Goal: Task Accomplishment & Management: Use online tool/utility

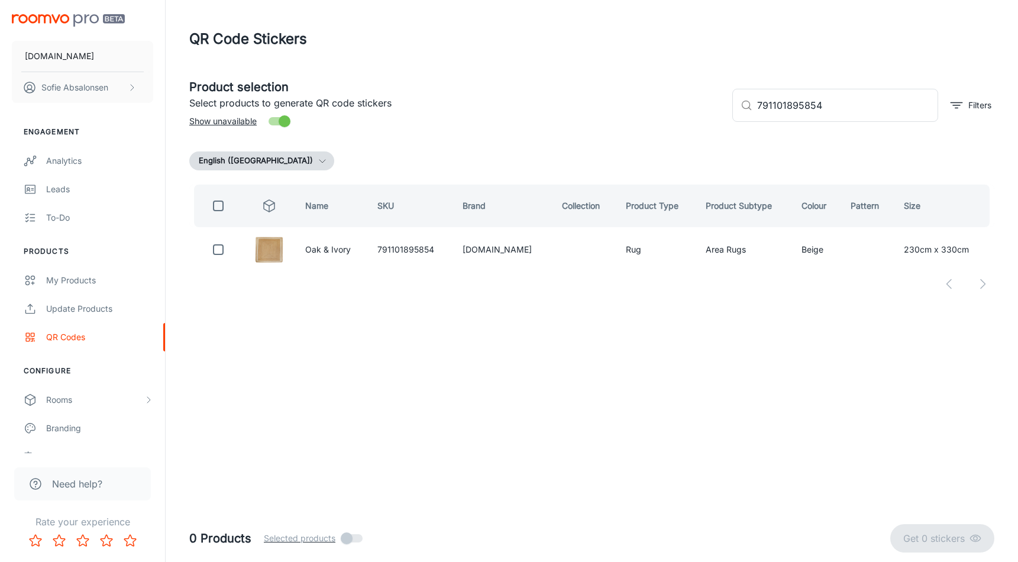
click at [629, 393] on div "[DOMAIN_NAME] Sofie Absalonsen Engagement Analytics Leads To-do Products My Pro…" at bounding box center [509, 281] width 1018 height 562
click at [113, 307] on div "Update Products" at bounding box center [99, 308] width 107 height 13
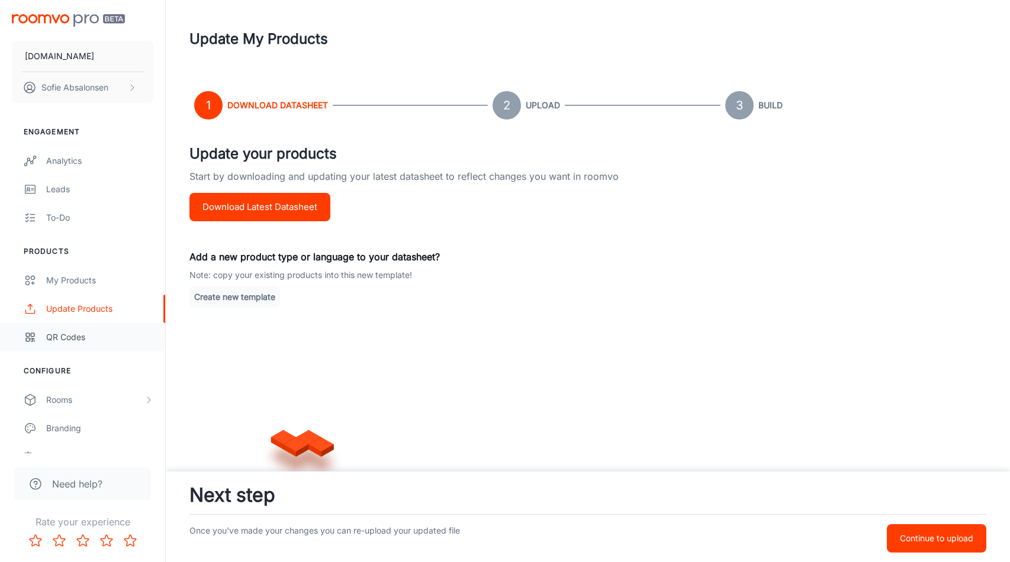
click at [118, 338] on div "QR Codes" at bounding box center [99, 337] width 107 height 13
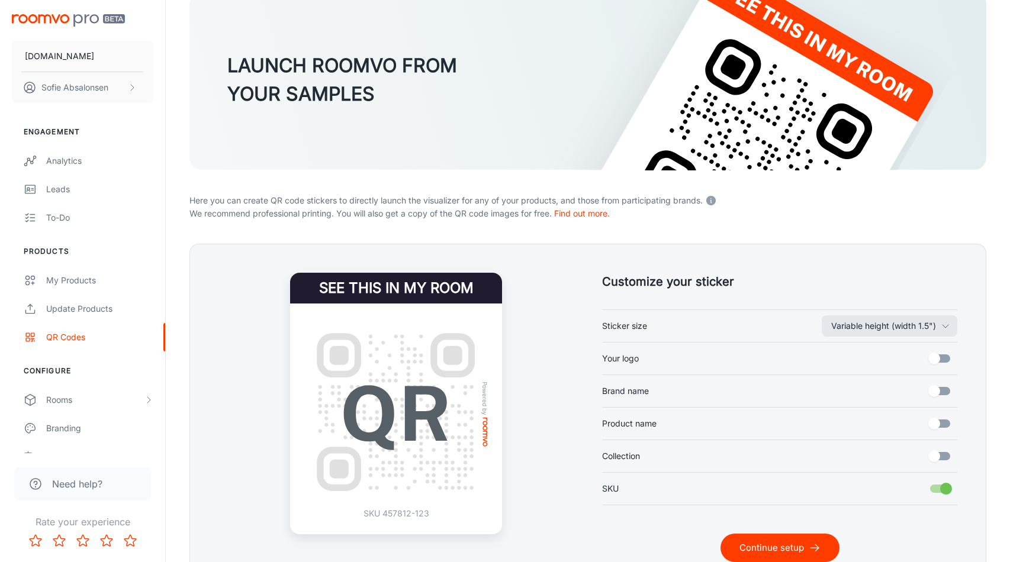
click at [815, 543] on icon "submit" at bounding box center [814, 548] width 12 height 12
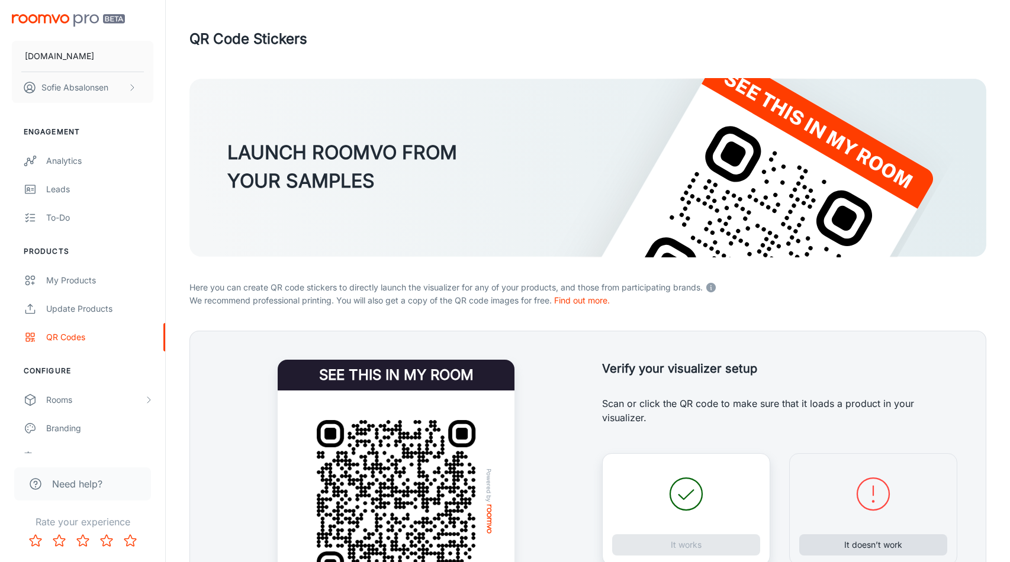
click at [845, 548] on button "It doesn’t work" at bounding box center [873, 544] width 148 height 21
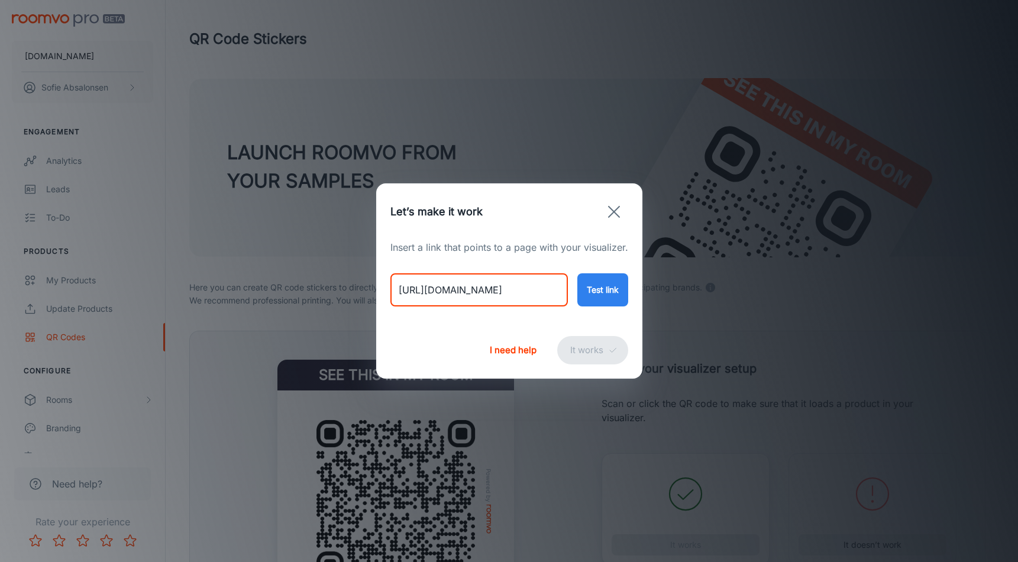
drag, startPoint x: 395, startPoint y: 298, endPoint x: 559, endPoint y: 291, distance: 164.1
click at [559, 291] on input "https://rugs.ie/products/riviera-navy-silver" at bounding box center [480, 289] width 178 height 33
drag, startPoint x: 558, startPoint y: 292, endPoint x: 320, endPoint y: 297, distance: 238.6
click at [320, 297] on div "Let’s make it work Insert a link that points to a page with your visualizer. ht…" at bounding box center [509, 281] width 1018 height 562
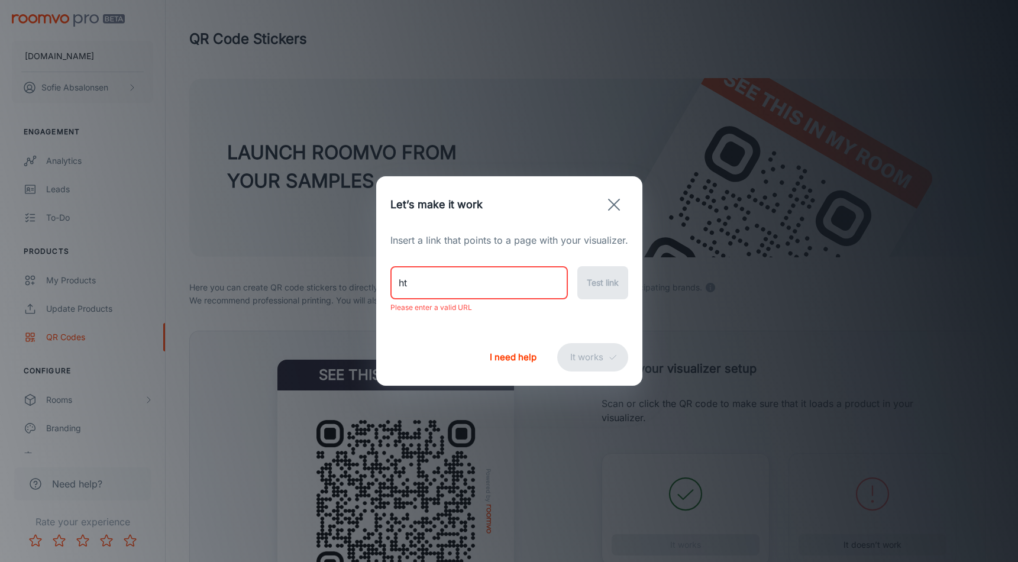
type input "h"
paste input "https://rugs.ie/products/oak-ivory-jute-runner?variant=47252387758386"
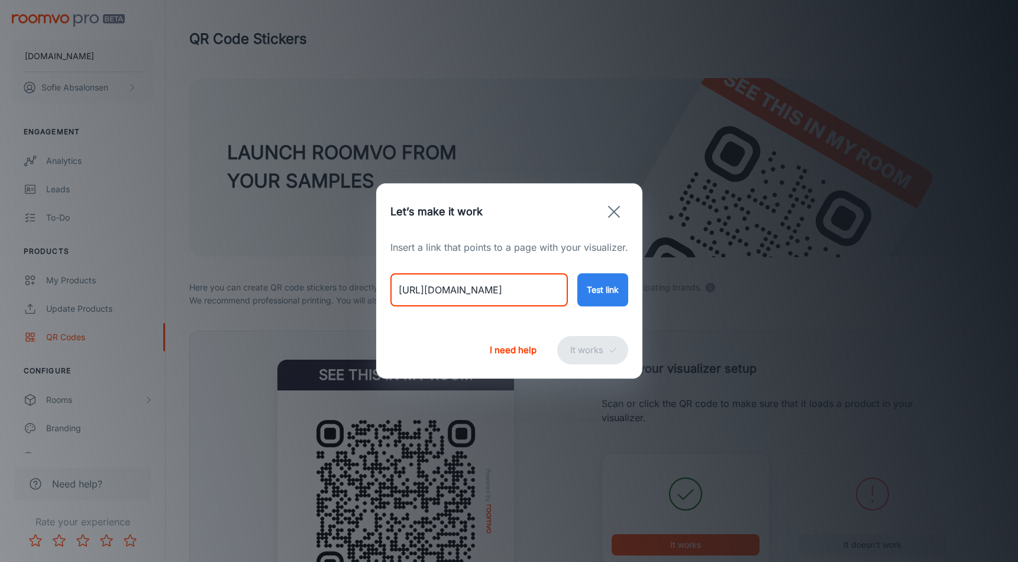
type input "https://rugs.ie/products/oak-ivory-jute-runner?variant=47252387758386"
click at [615, 294] on button "Test link" at bounding box center [603, 289] width 51 height 33
click at [581, 363] on button "It works" at bounding box center [592, 350] width 71 height 28
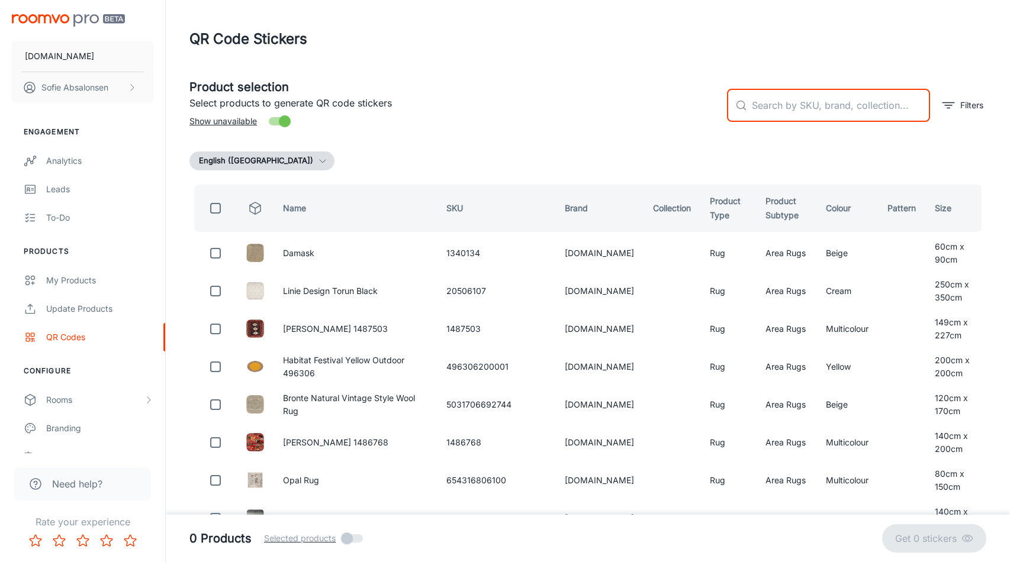
click at [850, 121] on input "text" at bounding box center [841, 105] width 178 height 33
paste input "791101895885"
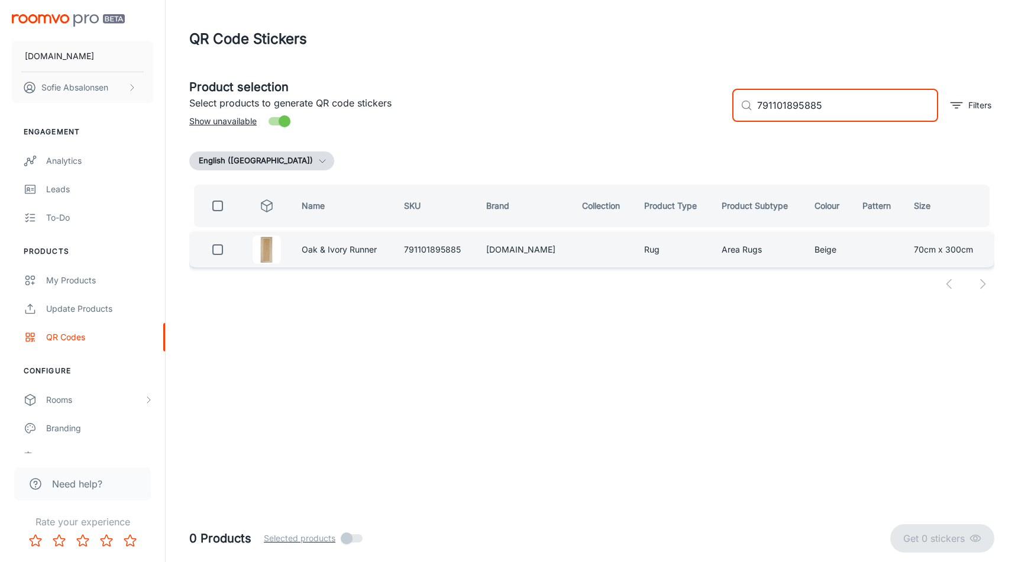
type input "791101895885"
click at [230, 250] on input "checkbox" at bounding box center [218, 250] width 24 height 24
checkbox input "true"
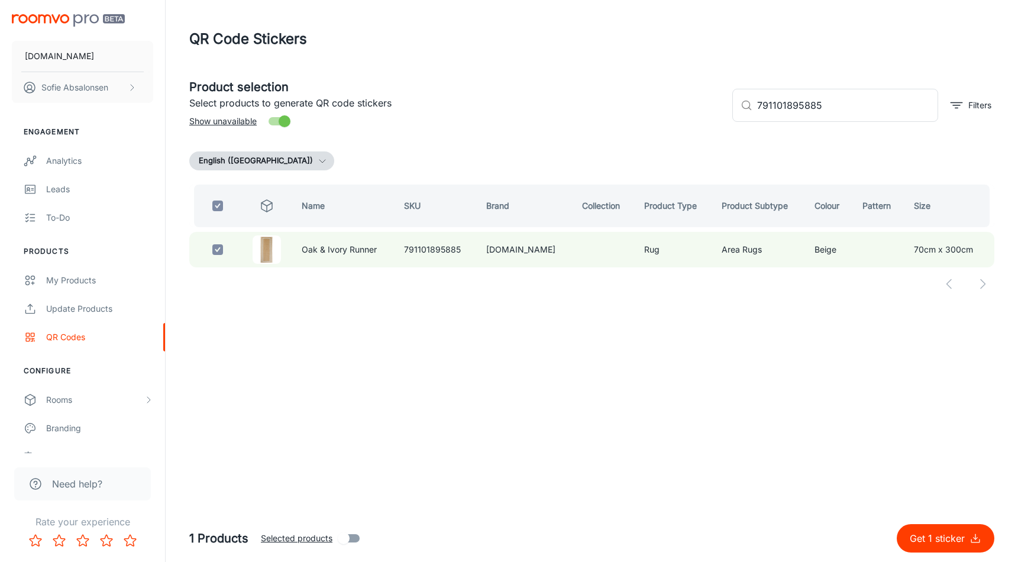
click at [945, 539] on p "Get 1 sticker" at bounding box center [940, 538] width 60 height 14
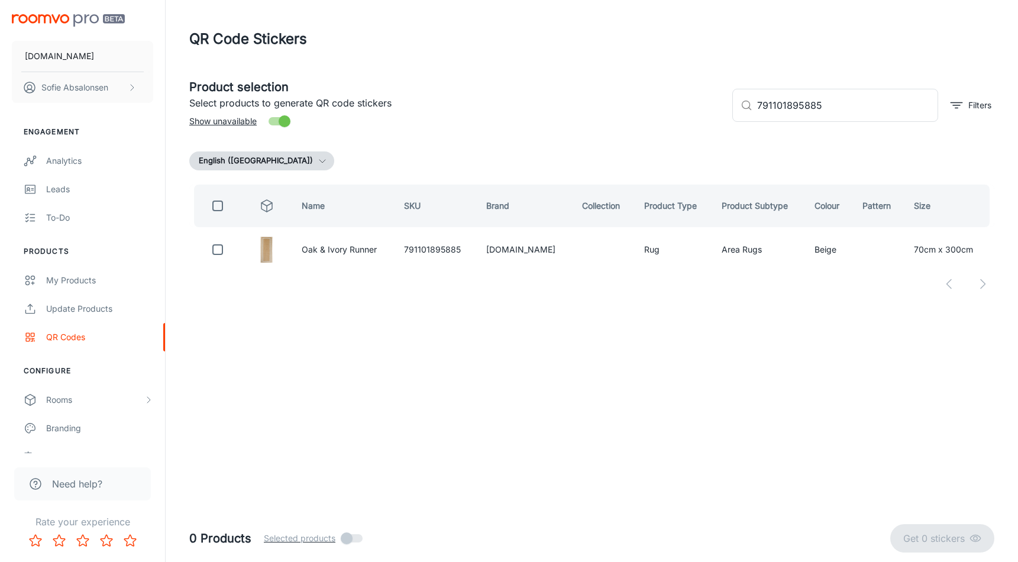
checkbox input "false"
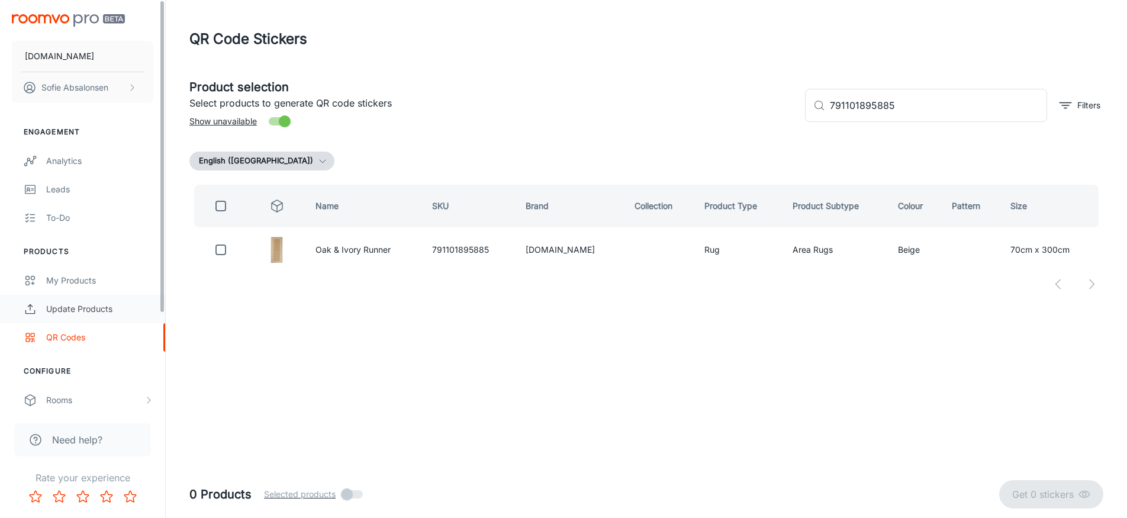
click at [91, 306] on div "Update Products" at bounding box center [99, 308] width 107 height 13
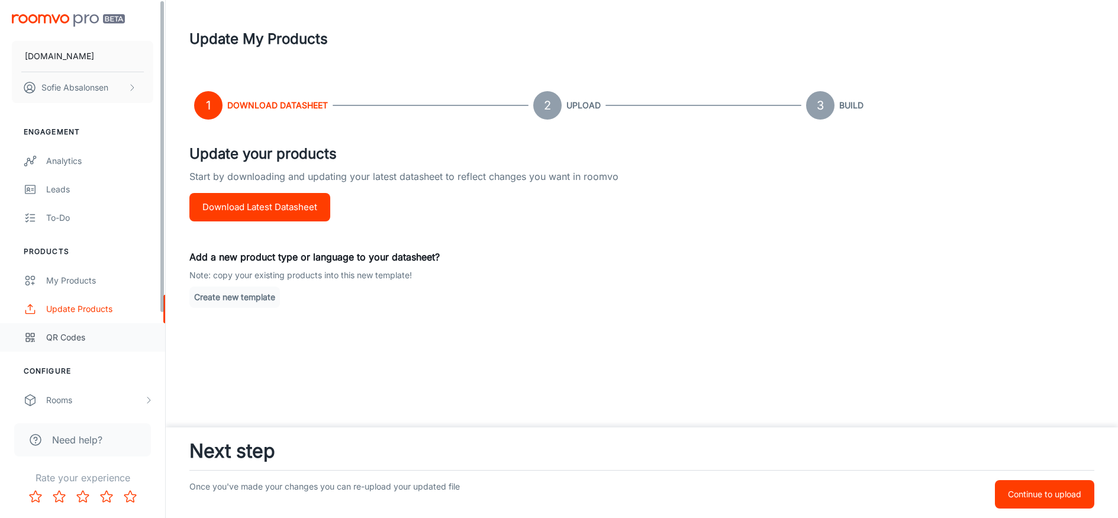
click at [98, 347] on link "QR Codes" at bounding box center [82, 337] width 165 height 28
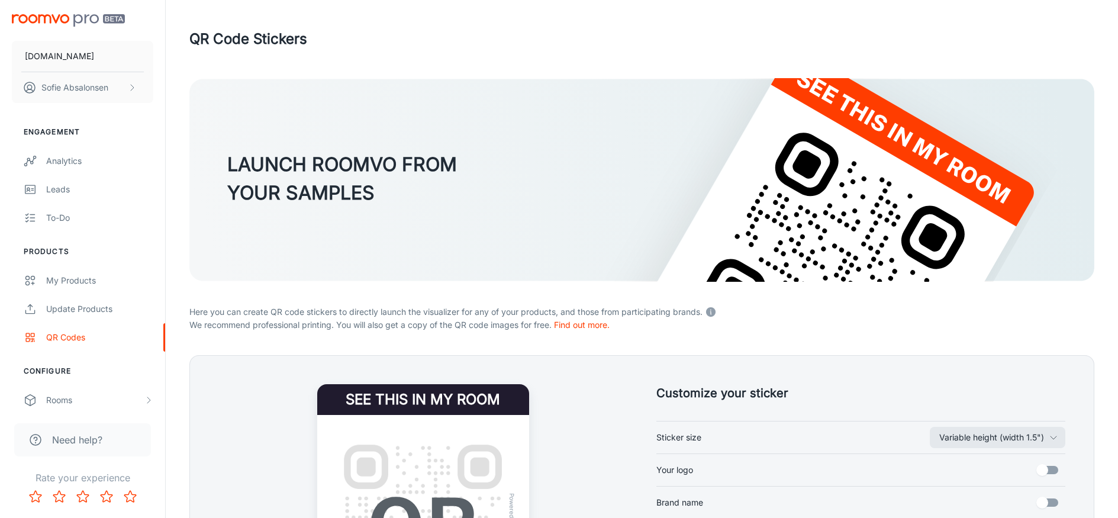
scroll to position [191, 0]
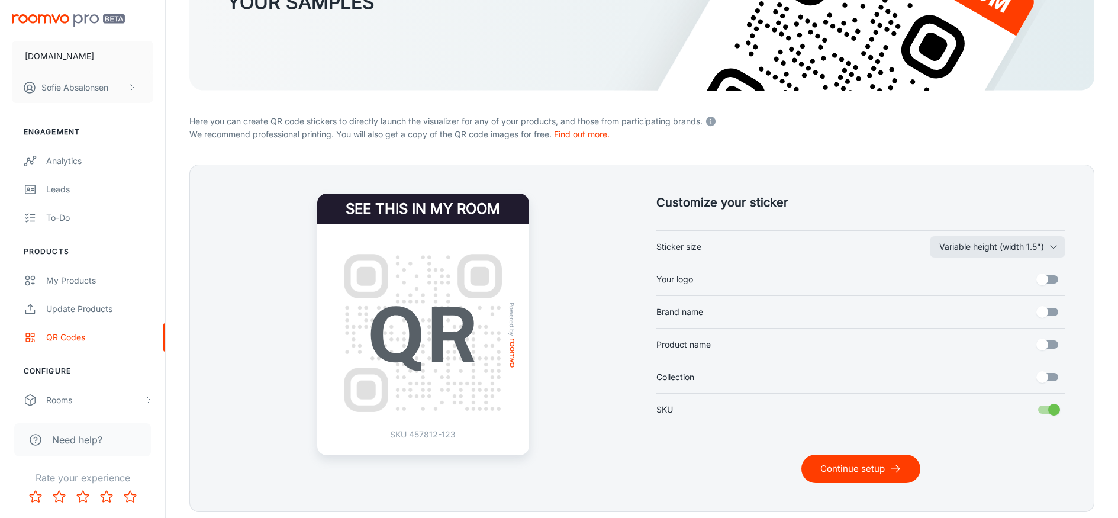
click at [842, 473] on button "Continue setup" at bounding box center [860, 469] width 119 height 28
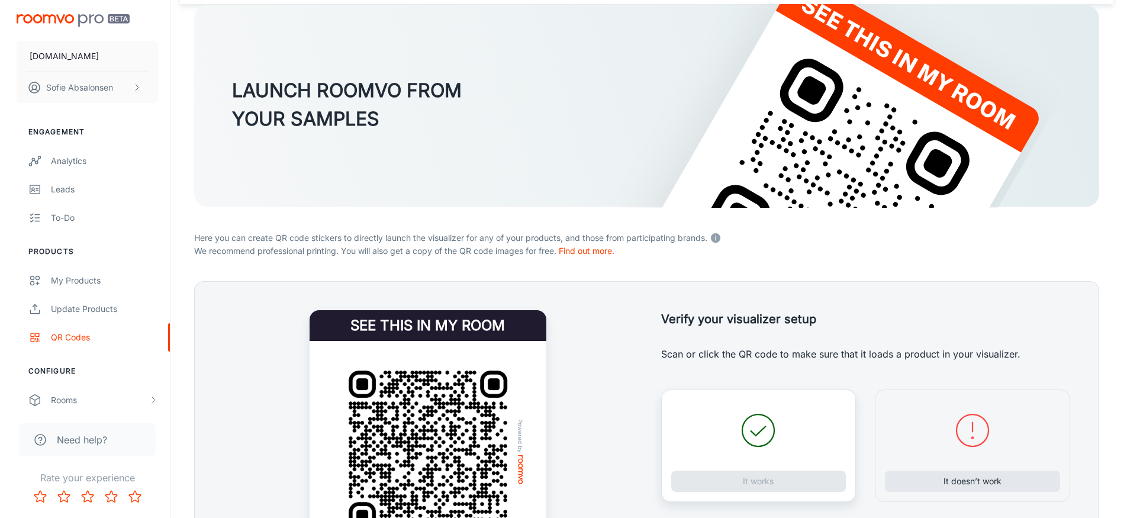
scroll to position [92, 0]
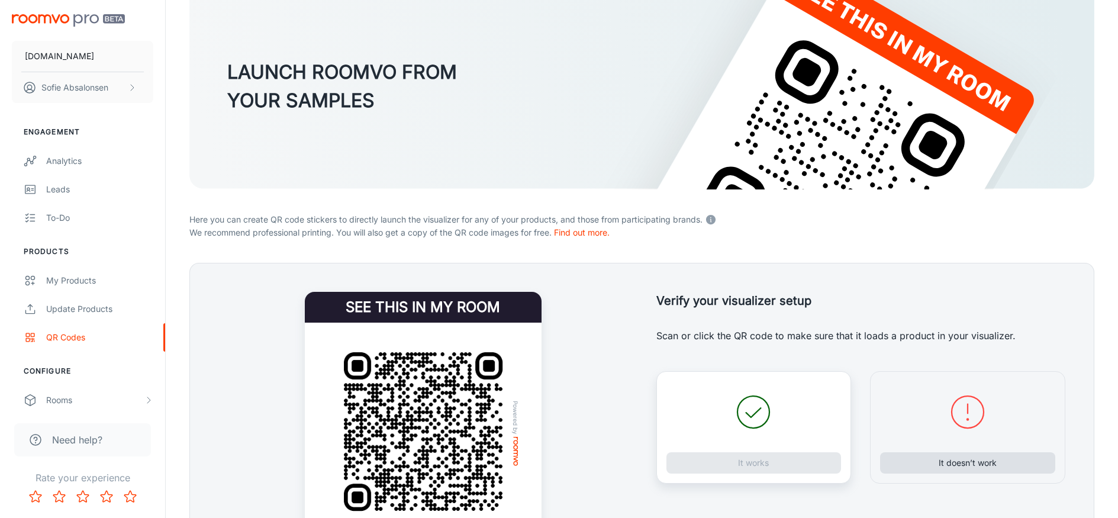
click at [954, 466] on button "It doesn’t work" at bounding box center [967, 462] width 175 height 21
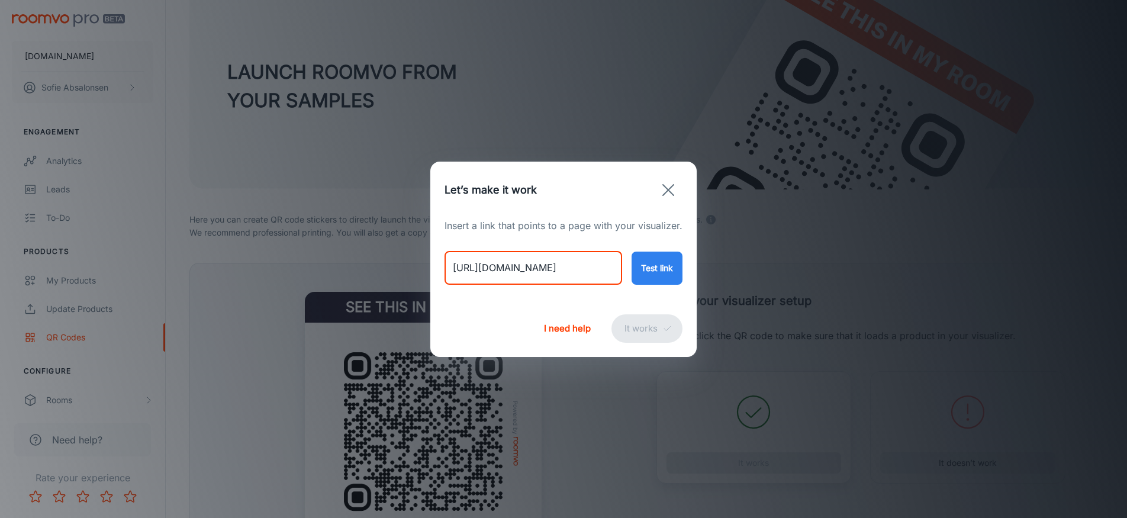
drag, startPoint x: 449, startPoint y: 270, endPoint x: 742, endPoint y: 278, distance: 292.5
click at [742, 278] on div "Let’s make it work Insert a link that points to a page with your visualizer. ht…" at bounding box center [563, 259] width 1127 height 518
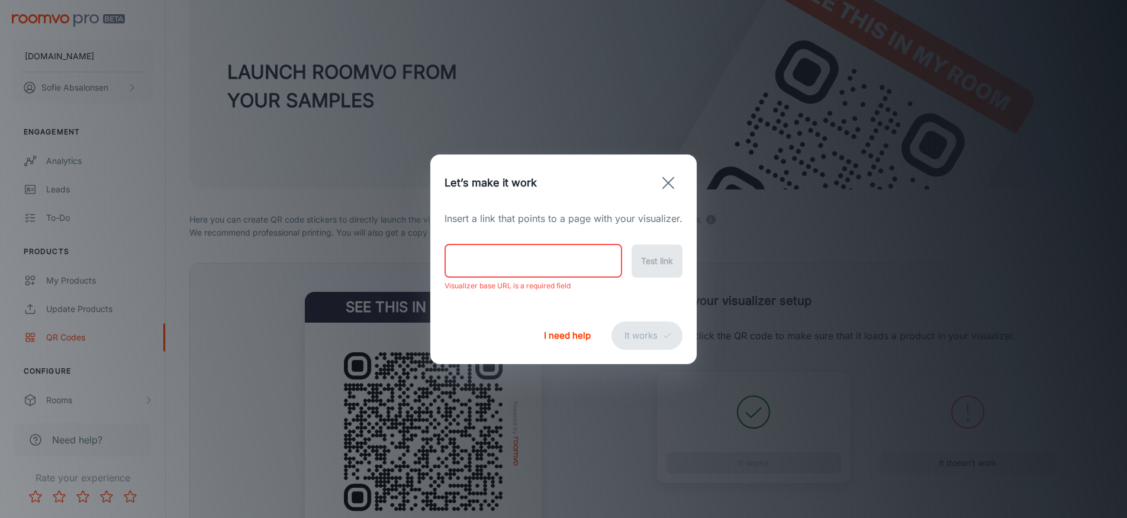
paste input "https://rugs.ie/products/barley-oval-jute-rug"
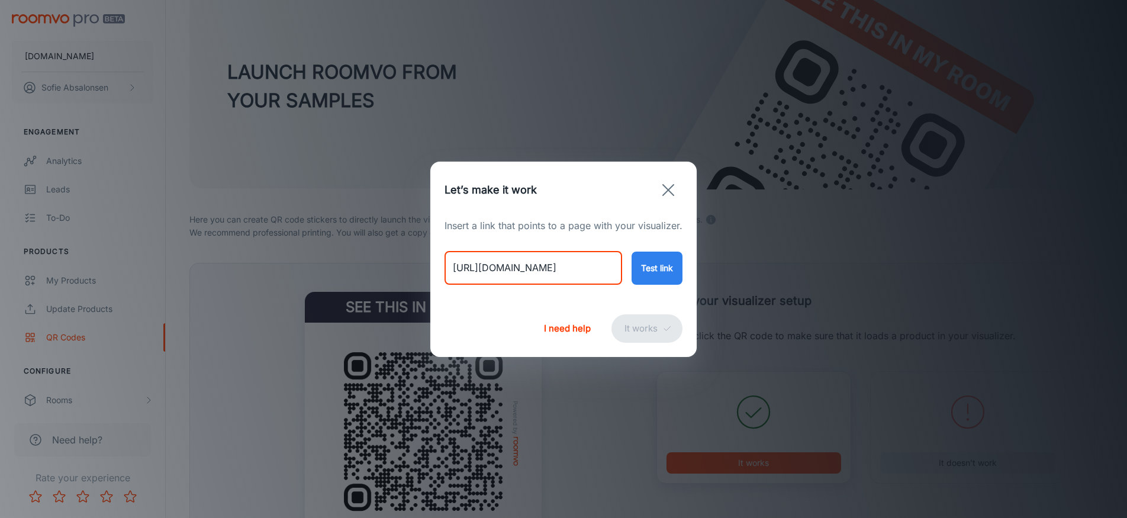
type input "https://rugs.ie/products/barley-oval-jute-rug"
click at [671, 280] on button "Test link" at bounding box center [656, 268] width 51 height 33
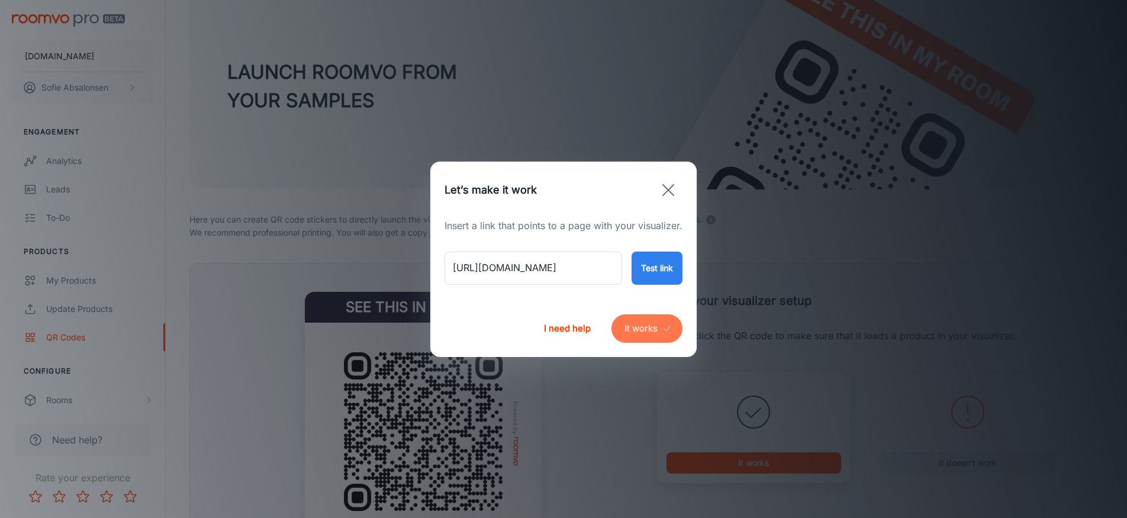
click at [639, 330] on button "It works" at bounding box center [646, 328] width 71 height 28
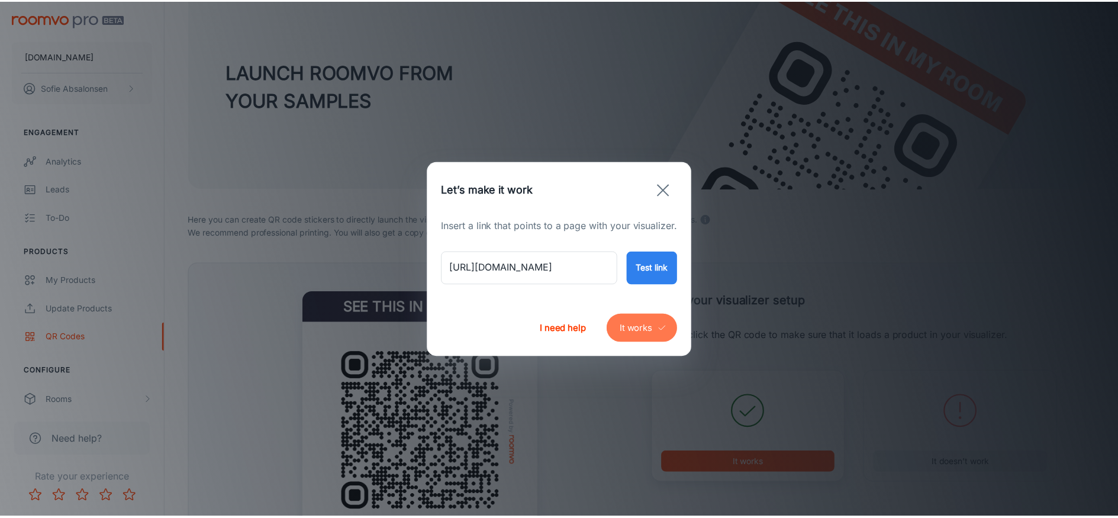
scroll to position [7, 0]
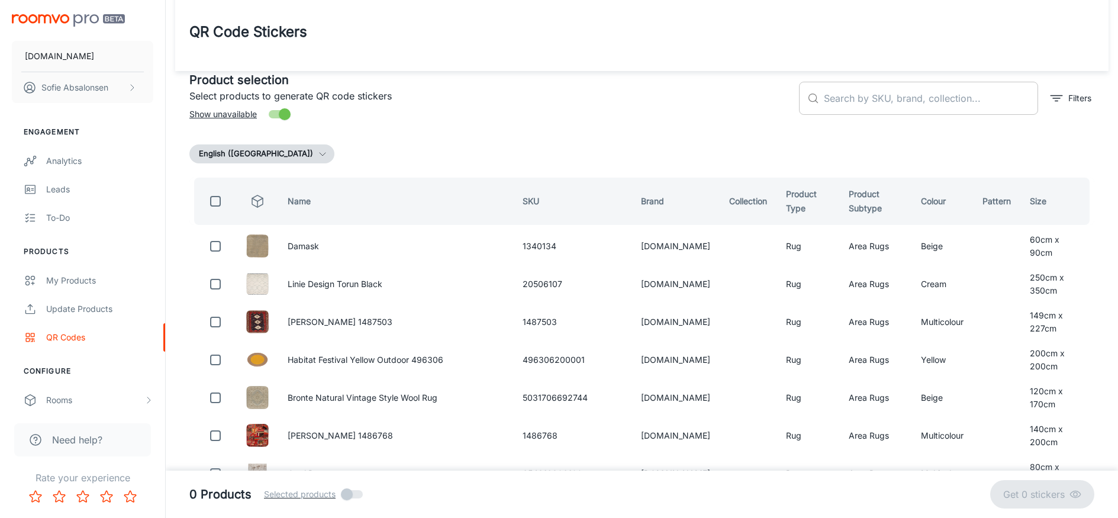
click at [894, 97] on input "text" at bounding box center [931, 98] width 214 height 33
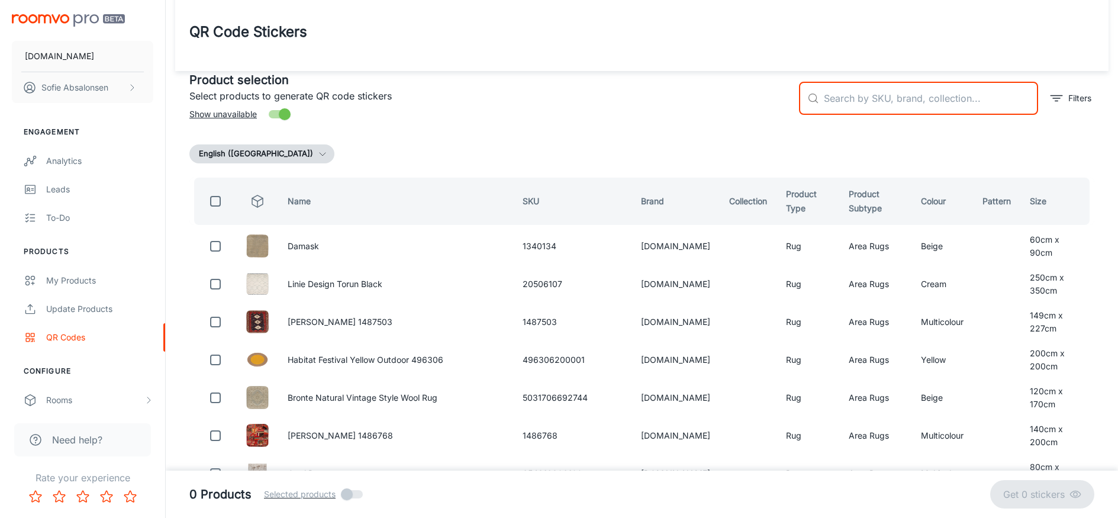
paste input "791101895816"
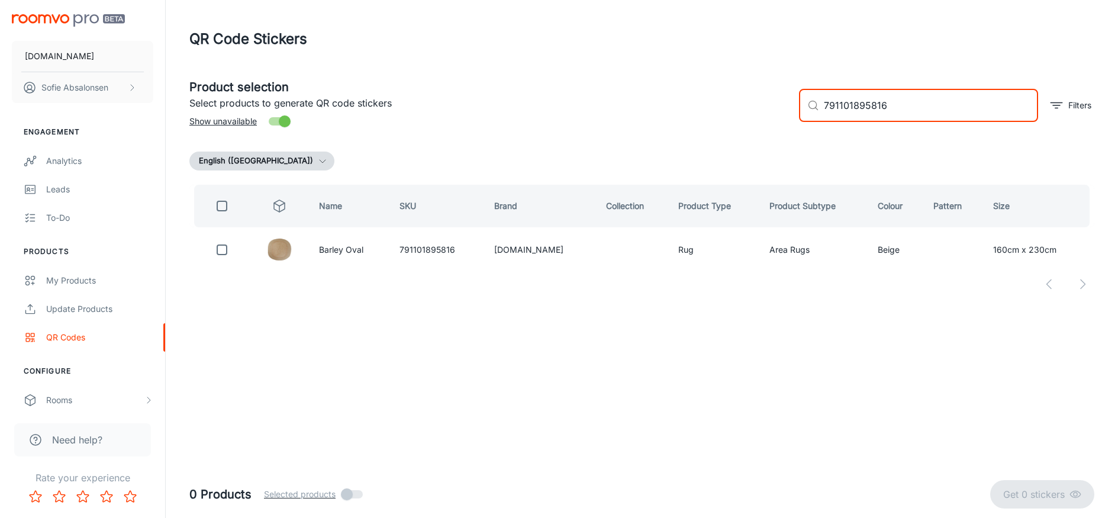
scroll to position [0, 0]
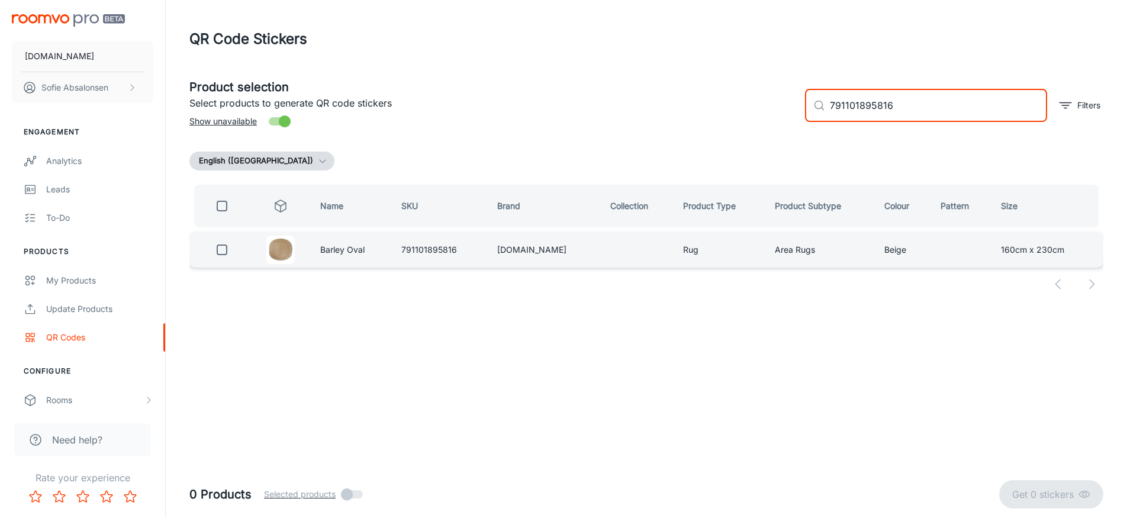
type input "791101895816"
click at [214, 253] on input "checkbox" at bounding box center [222, 250] width 24 height 24
checkbox input "true"
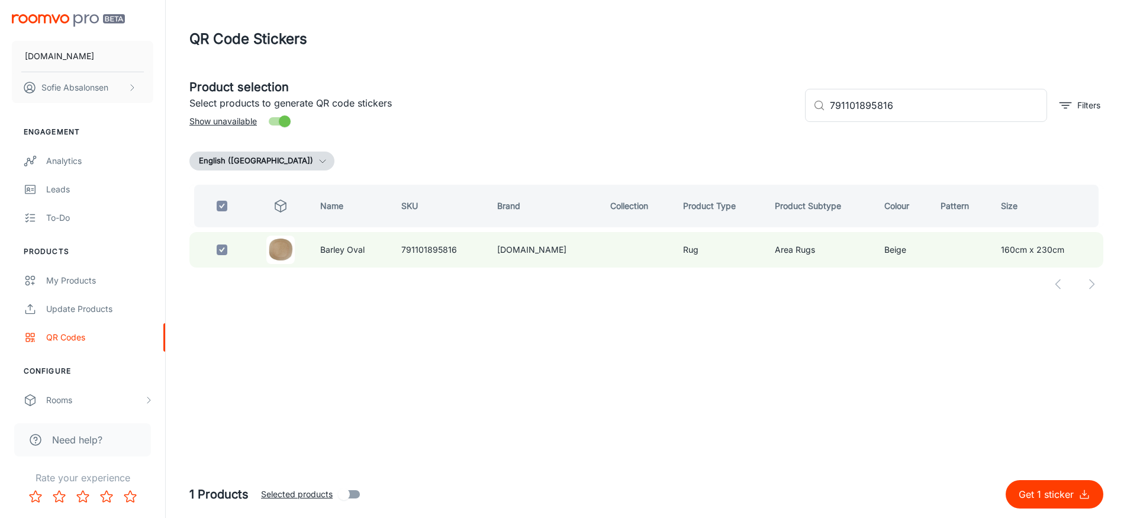
click at [1018, 498] on p "Get 1 sticker" at bounding box center [1048, 494] width 60 height 14
checkbox input "false"
click at [209, 250] on div at bounding box center [222, 250] width 37 height 24
click at [218, 252] on input "checkbox" at bounding box center [222, 250] width 24 height 24
checkbox input "true"
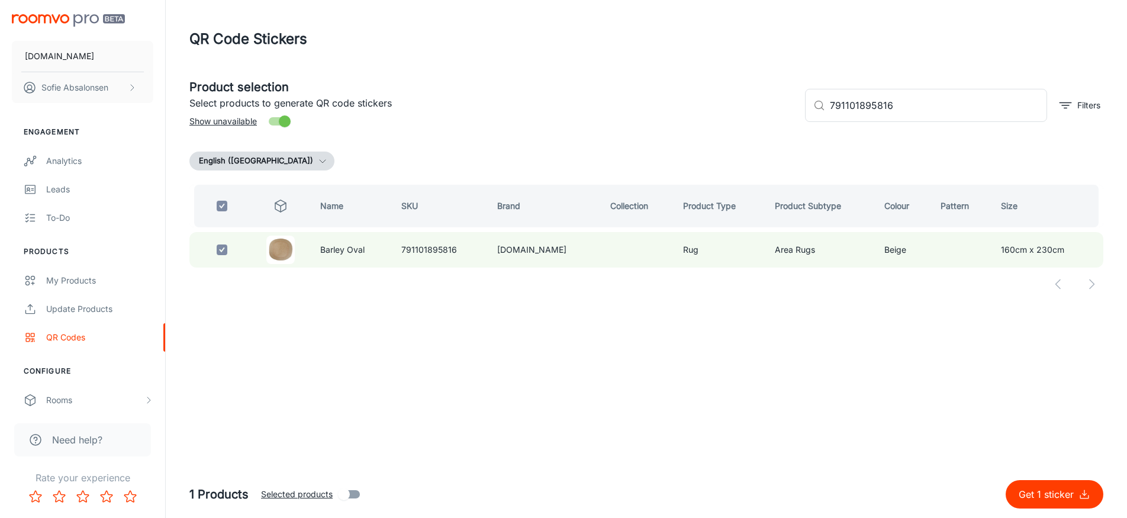
click at [1018, 497] on p "Get 1 sticker" at bounding box center [1048, 494] width 60 height 14
checkbox input "false"
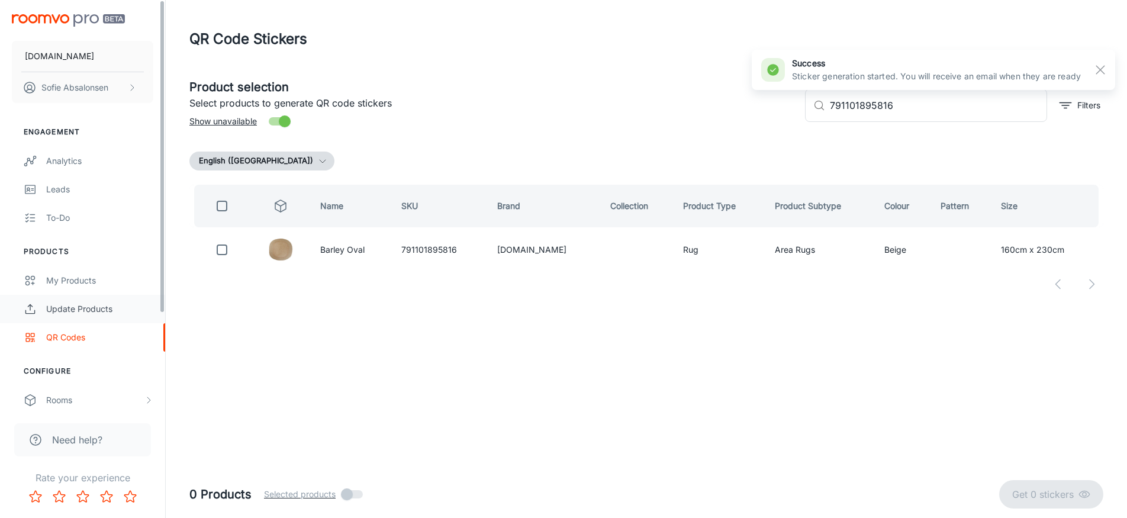
click at [125, 310] on div "Update Products" at bounding box center [99, 308] width 107 height 13
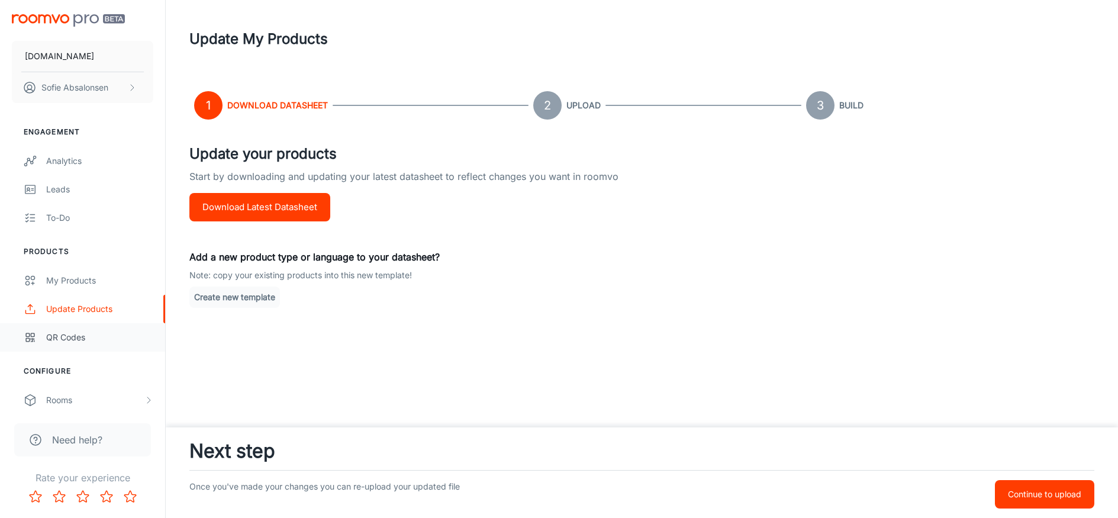
click at [117, 339] on div "QR Codes" at bounding box center [99, 337] width 107 height 13
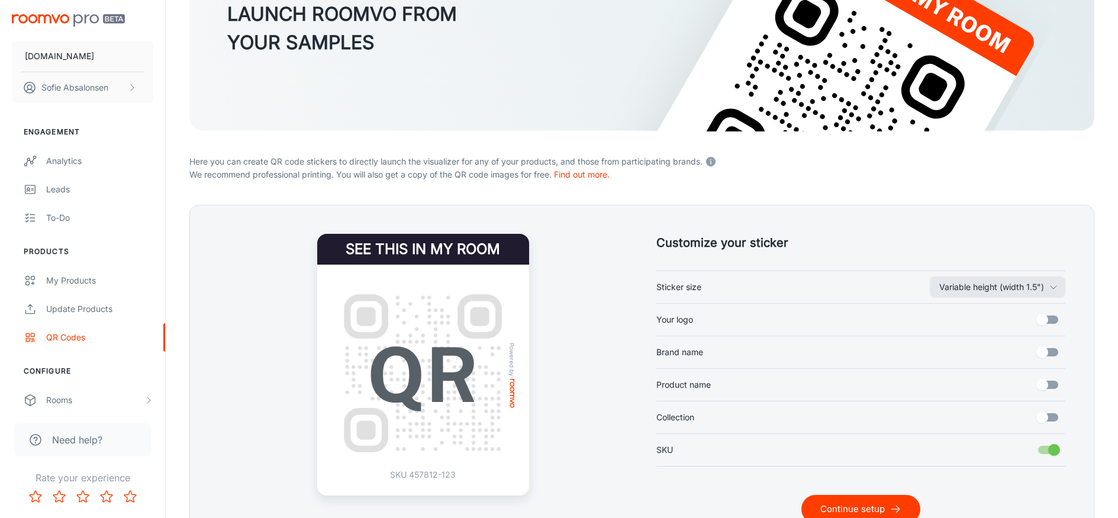
click at [872, 514] on button "Continue setup" at bounding box center [860, 509] width 119 height 28
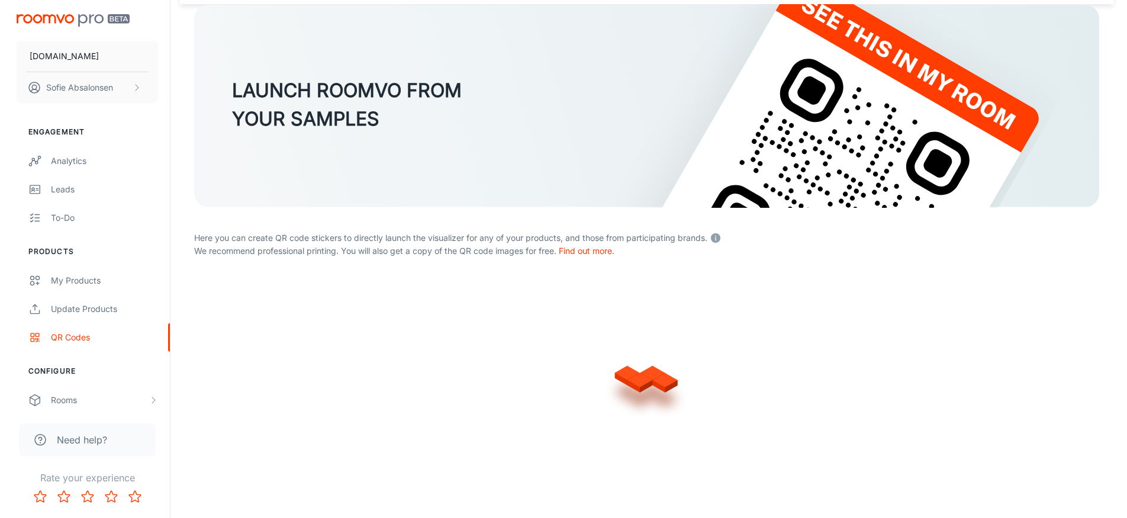
scroll to position [74, 0]
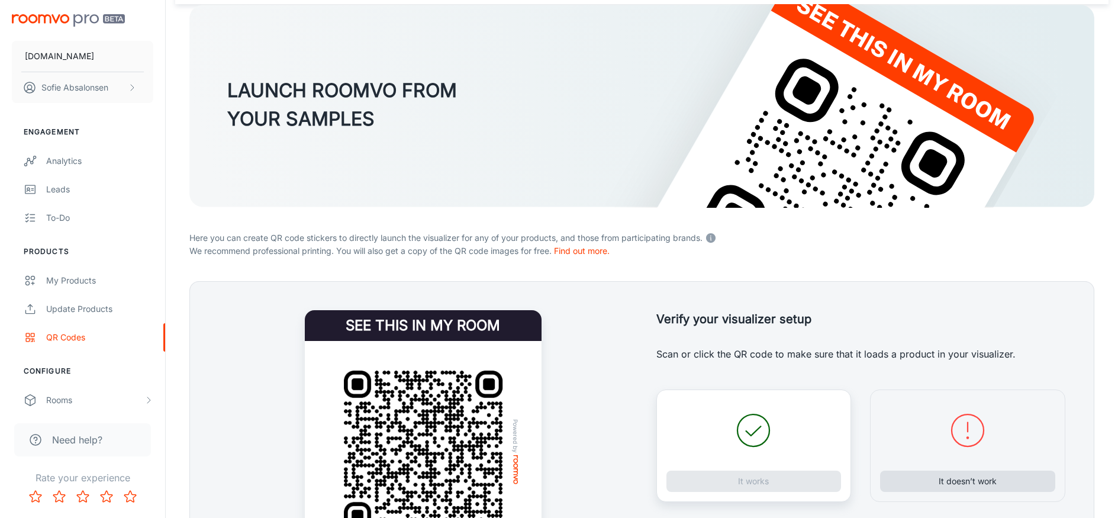
click at [956, 488] on button "It doesn’t work" at bounding box center [967, 480] width 175 height 21
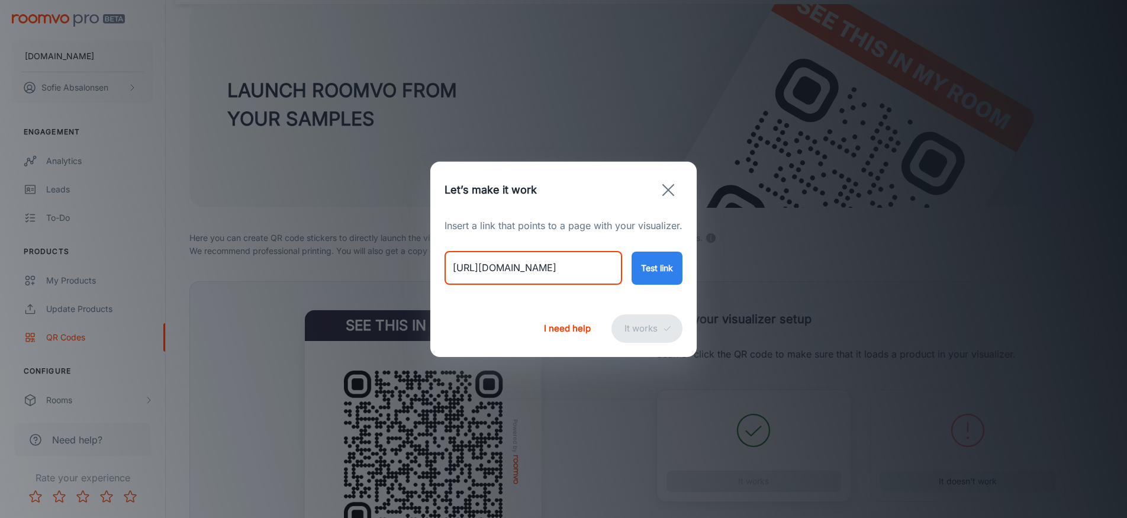
drag, startPoint x: 452, startPoint y: 265, endPoint x: 713, endPoint y: 270, distance: 261.6
click at [700, 268] on div "Let’s make it work Insert a link that points to a page with your visualizer. ht…" at bounding box center [563, 259] width 1127 height 518
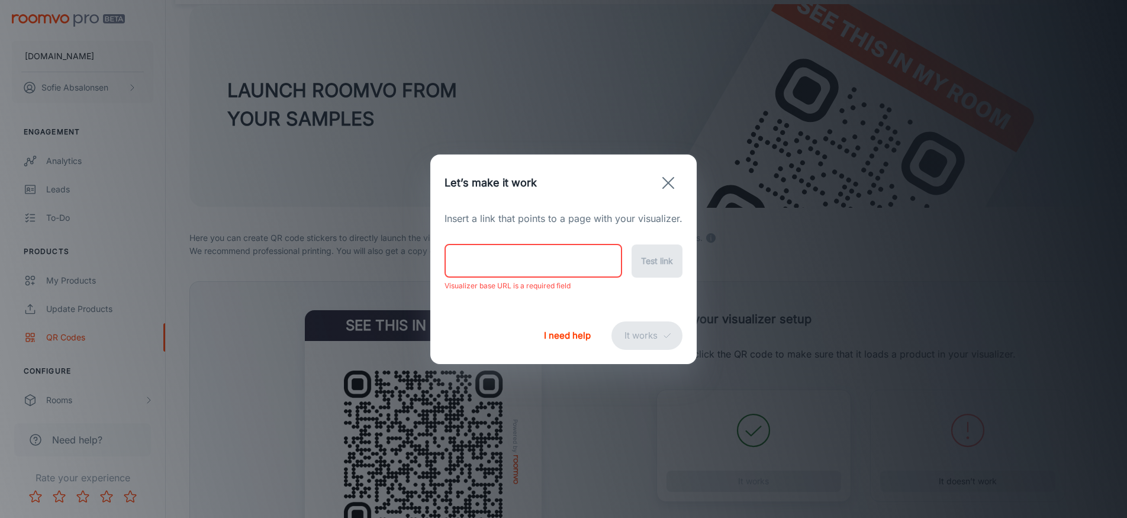
paste input "https://rugs.ie/products/barley-round-jute-rug?variant=47252389298482"
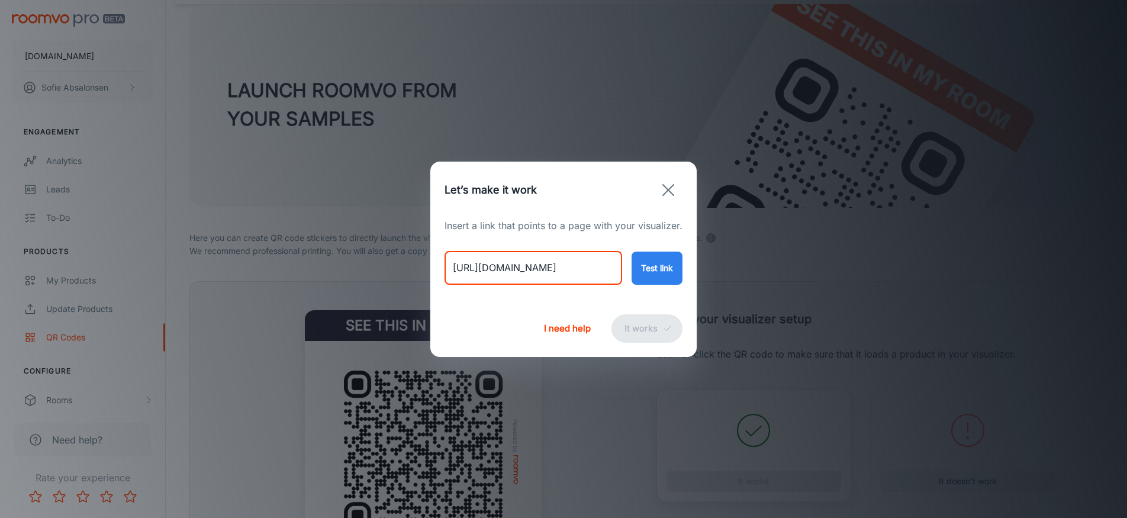
type input "https://rugs.ie/products/barley-round-jute-rug?variant=47252389298482"
click at [648, 263] on button "Test link" at bounding box center [656, 268] width 51 height 33
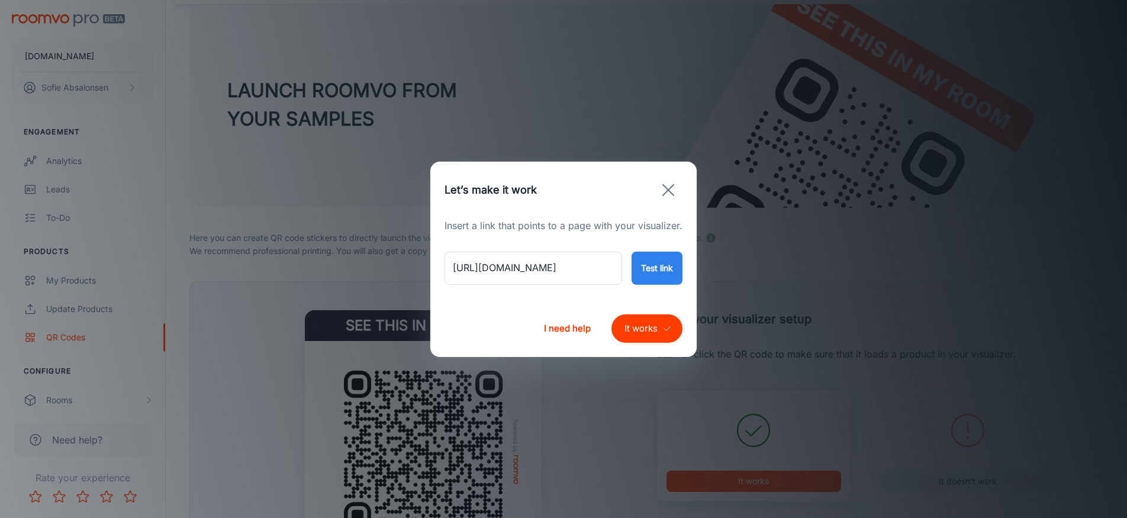
click at [666, 329] on polyline "submit" at bounding box center [667, 328] width 7 height 4
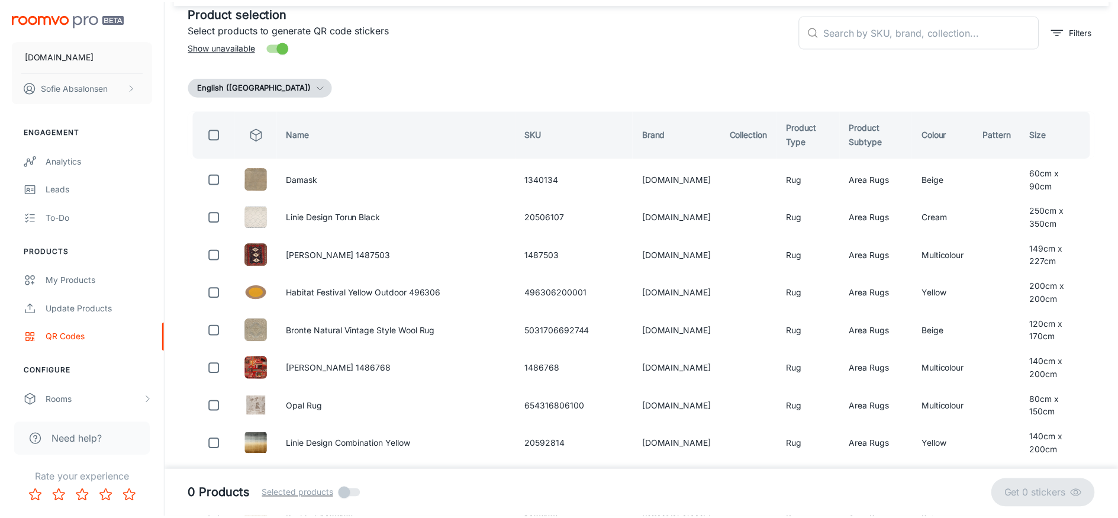
scroll to position [7, 0]
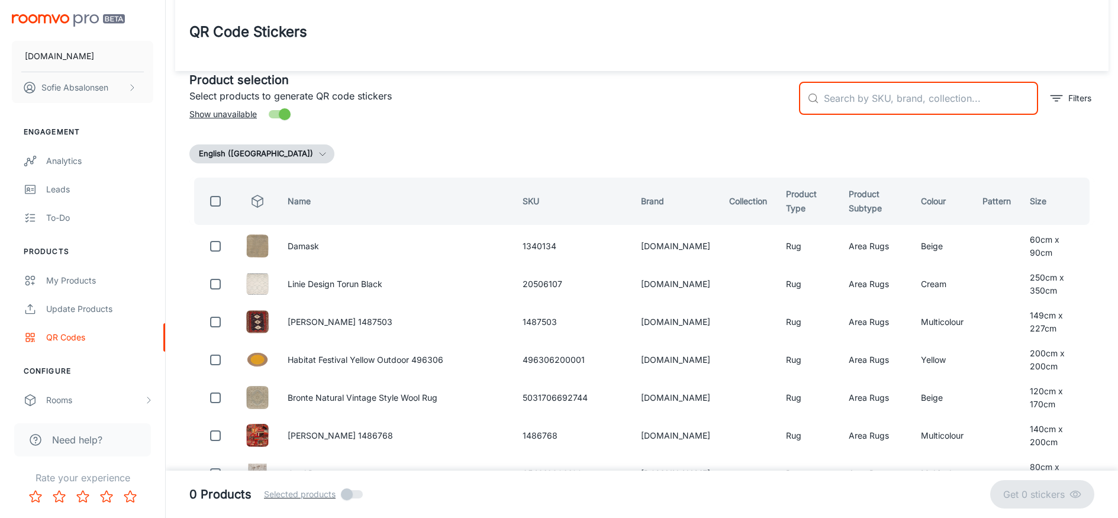
click at [889, 87] on input "text" at bounding box center [931, 98] width 214 height 33
paste input "791101895809"
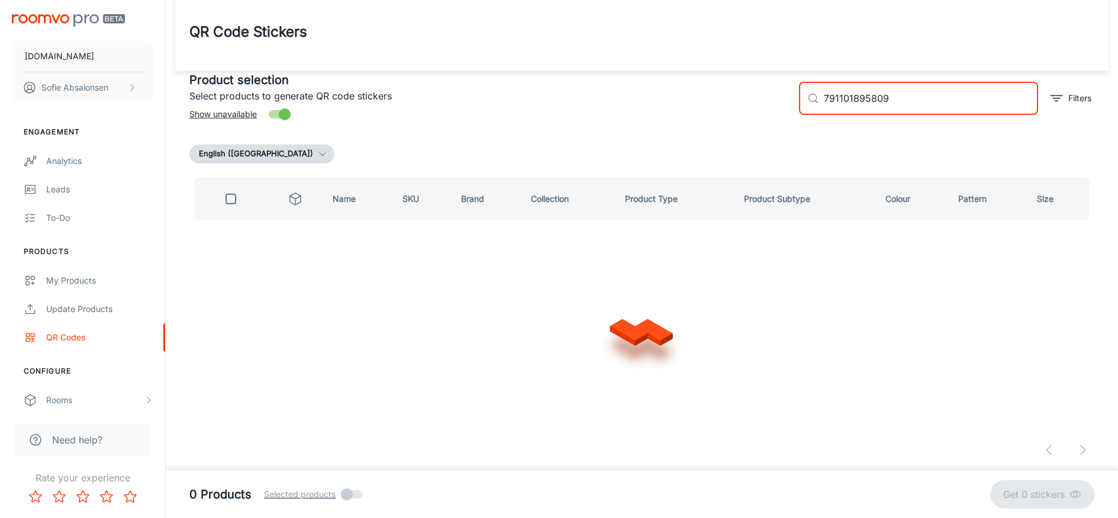
type input "791101895809"
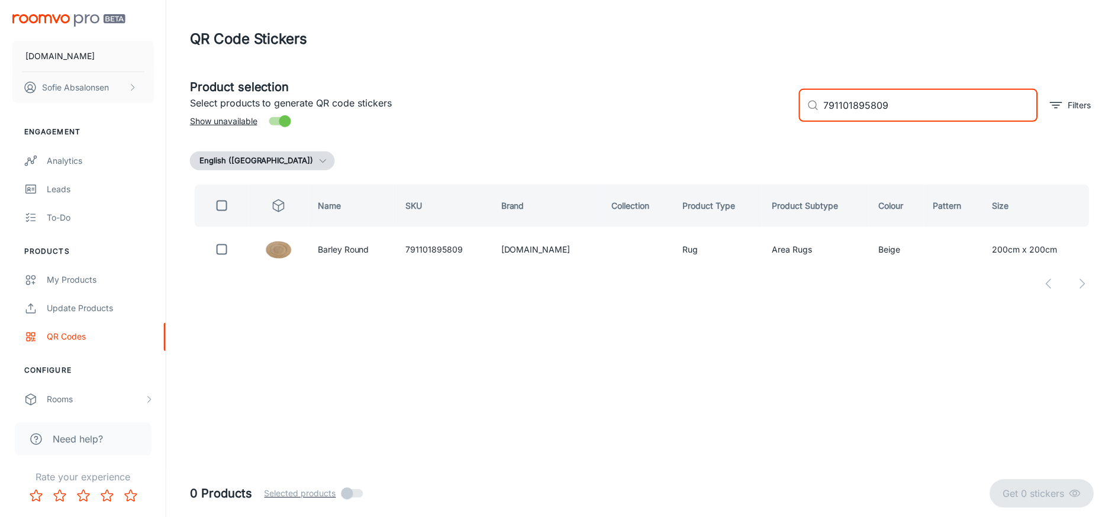
scroll to position [0, 0]
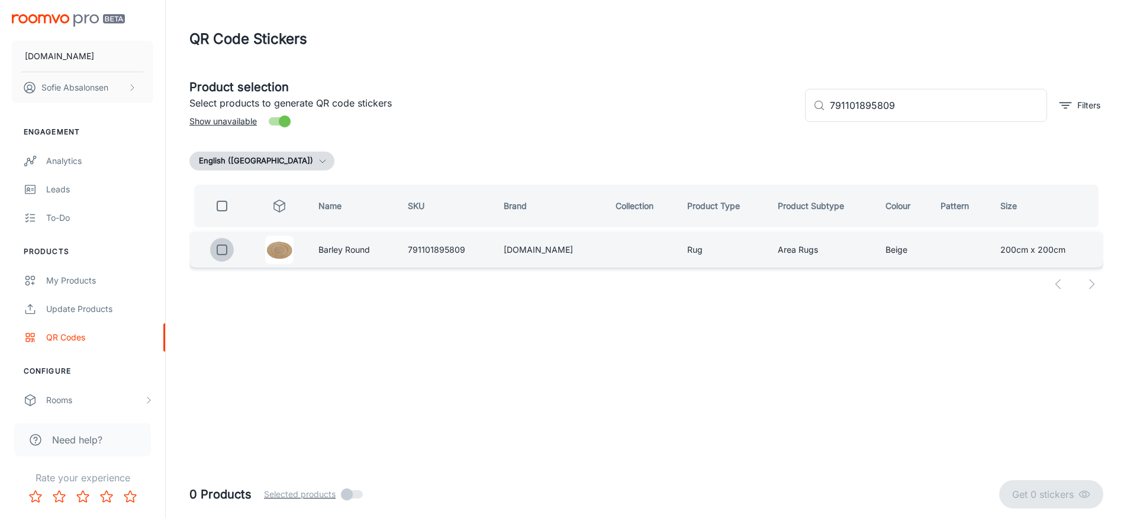
click at [213, 240] on input "checkbox" at bounding box center [222, 250] width 24 height 24
checkbox input "true"
drag, startPoint x: 1066, startPoint y: 491, endPoint x: 1061, endPoint y: 486, distance: 7.1
click at [1018, 491] on p "Get 1 sticker" at bounding box center [1048, 494] width 60 height 14
checkbox input "false"
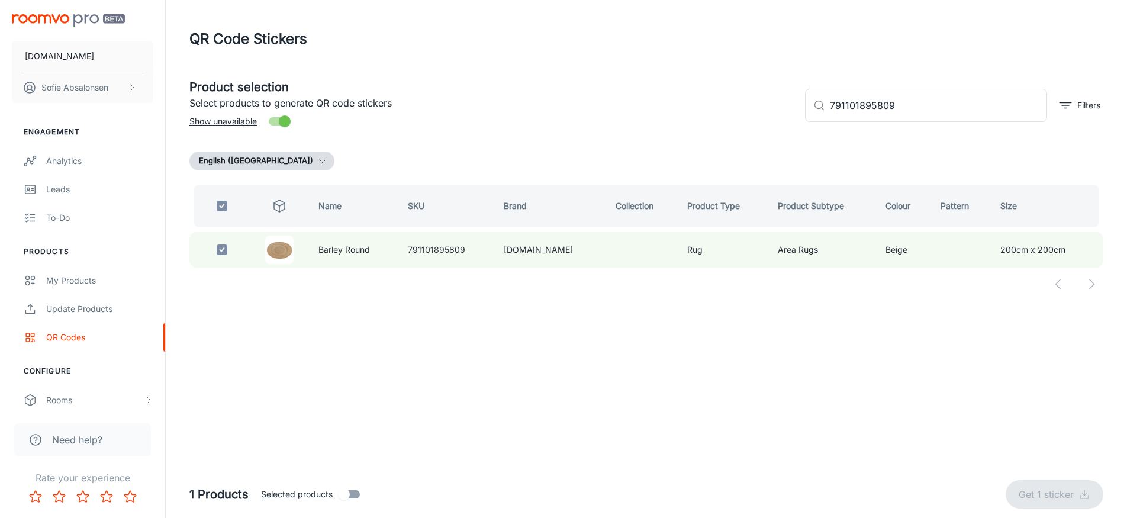
checkbox input "false"
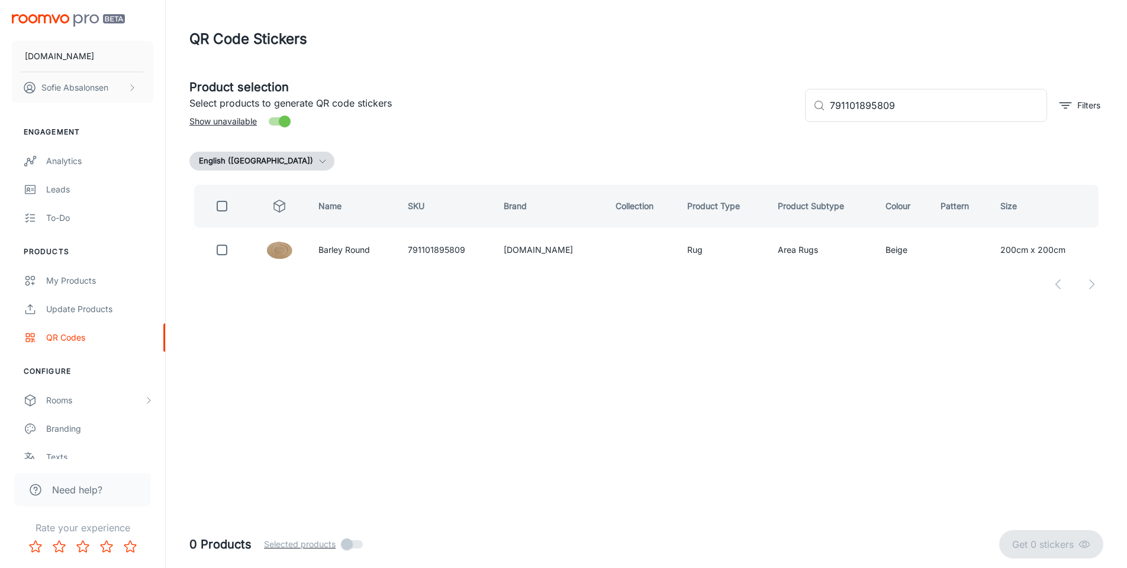
click at [278, 5] on header "QR Code Stickers" at bounding box center [646, 39] width 942 height 78
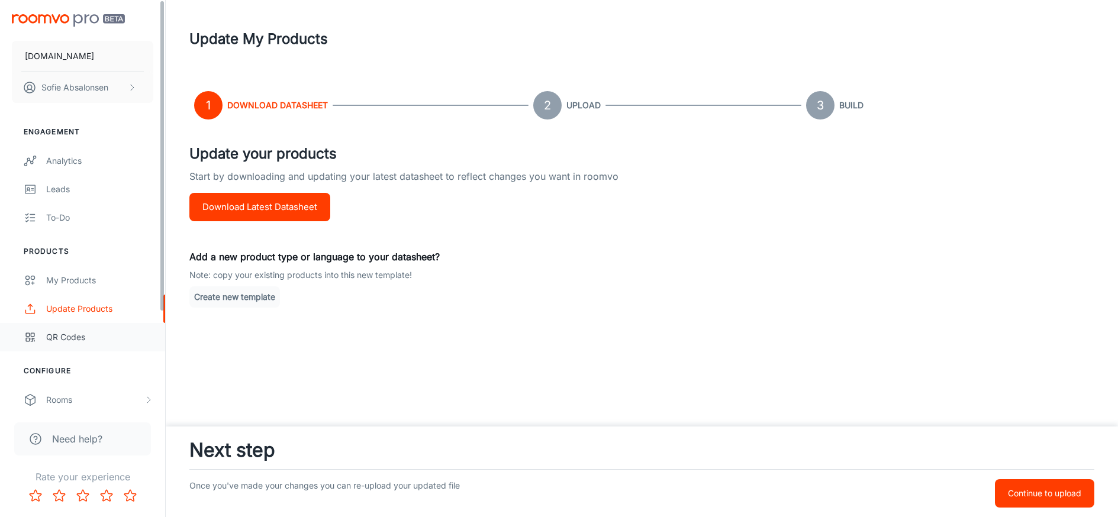
click at [70, 327] on link "QR Codes" at bounding box center [82, 337] width 165 height 28
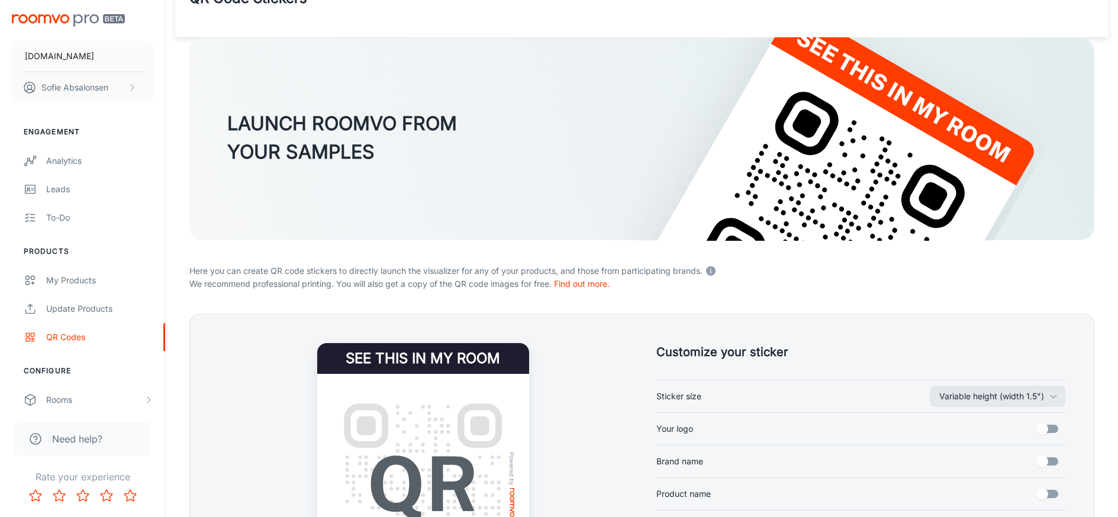
scroll to position [156, 0]
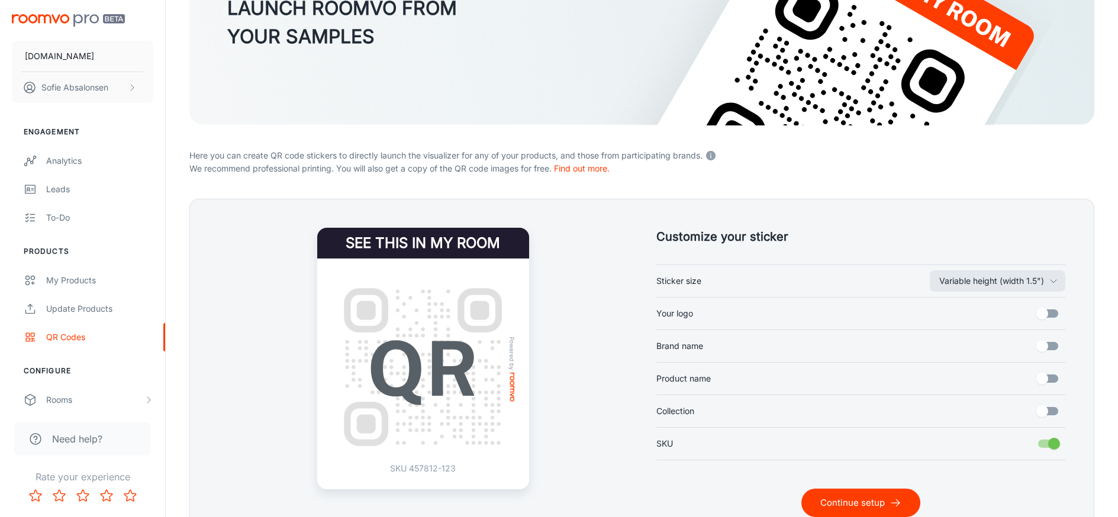
click at [913, 508] on button "Continue setup" at bounding box center [860, 503] width 119 height 28
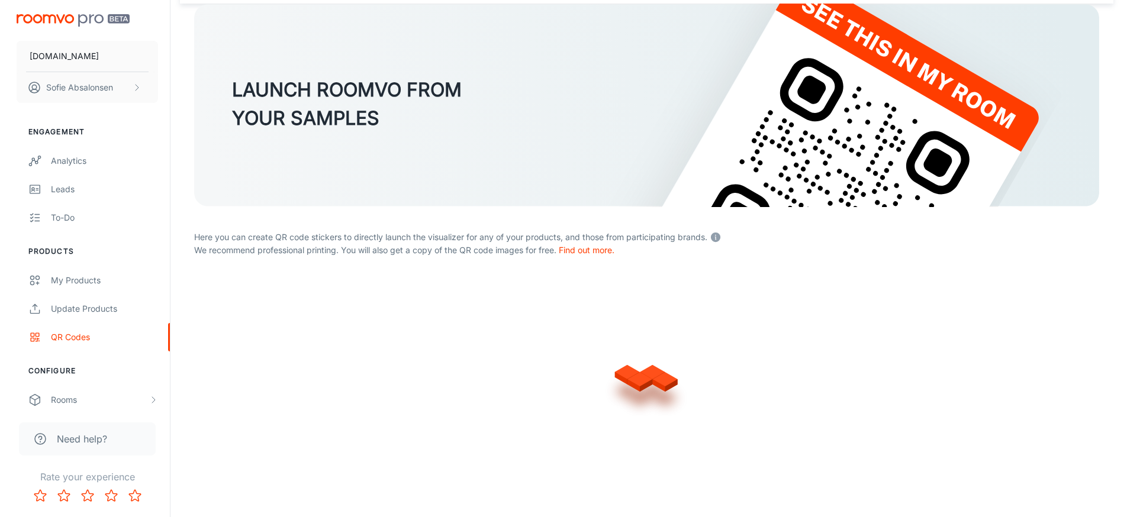
scroll to position [75, 0]
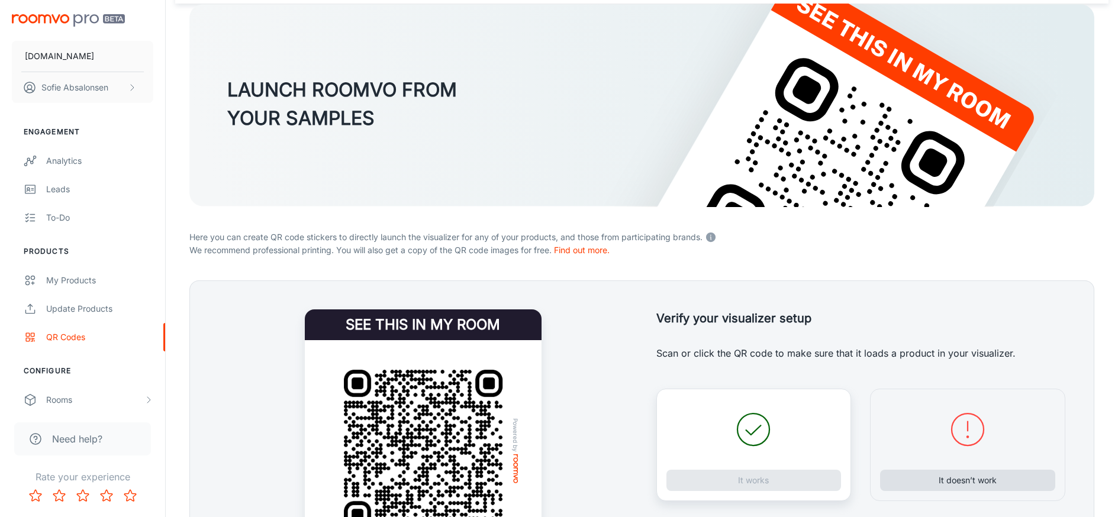
click at [920, 479] on button "It doesn’t work" at bounding box center [967, 480] width 175 height 21
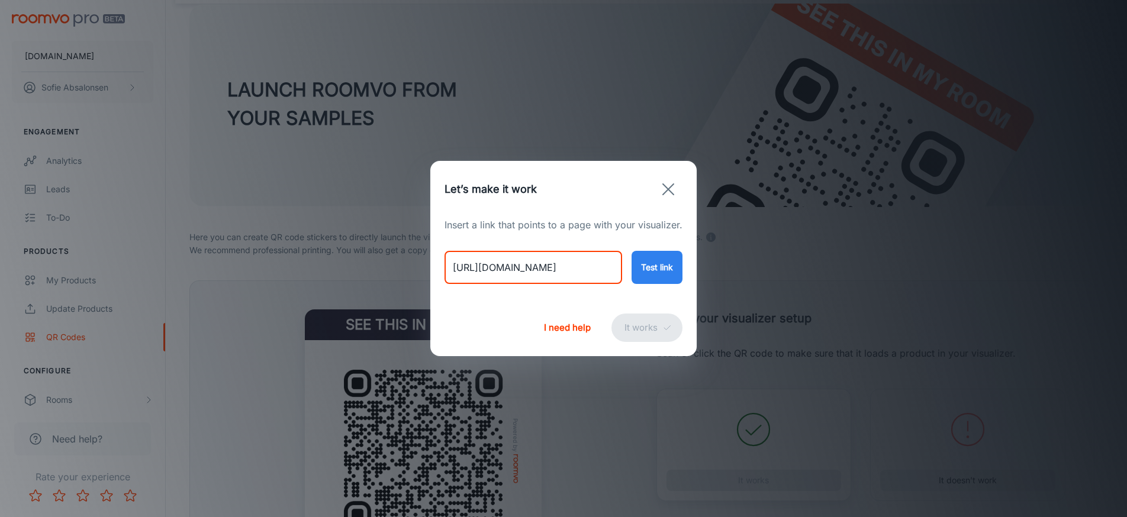
drag, startPoint x: 456, startPoint y: 267, endPoint x: 875, endPoint y: 337, distance: 425.3
click at [875, 337] on div "Let’s make it work Insert a link that points to a page with your visualizer. ht…" at bounding box center [563, 258] width 1127 height 517
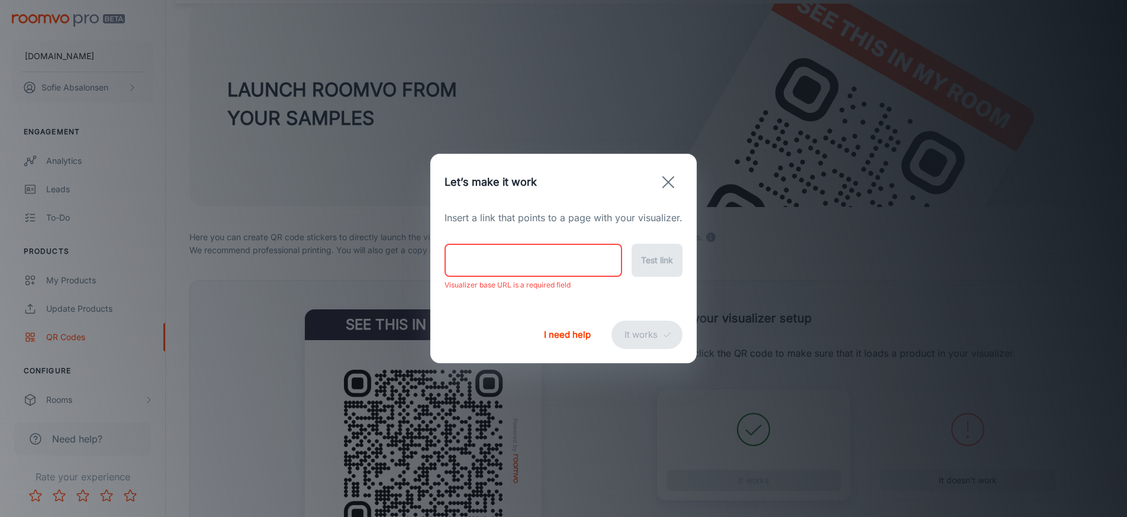
paste input "https://rugs.ie/products/hazel-jute-rug?variant=47252388053298"
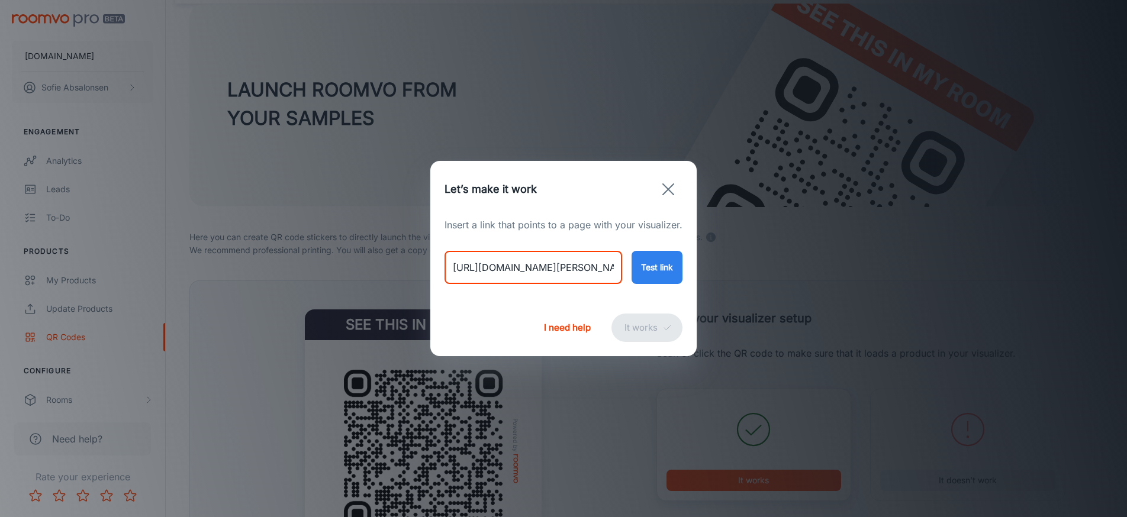
type input "https://rugs.ie/products/hazel-jute-rug?variant=47252388053298"
click at [668, 276] on button "Test link" at bounding box center [656, 267] width 51 height 33
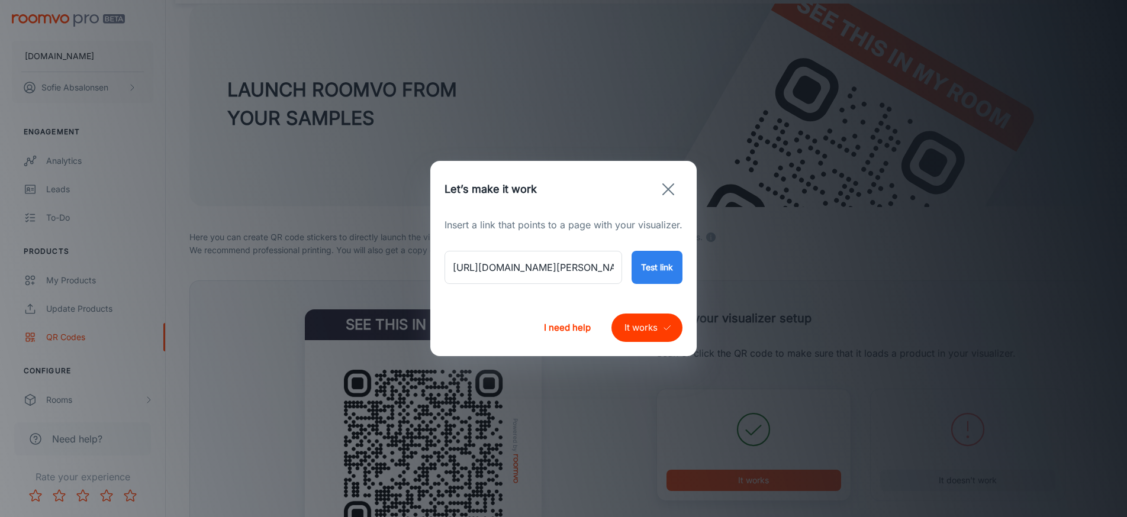
click at [644, 327] on button "It works" at bounding box center [646, 328] width 71 height 28
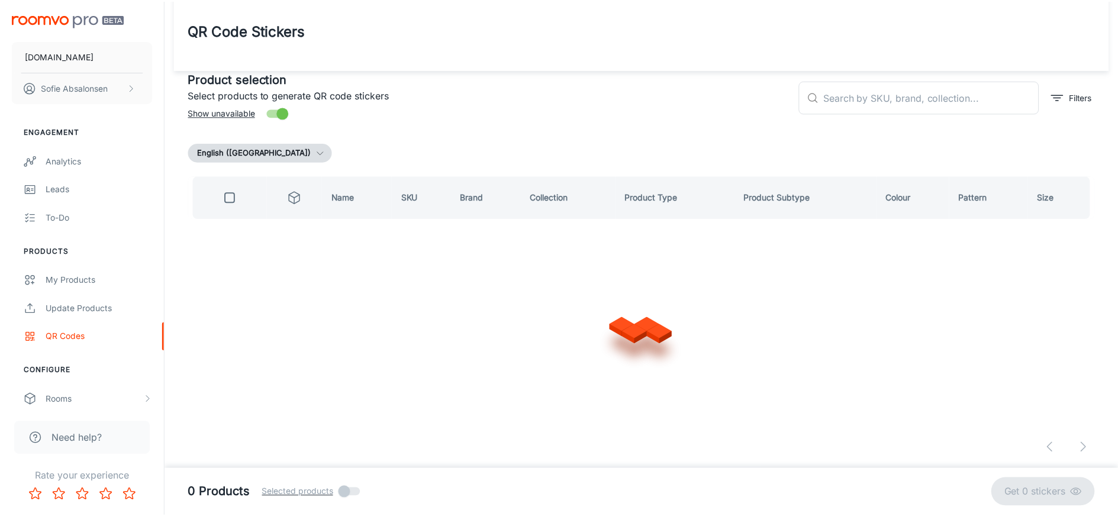
scroll to position [8, 0]
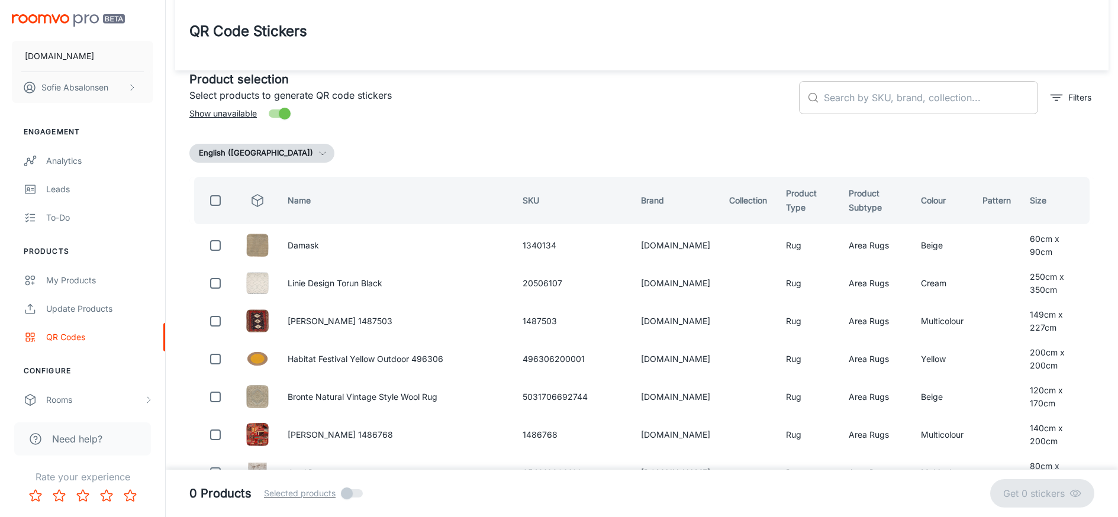
click at [1011, 88] on input "text" at bounding box center [931, 97] width 214 height 33
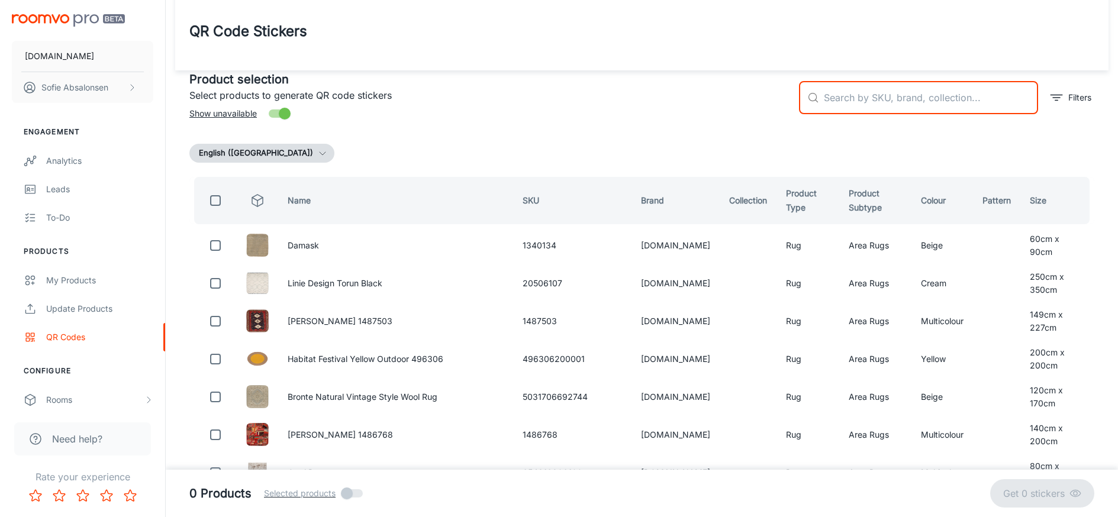
paste input "791101895991"
type input "791101895991"
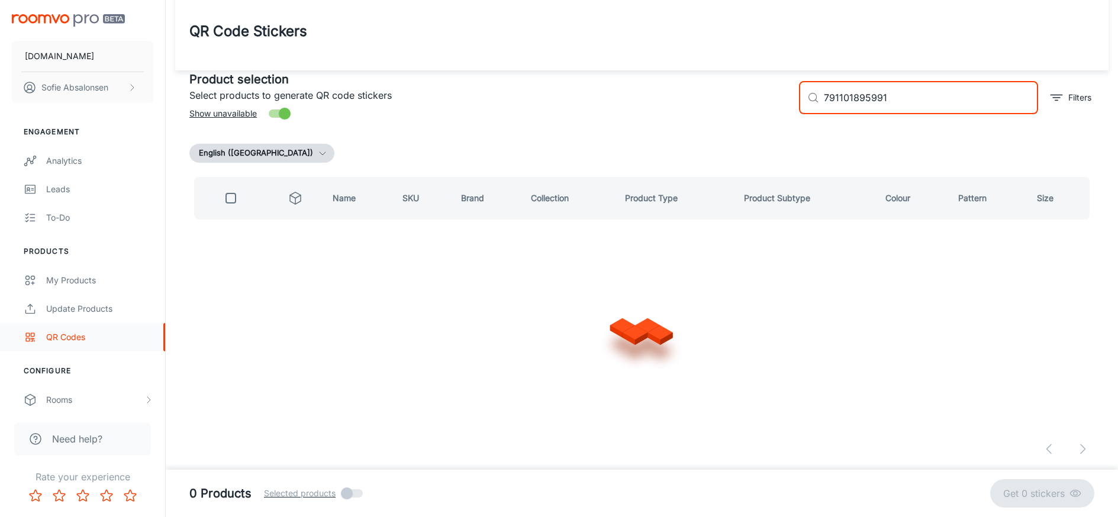
scroll to position [0, 0]
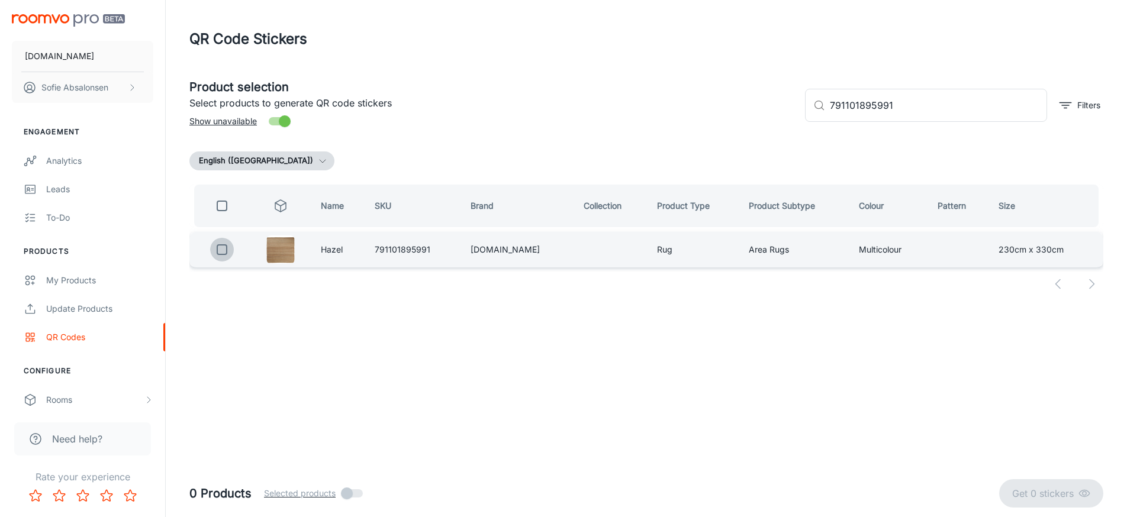
click at [226, 253] on input "checkbox" at bounding box center [222, 250] width 24 height 24
checkbox input "true"
click at [1018, 504] on button "Get 1 sticker" at bounding box center [1054, 493] width 98 height 28
checkbox input "false"
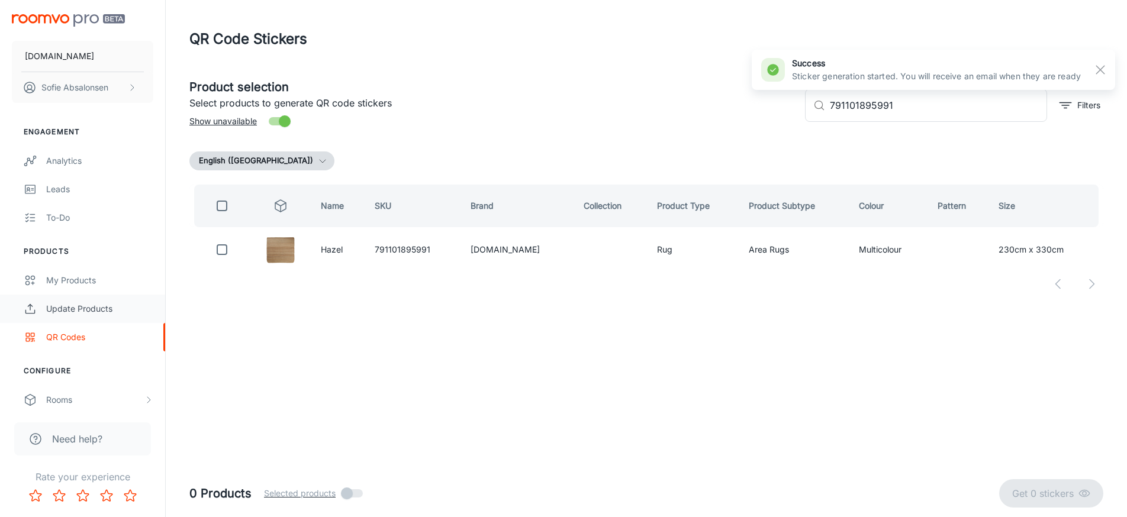
click at [105, 317] on link "Update Products" at bounding box center [82, 309] width 165 height 28
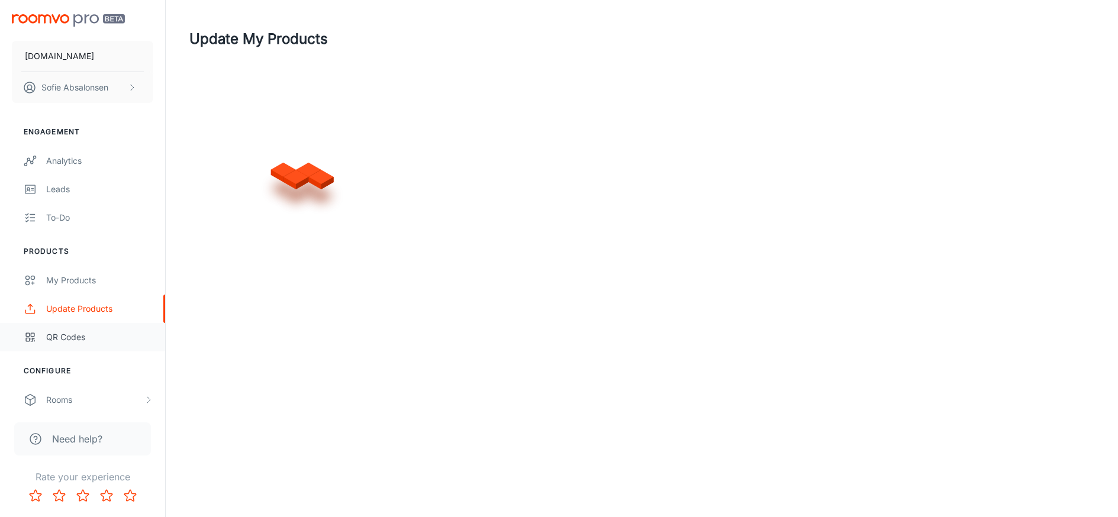
click at [106, 341] on div "QR Codes" at bounding box center [99, 337] width 107 height 13
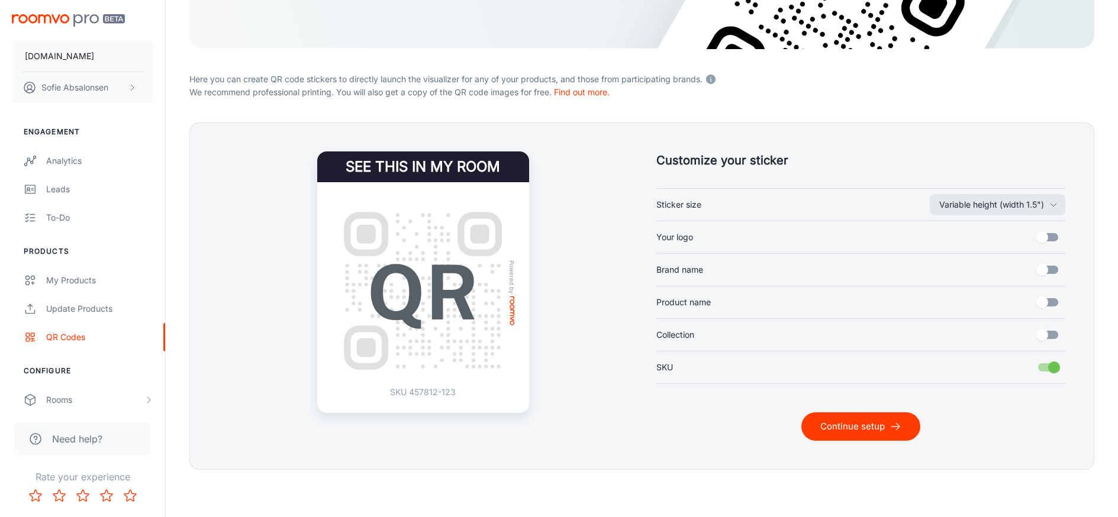
click at [874, 439] on button "Continue setup" at bounding box center [860, 426] width 119 height 28
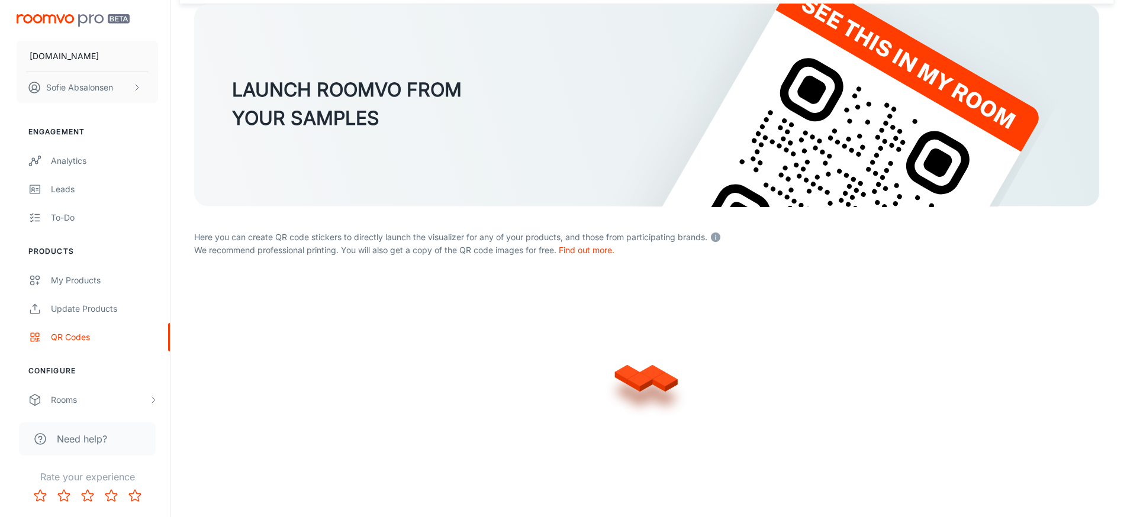
scroll to position [75, 0]
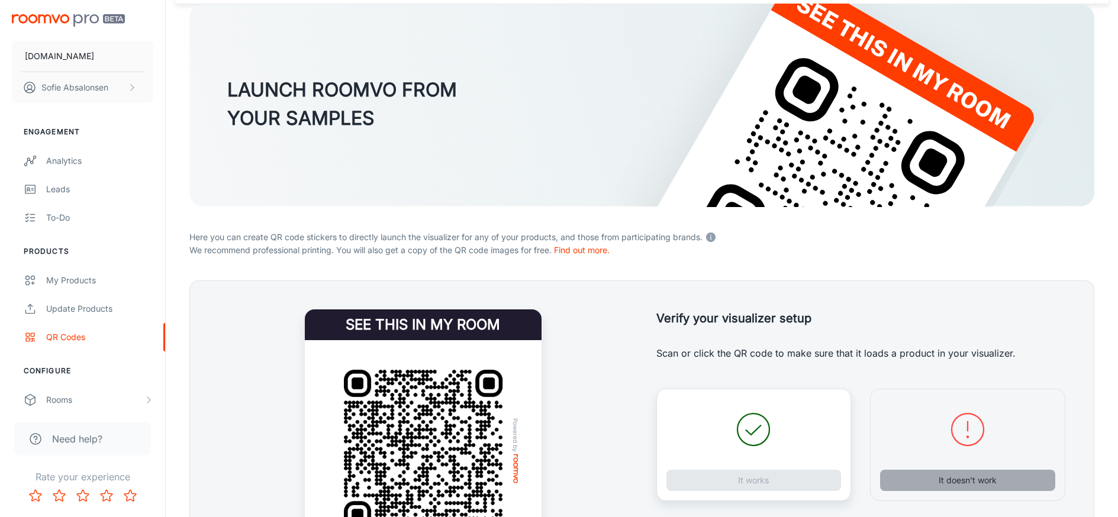
click at [941, 489] on button "It doesn’t work" at bounding box center [967, 480] width 175 height 21
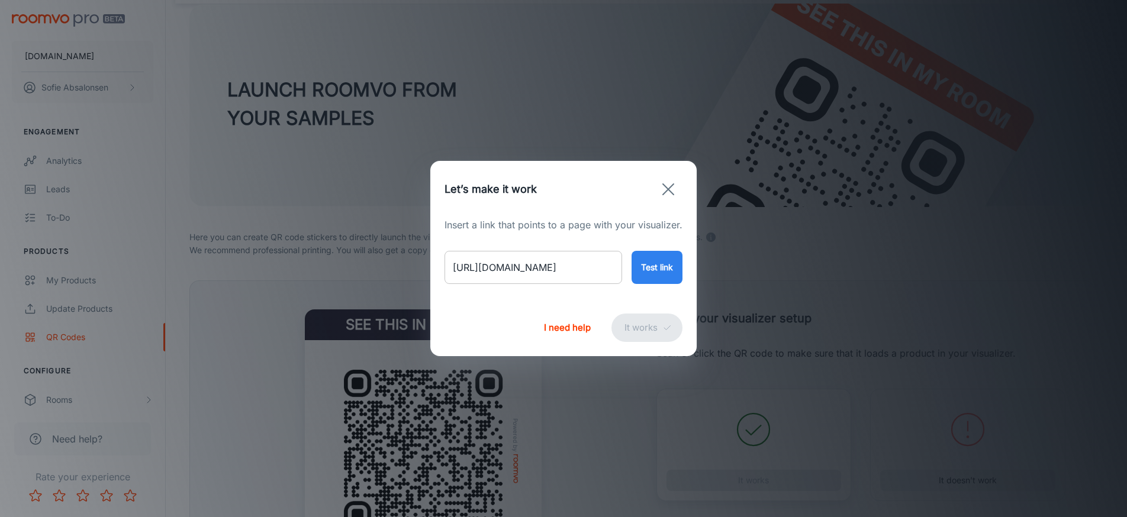
drag, startPoint x: 443, startPoint y: 271, endPoint x: 450, endPoint y: 273, distance: 7.3
click at [445, 272] on div "Insert a link that points to a page with your visualizer. https://rugs.ie/produ…" at bounding box center [563, 259] width 266 height 82
drag, startPoint x: 450, startPoint y: 273, endPoint x: 836, endPoint y: 323, distance: 389.0
click at [836, 323] on div "Let’s make it work Insert a link that points to a page with your visualizer. ht…" at bounding box center [563, 258] width 1127 height 517
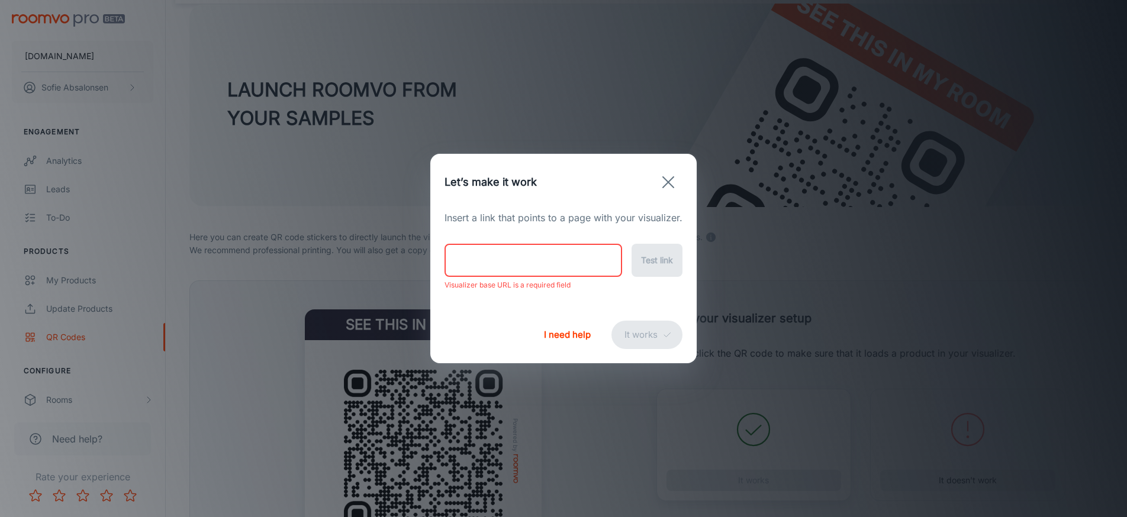
paste input "https://rugs.ie/products/hazel-jute-runner-rug"
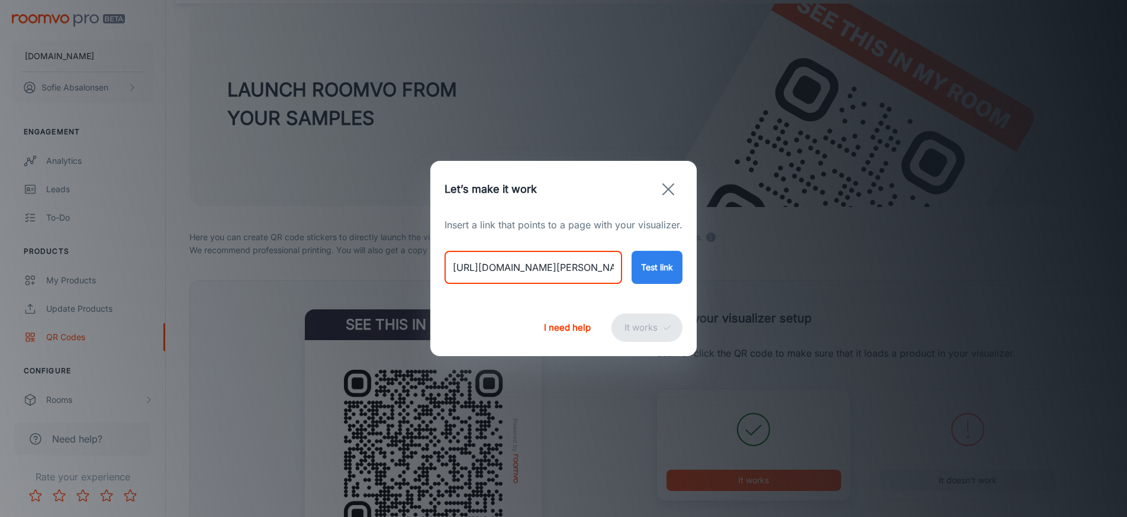
type input "https://rugs.ie/products/hazel-jute-runner-rug"
click at [624, 280] on div "https://rugs.ie/products/hazel-jute-runner-rug ​ Test link" at bounding box center [563, 258] width 238 height 52
click at [639, 278] on button "Test link" at bounding box center [656, 267] width 51 height 33
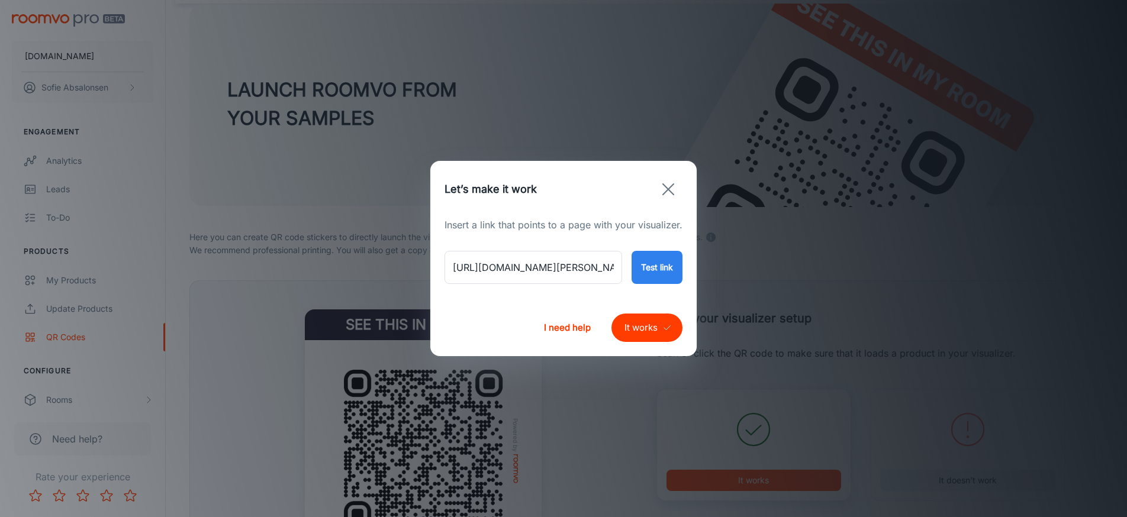
click at [663, 310] on div "I need help It works" at bounding box center [563, 327] width 266 height 57
click at [658, 323] on button "It works" at bounding box center [646, 328] width 71 height 28
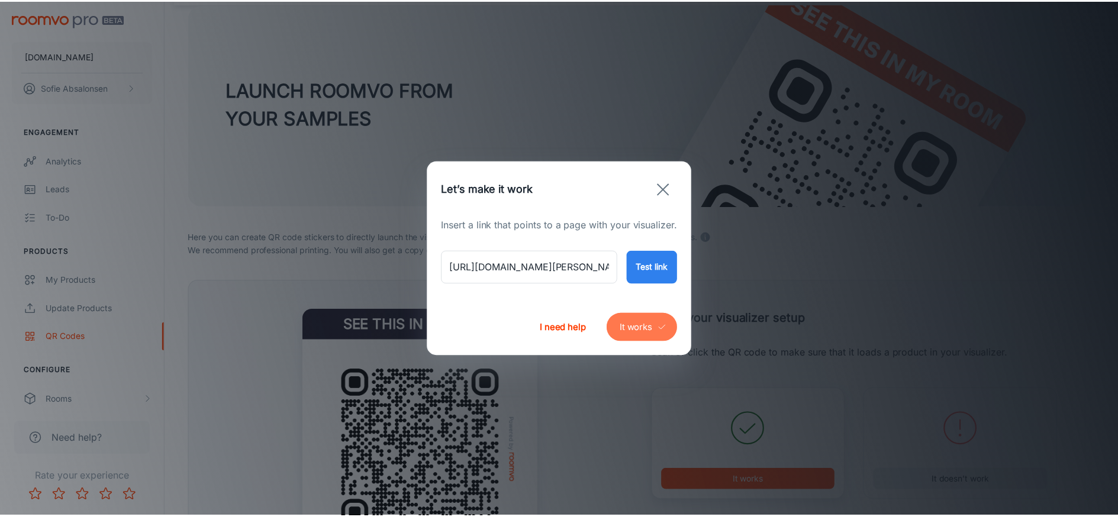
scroll to position [8, 0]
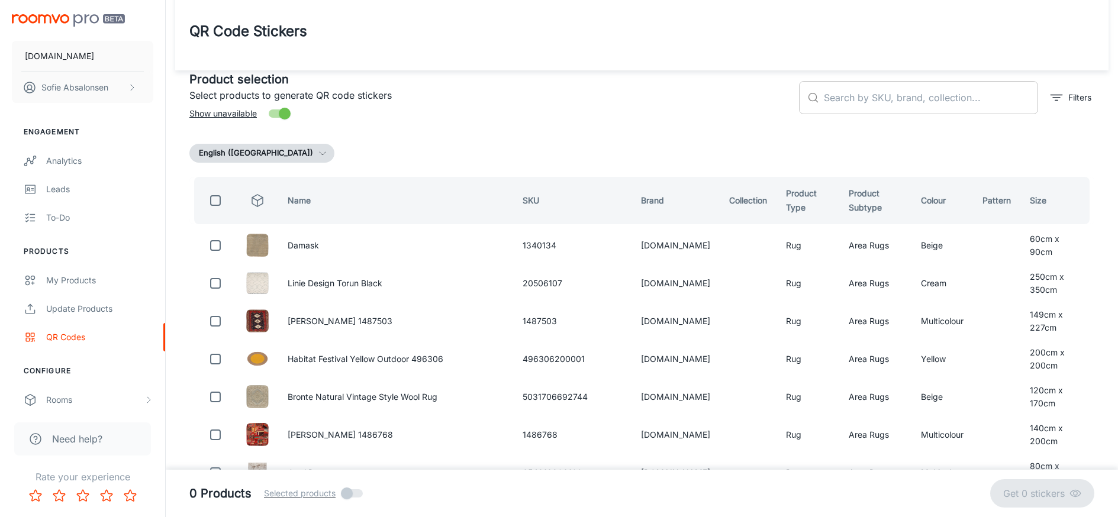
click at [990, 104] on input "text" at bounding box center [931, 97] width 214 height 33
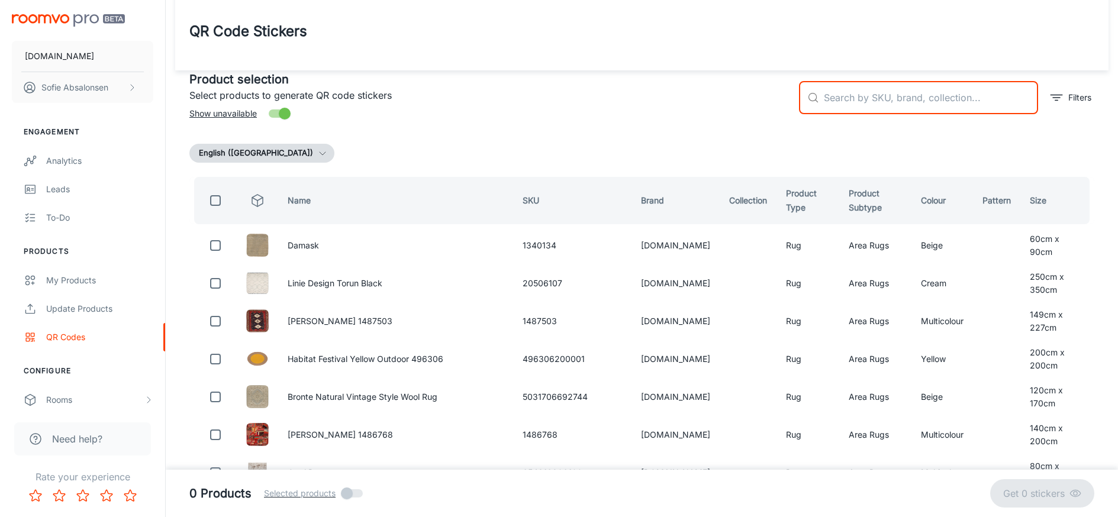
paste input "791101896004"
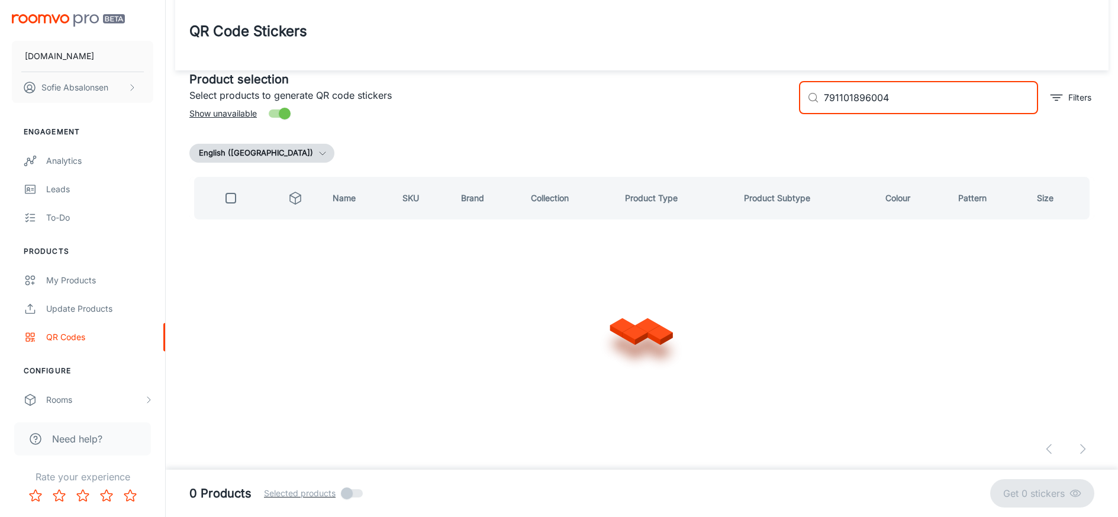
type input "791101896004"
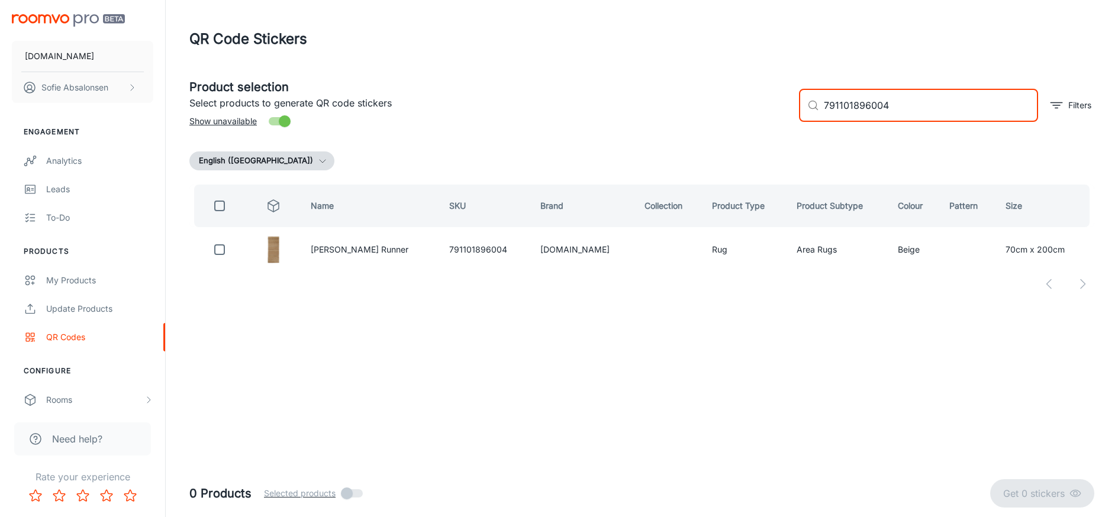
scroll to position [0, 0]
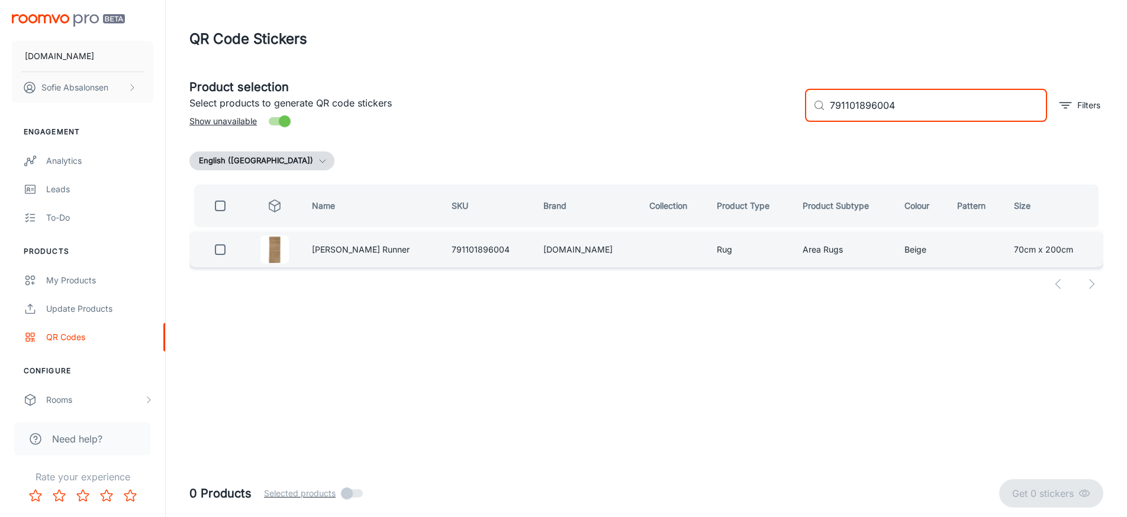
click at [218, 255] on input "checkbox" at bounding box center [220, 250] width 24 height 24
checkbox input "true"
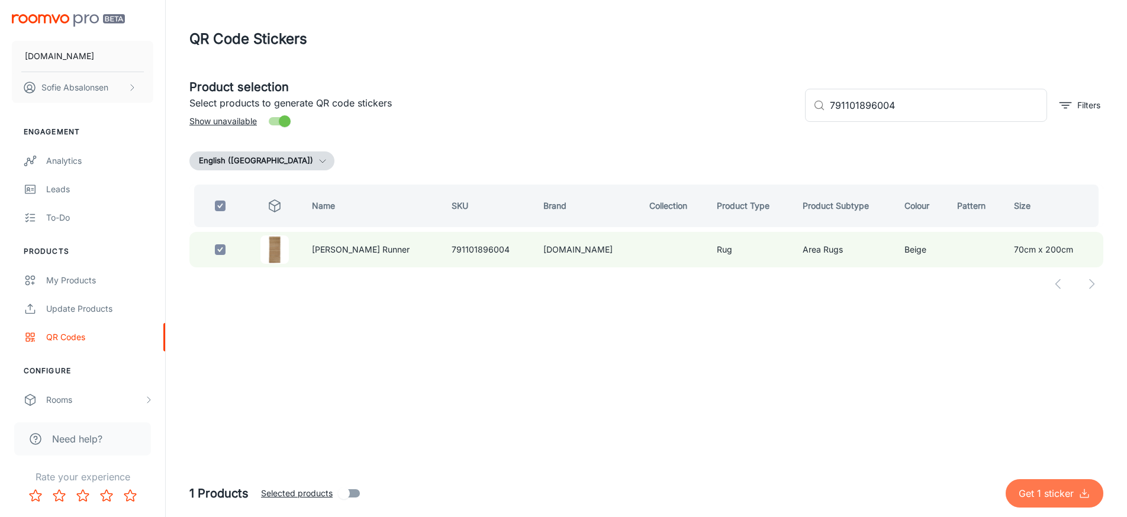
click at [1018, 495] on p "Get 1 sticker" at bounding box center [1048, 493] width 60 height 14
checkbox input "false"
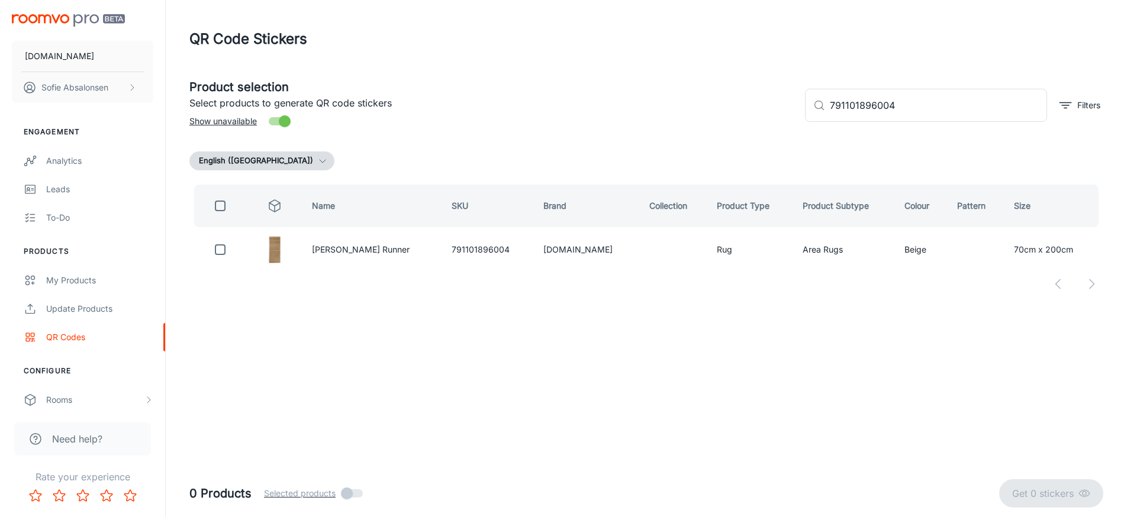
click at [565, 2] on header "QR Code Stickers" at bounding box center [646, 39] width 942 height 78
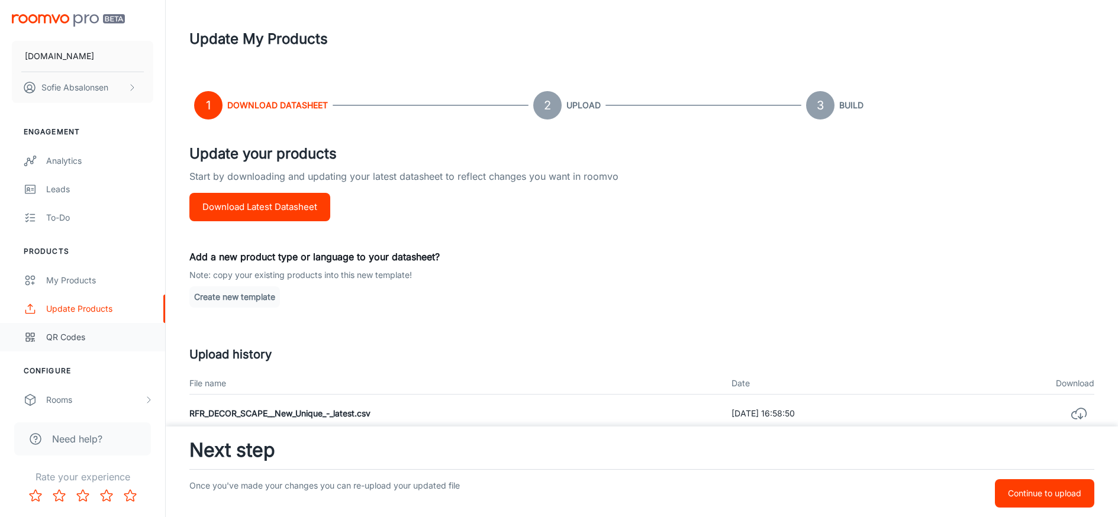
click at [91, 334] on div "QR Codes" at bounding box center [99, 337] width 107 height 13
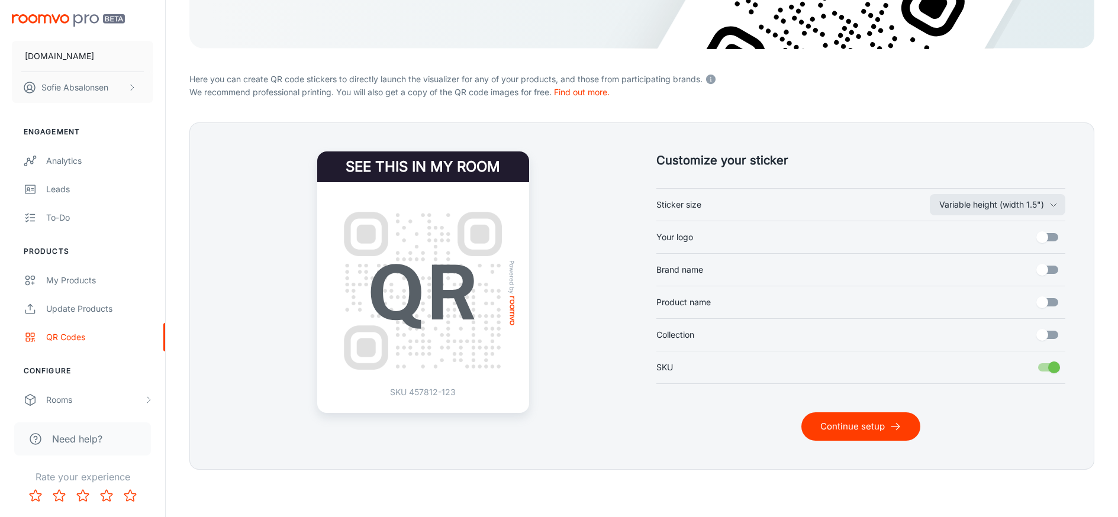
click at [838, 429] on button "Continue setup" at bounding box center [860, 426] width 119 height 28
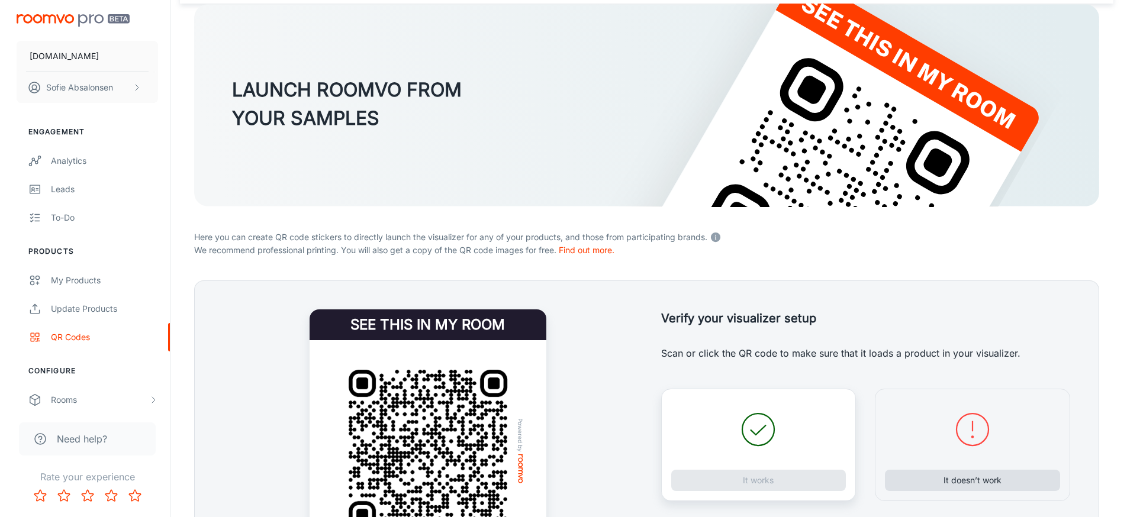
scroll to position [77, 0]
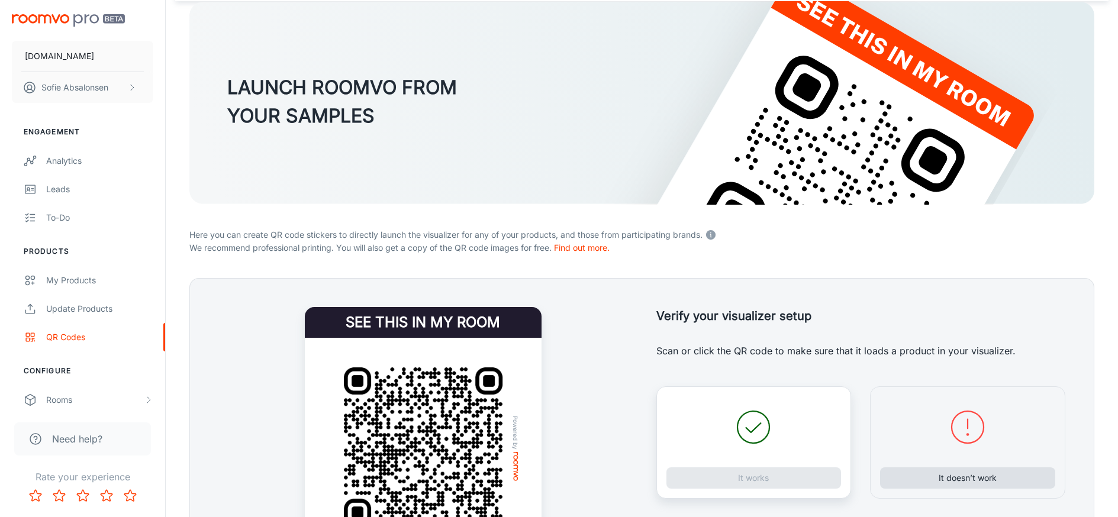
click at [947, 484] on button "It doesn’t work" at bounding box center [967, 478] width 175 height 21
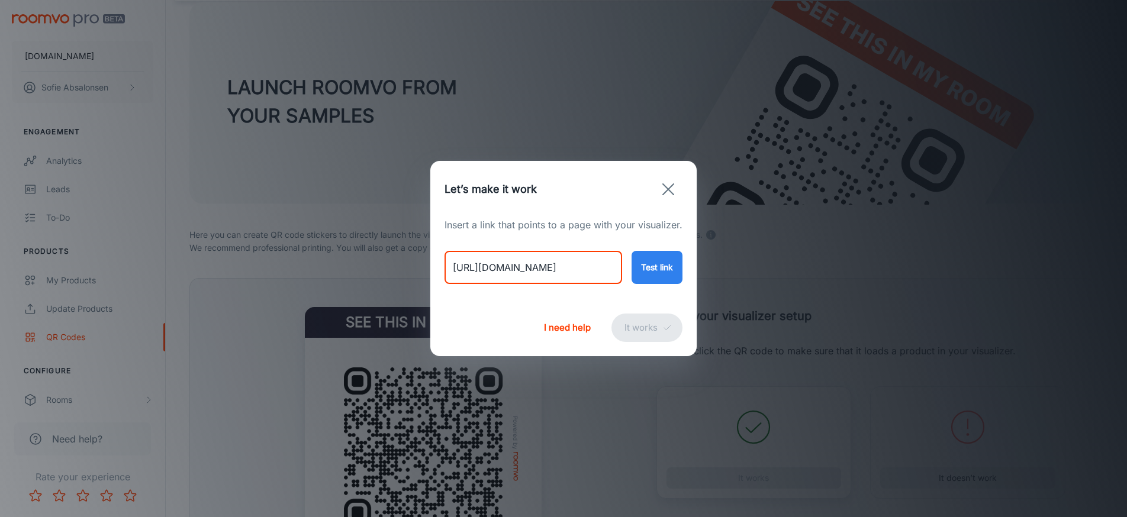
drag, startPoint x: 446, startPoint y: 273, endPoint x: 378, endPoint y: 273, distance: 68.1
click at [378, 273] on div "Let’s make it work Insert a link that points to a page with your visualizer. ht…" at bounding box center [563, 258] width 1127 height 517
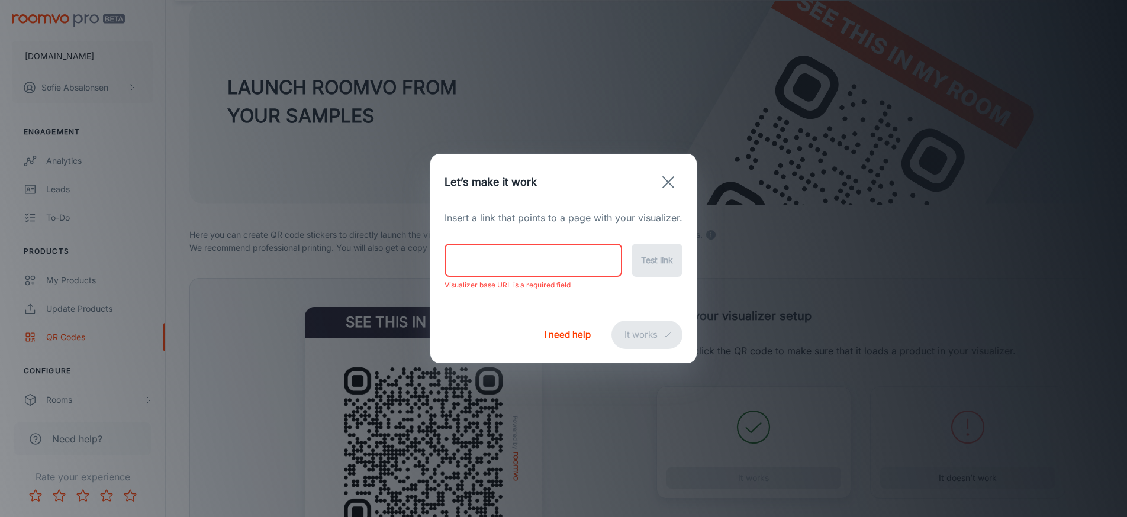
paste input "https://rugs.ie/products/oak-slate-jute-rug?variant=47252389626162"
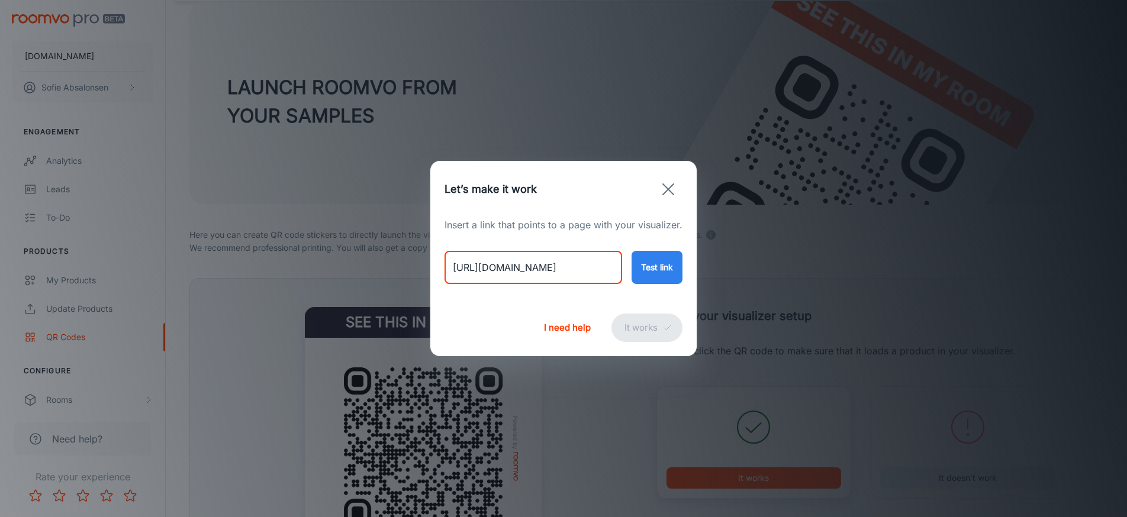
type input "https://rugs.ie/products/oak-slate-jute-rug?variant=47252389626162"
click at [654, 265] on button "Test link" at bounding box center [656, 267] width 51 height 33
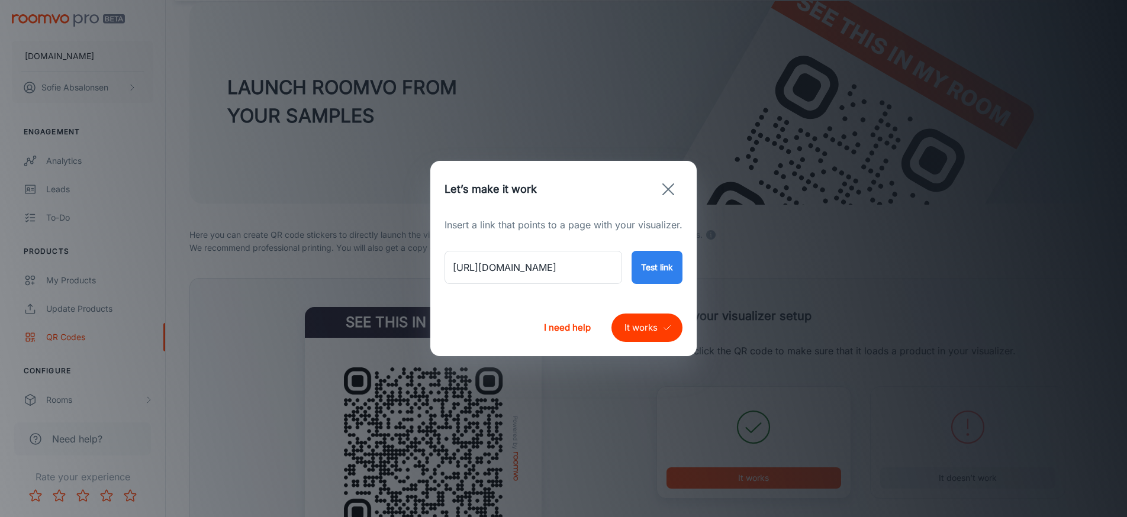
click at [639, 343] on div "I need help It works" at bounding box center [563, 327] width 266 height 57
click at [644, 335] on button "It works" at bounding box center [646, 328] width 71 height 28
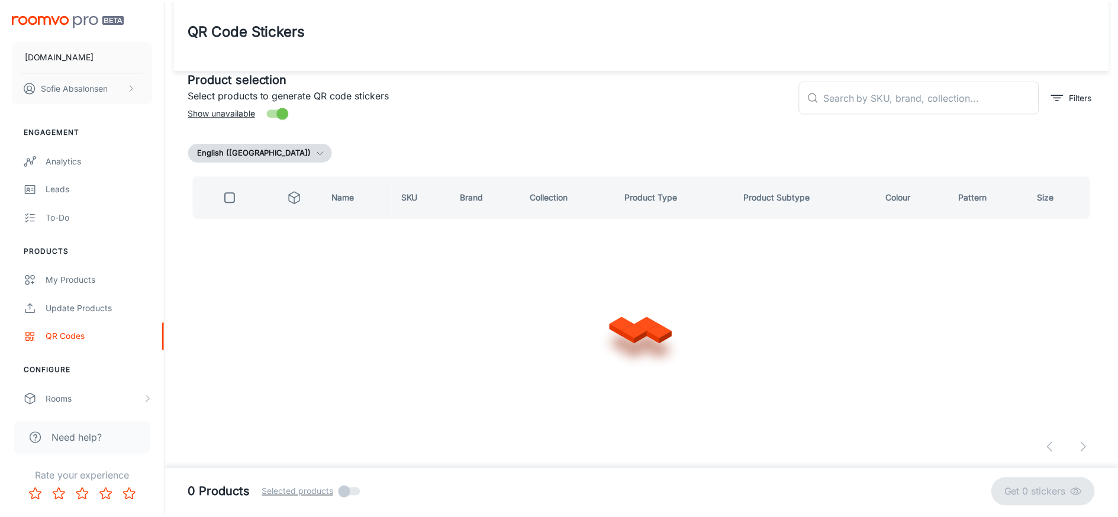
scroll to position [8, 0]
click at [921, 102] on input "text" at bounding box center [931, 97] width 214 height 33
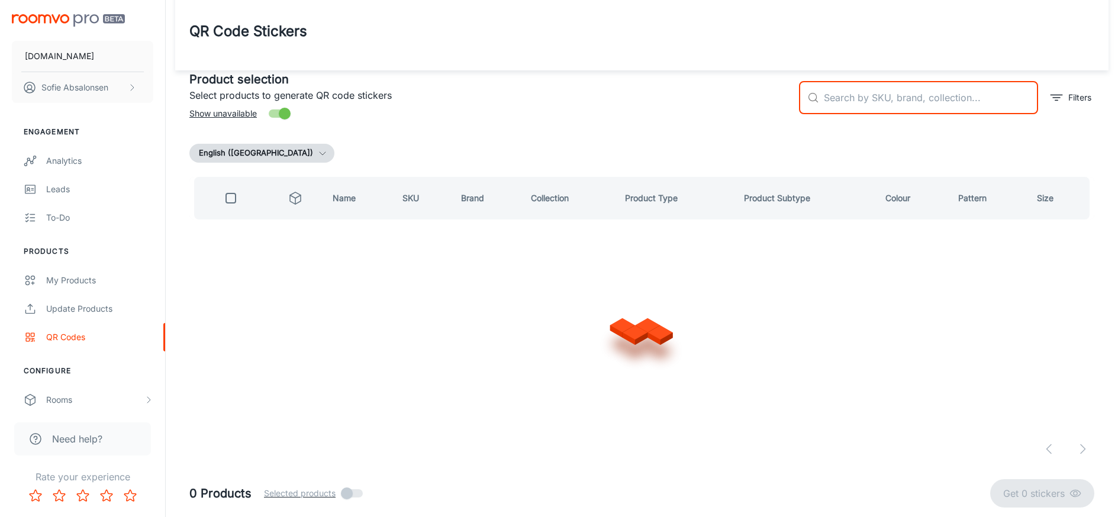
paste input "791101896394"
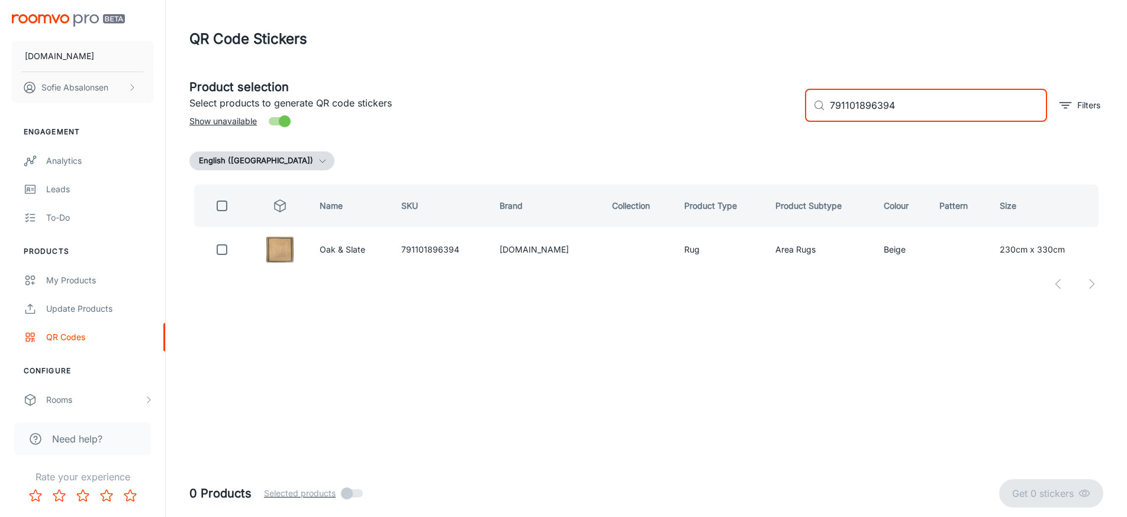
type input "791101896394"
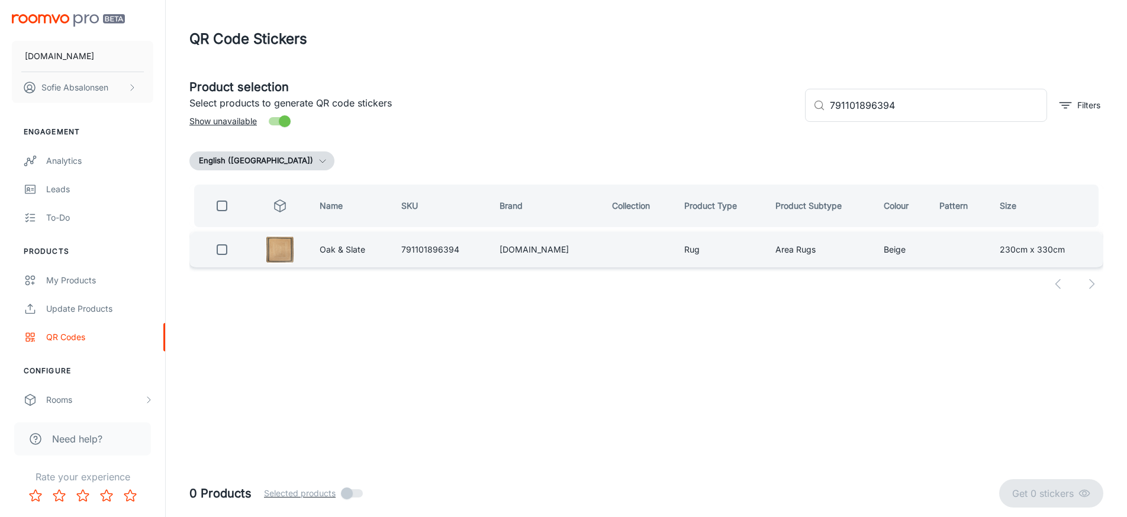
click at [206, 253] on div at bounding box center [222, 250] width 37 height 24
click at [215, 252] on input "checkbox" at bounding box center [222, 250] width 24 height 24
checkbox input "true"
drag, startPoint x: 1081, startPoint y: 499, endPoint x: 1030, endPoint y: 477, distance: 55.9
click at [1018, 498] on icon "submit" at bounding box center [1084, 494] width 12 height 12
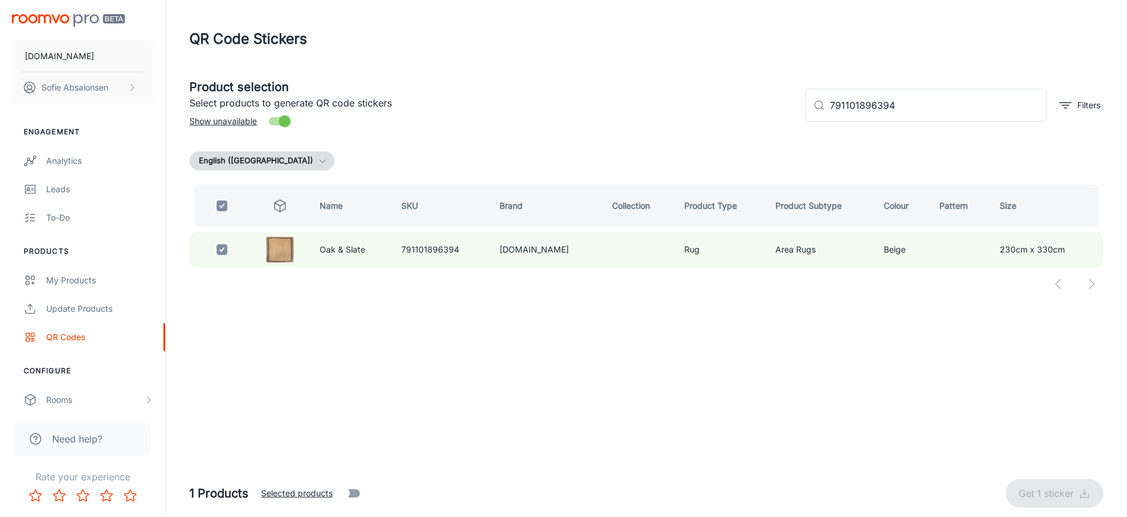
checkbox input "false"
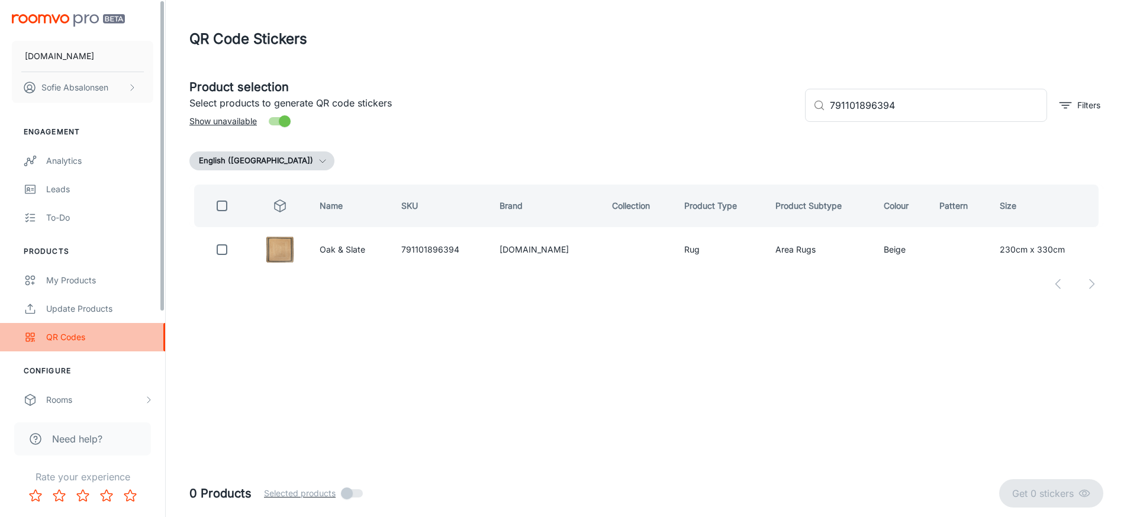
click at [140, 340] on div "QR Codes" at bounding box center [99, 337] width 107 height 13
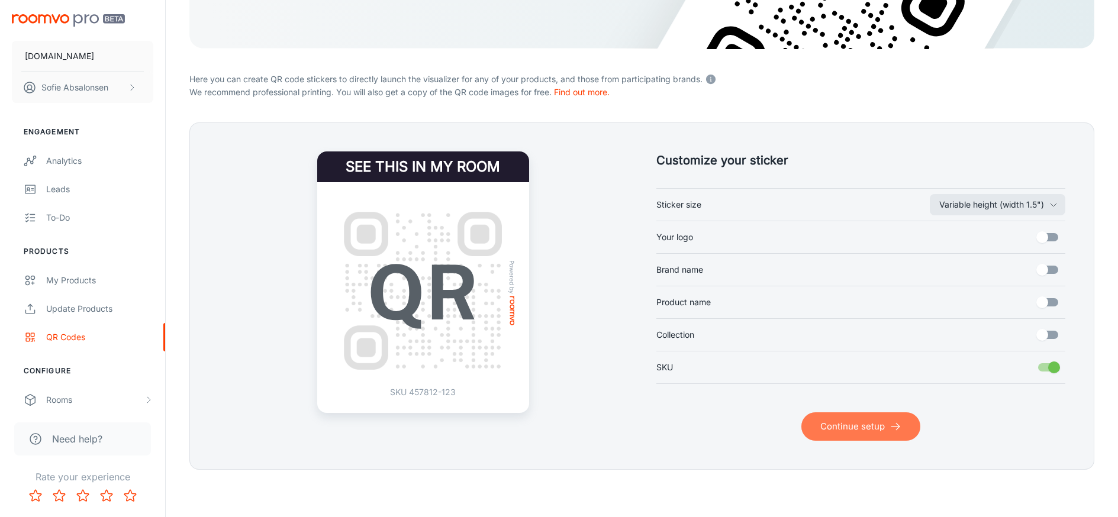
click at [878, 427] on button "Continue setup" at bounding box center [860, 426] width 119 height 28
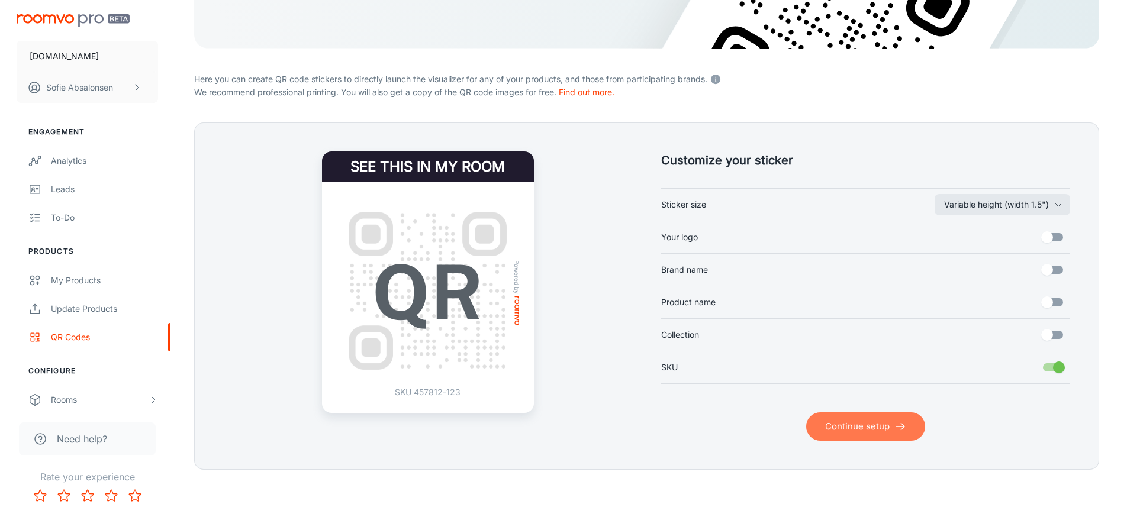
scroll to position [75, 0]
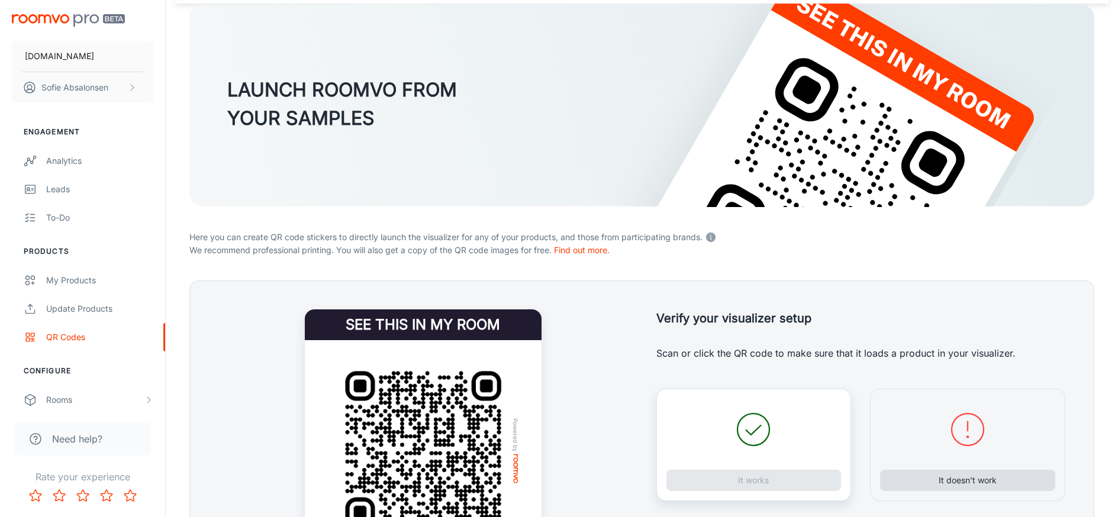
click at [940, 483] on button "It doesn’t work" at bounding box center [967, 480] width 175 height 21
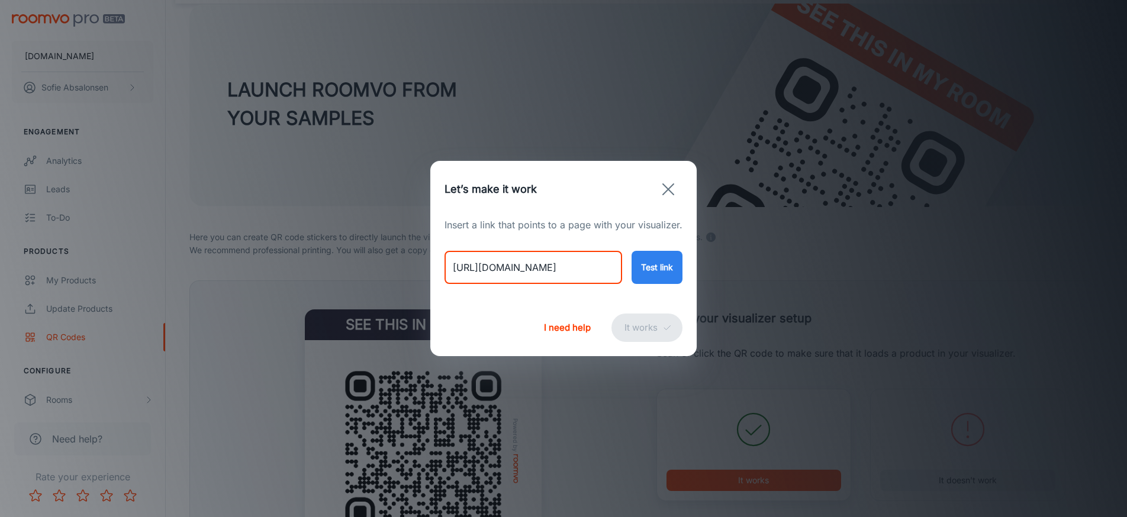
drag, startPoint x: 453, startPoint y: 268, endPoint x: 714, endPoint y: 263, distance: 261.0
click at [714, 263] on div "Let’s make it work Insert a link that points to a page with your visualizer. [U…" at bounding box center [563, 258] width 1127 height 517
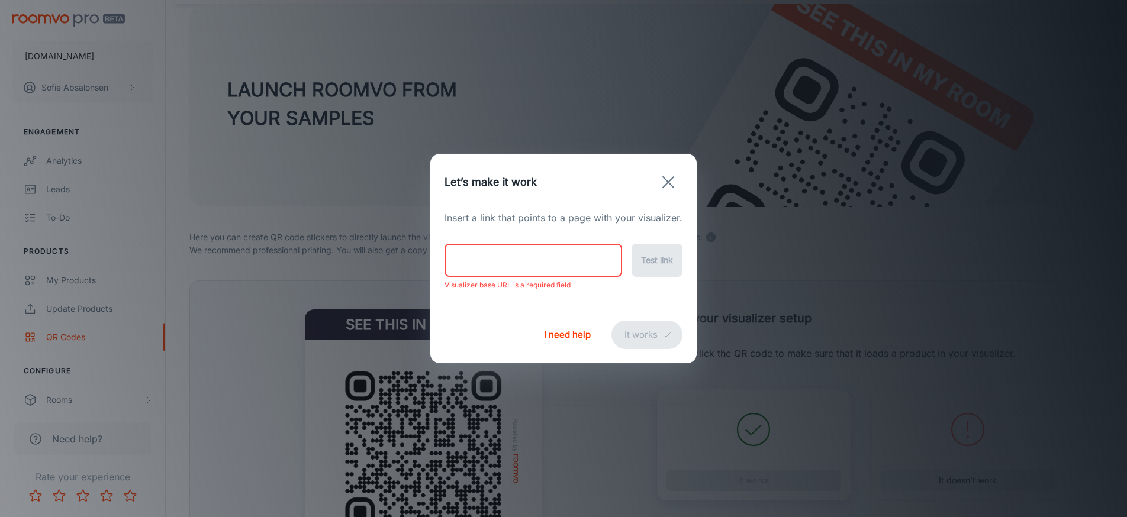
paste input "[URL][DOMAIN_NAME]"
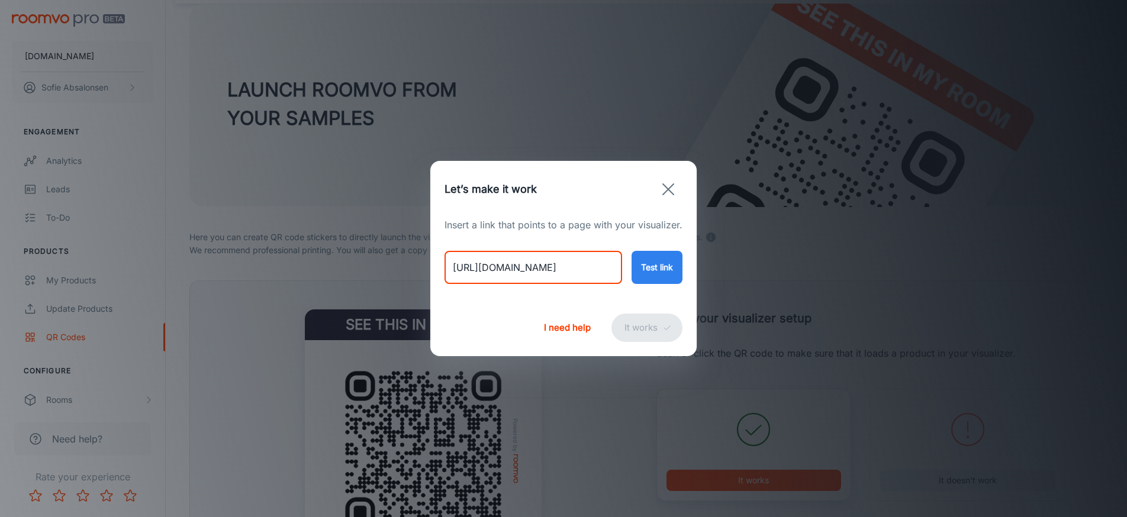
type input "[URL][DOMAIN_NAME]"
click at [656, 259] on button "Test link" at bounding box center [656, 267] width 51 height 33
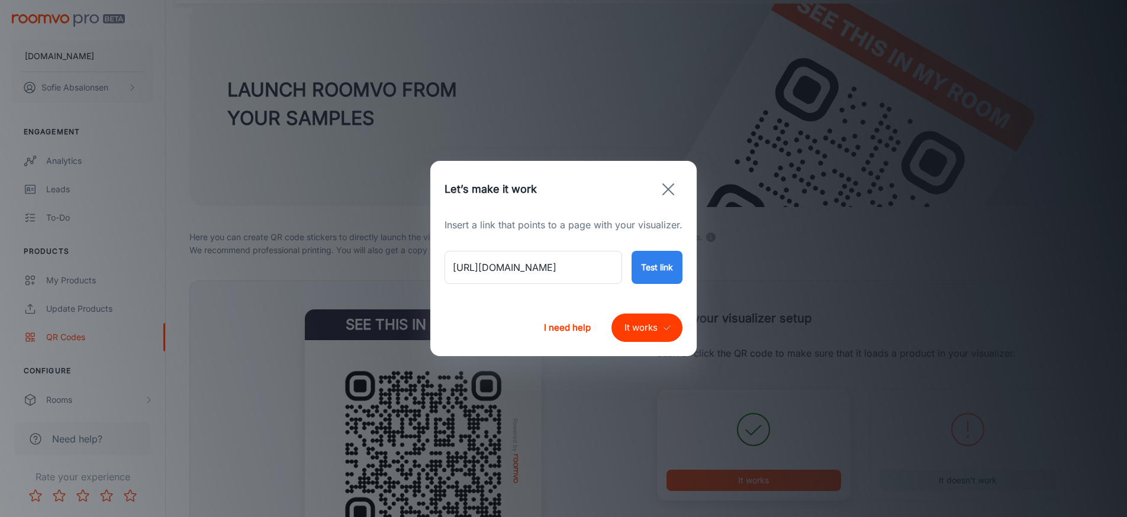
click at [636, 337] on button "It works" at bounding box center [646, 328] width 71 height 28
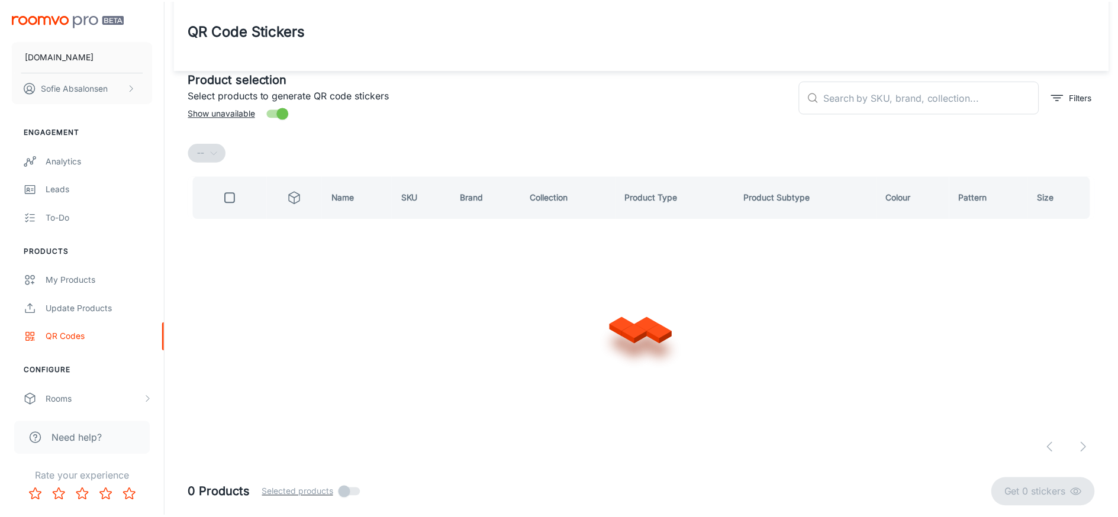
scroll to position [8, 0]
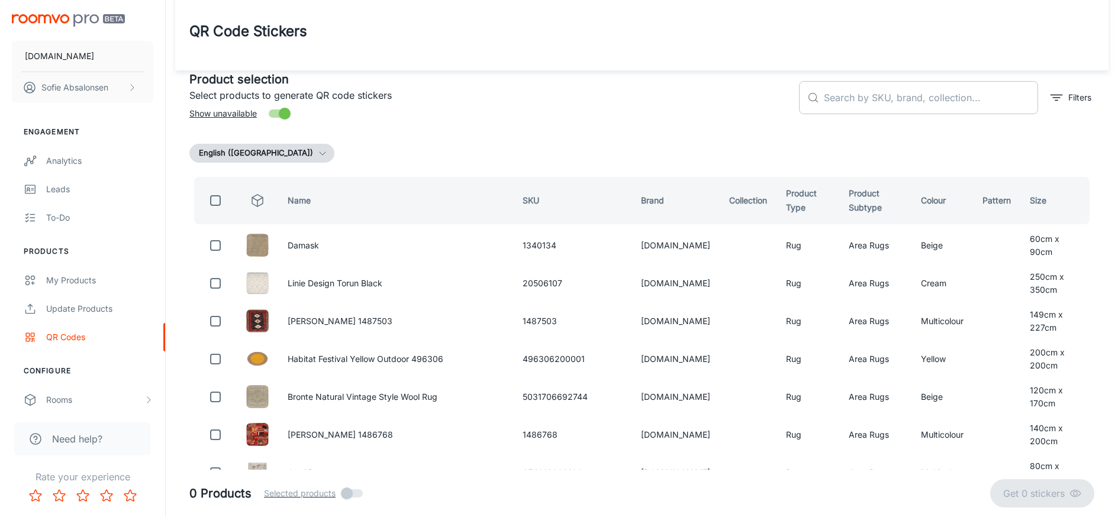
click at [987, 92] on input "text" at bounding box center [931, 97] width 214 height 33
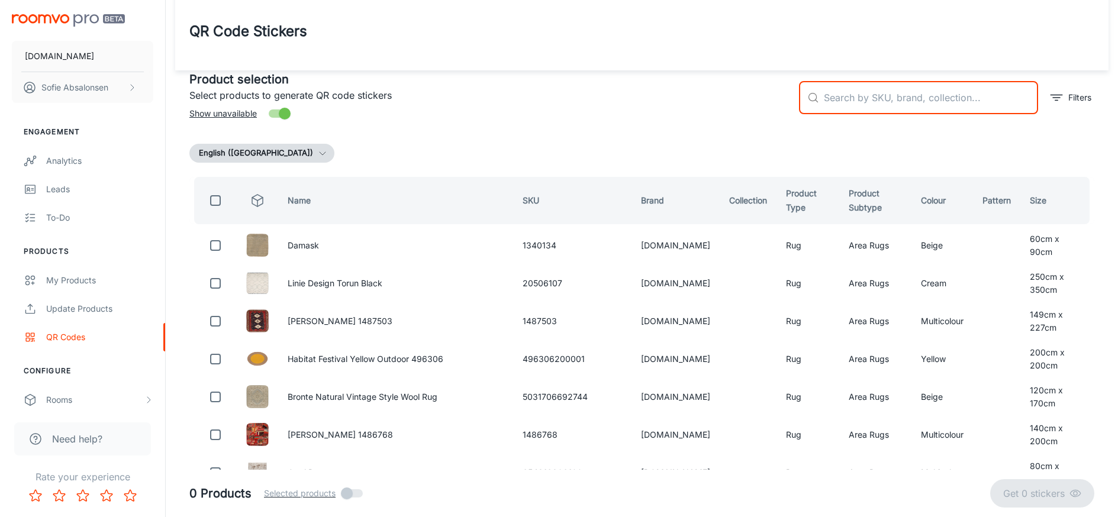
paste input "791101896370"
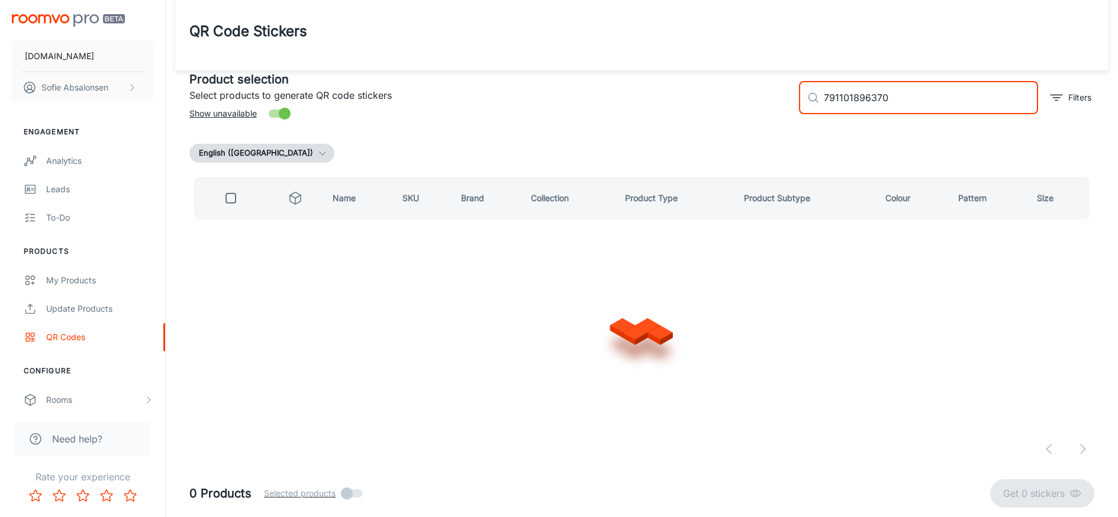
scroll to position [0, 0]
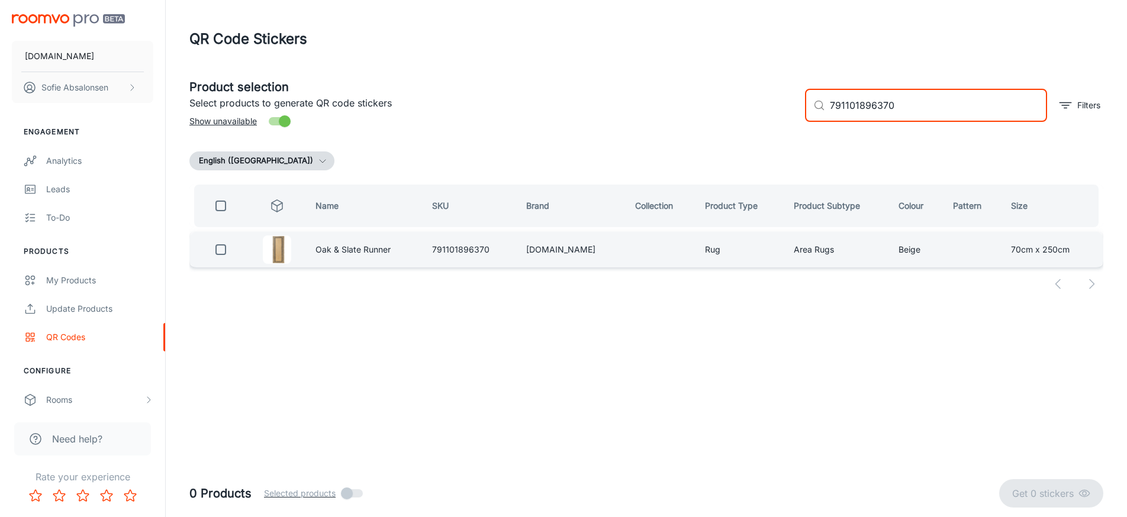
type input "791101896370"
click at [265, 247] on div at bounding box center [277, 250] width 40 height 28
click at [227, 247] on input "checkbox" at bounding box center [221, 250] width 24 height 24
checkbox input "true"
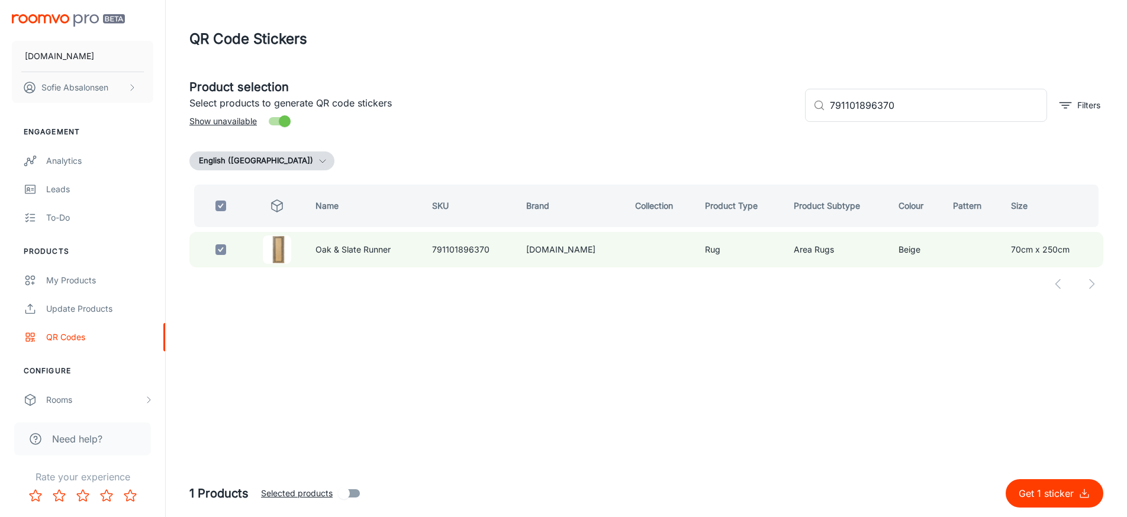
click at [1020, 492] on p "Get 1 sticker" at bounding box center [1048, 493] width 60 height 14
checkbox input "false"
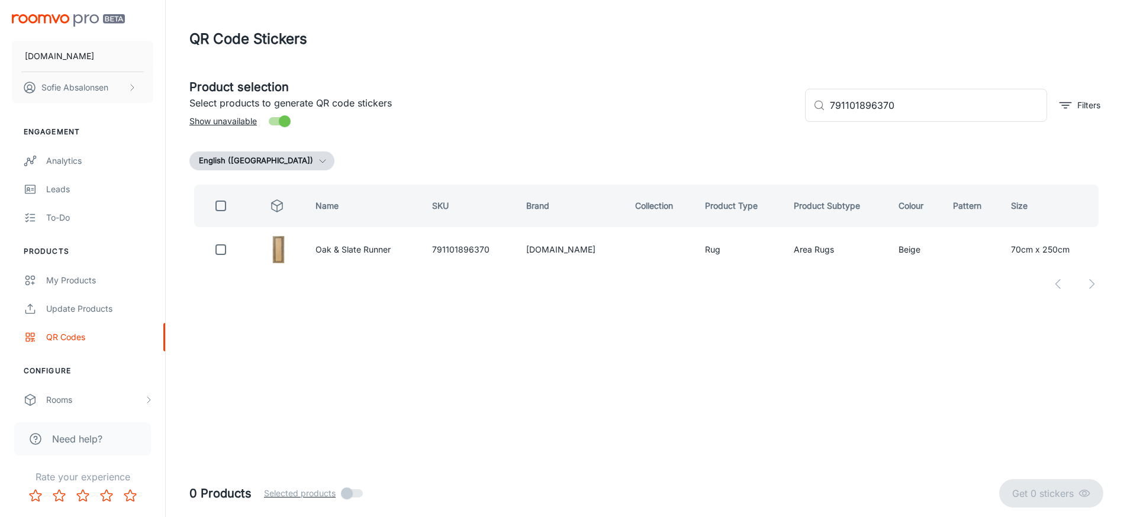
click at [682, 0] on html "[DOMAIN_NAME] Sofie Absalonsen Engagement Analytics Leads To-do Products My Pro…" at bounding box center [563, 258] width 1127 height 517
click at [123, 332] on div "QR Codes" at bounding box center [99, 337] width 107 height 13
click at [113, 316] on link "Update Products" at bounding box center [82, 309] width 165 height 28
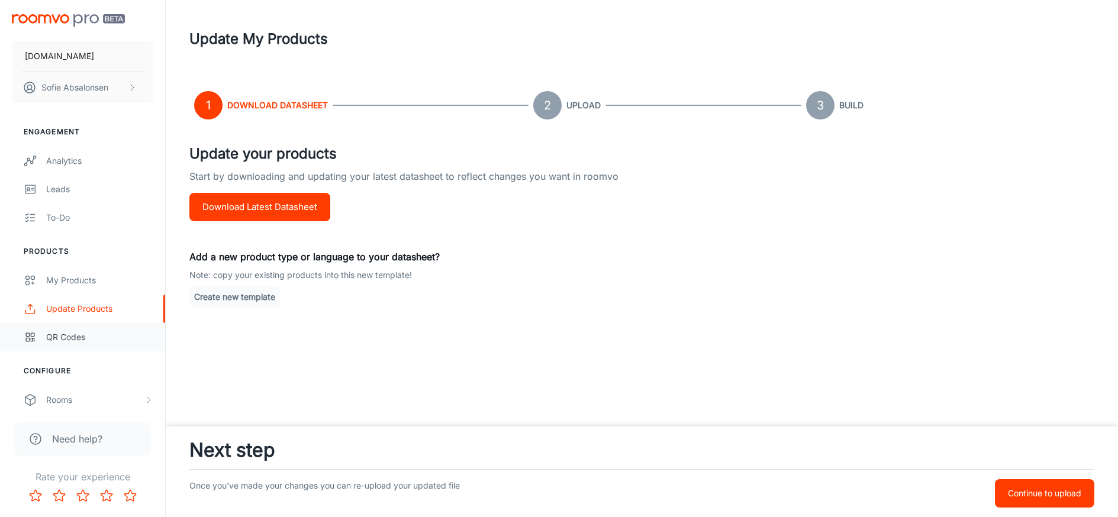
click at [112, 334] on div "QR Codes" at bounding box center [99, 337] width 107 height 13
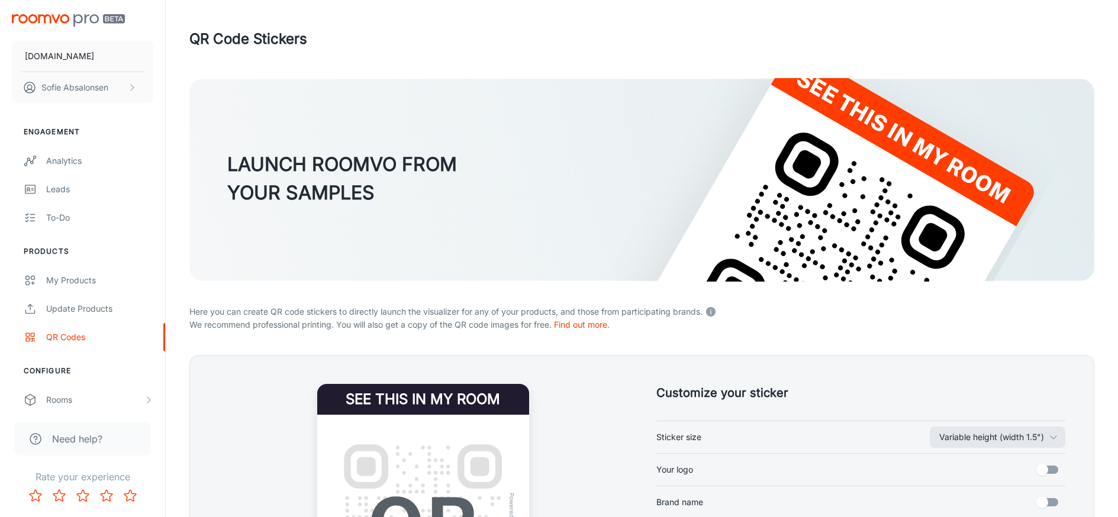
scroll to position [216, 0]
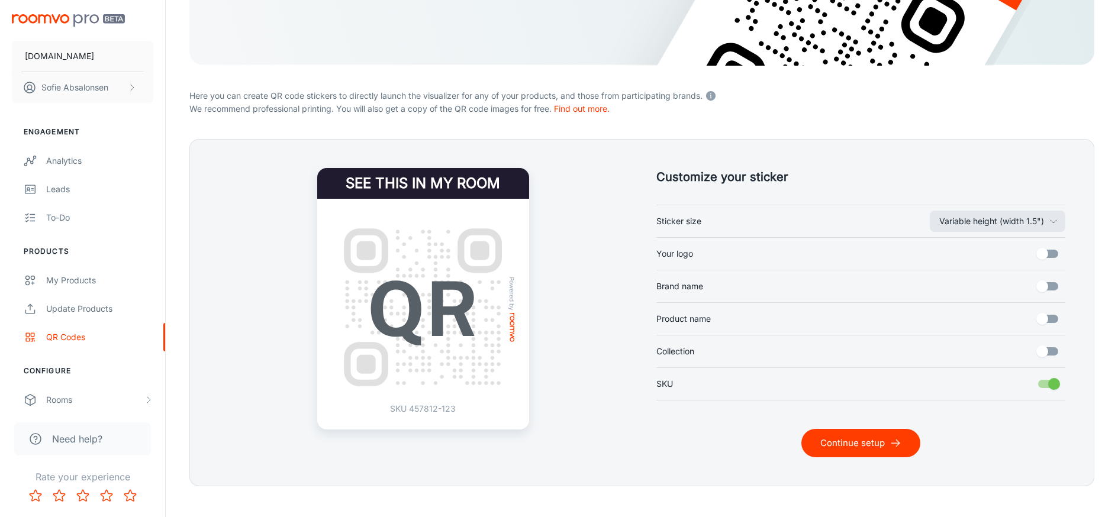
click at [842, 453] on button "Continue setup" at bounding box center [860, 443] width 119 height 28
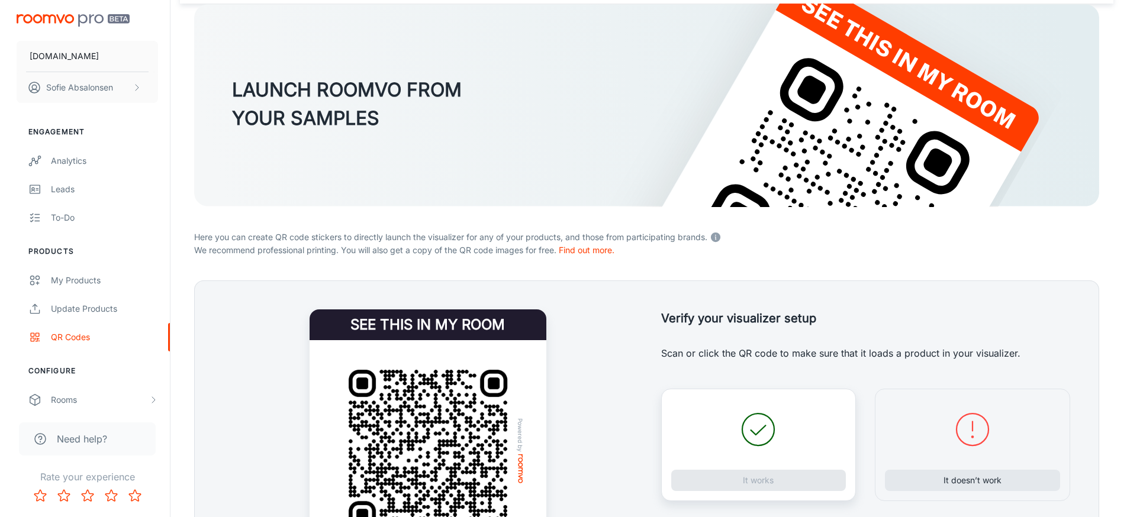
scroll to position [77, 0]
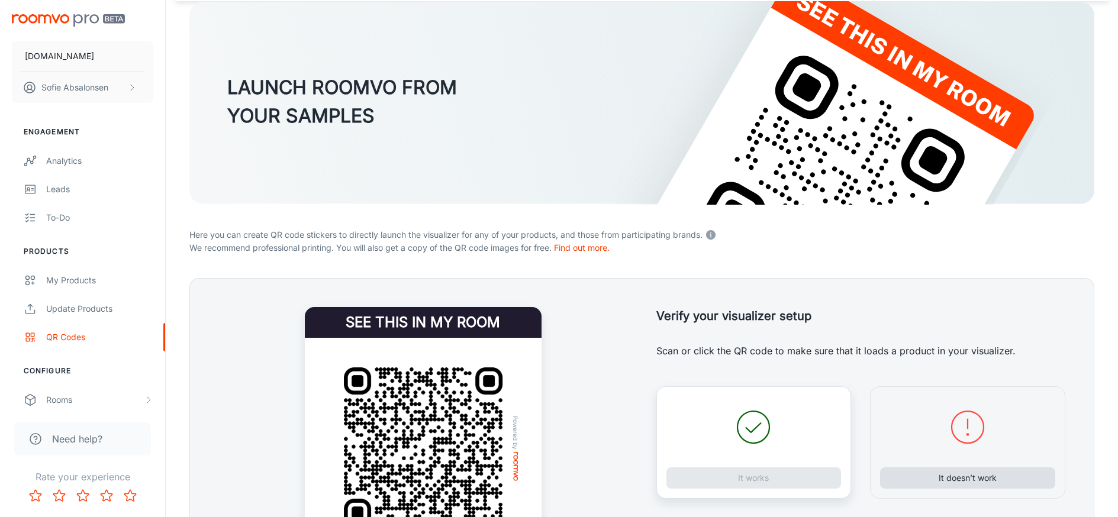
click at [993, 482] on button "It doesn’t work" at bounding box center [967, 478] width 175 height 21
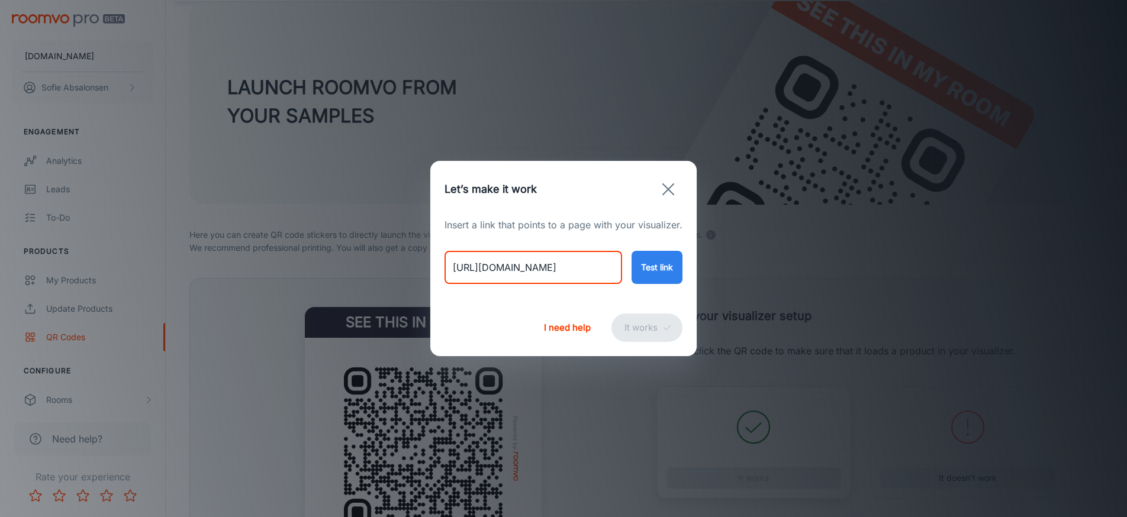
drag, startPoint x: 452, startPoint y: 273, endPoint x: 735, endPoint y: 279, distance: 283.5
click at [733, 278] on div "Let’s make it work Insert a link that points to a page with your visualizer. [U…" at bounding box center [563, 258] width 1127 height 517
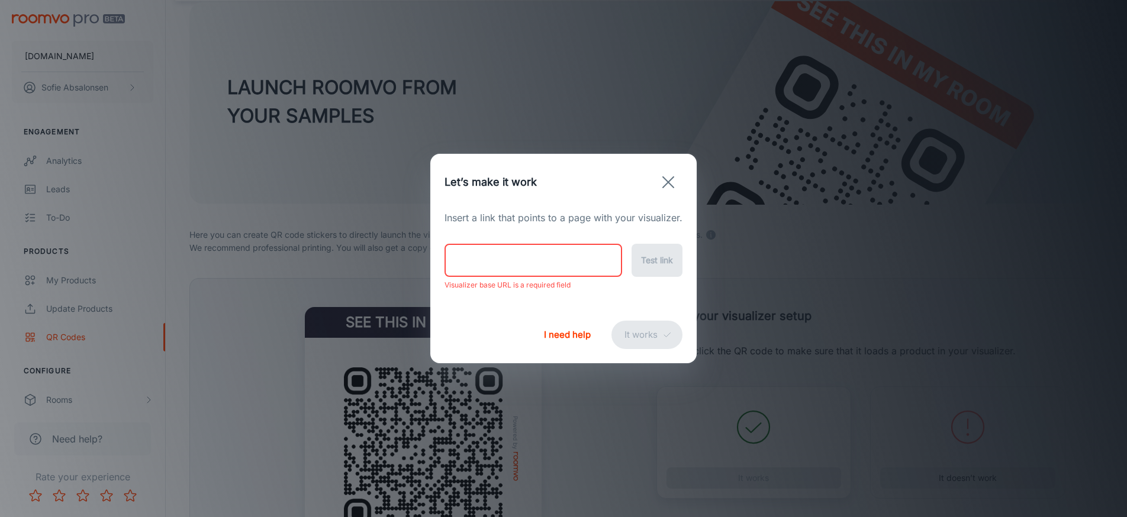
paste input "[URL][DOMAIN_NAME][PERSON_NAME]"
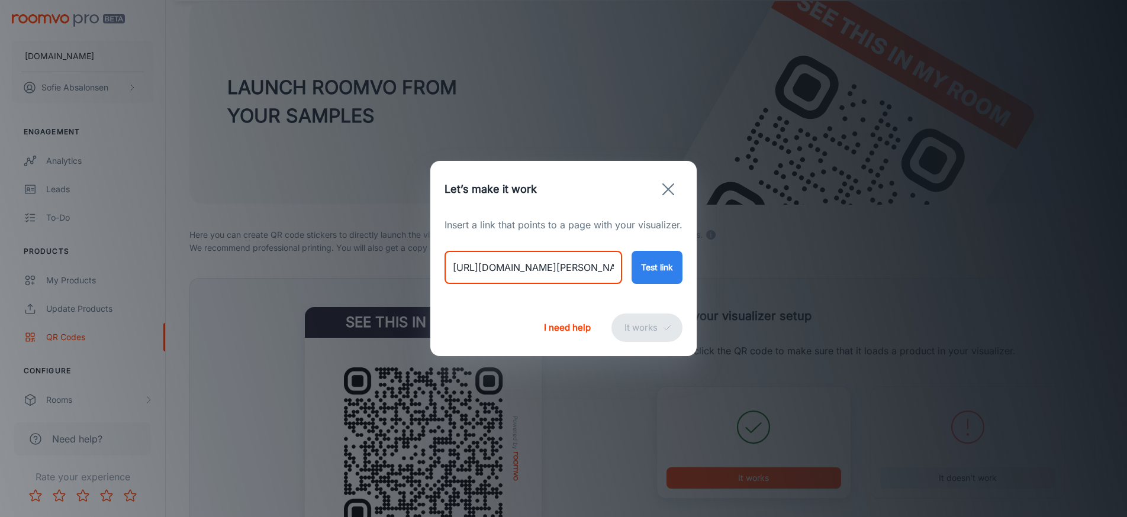
type input "[URL][DOMAIN_NAME][PERSON_NAME]"
click at [676, 271] on button "Test link" at bounding box center [656, 267] width 51 height 33
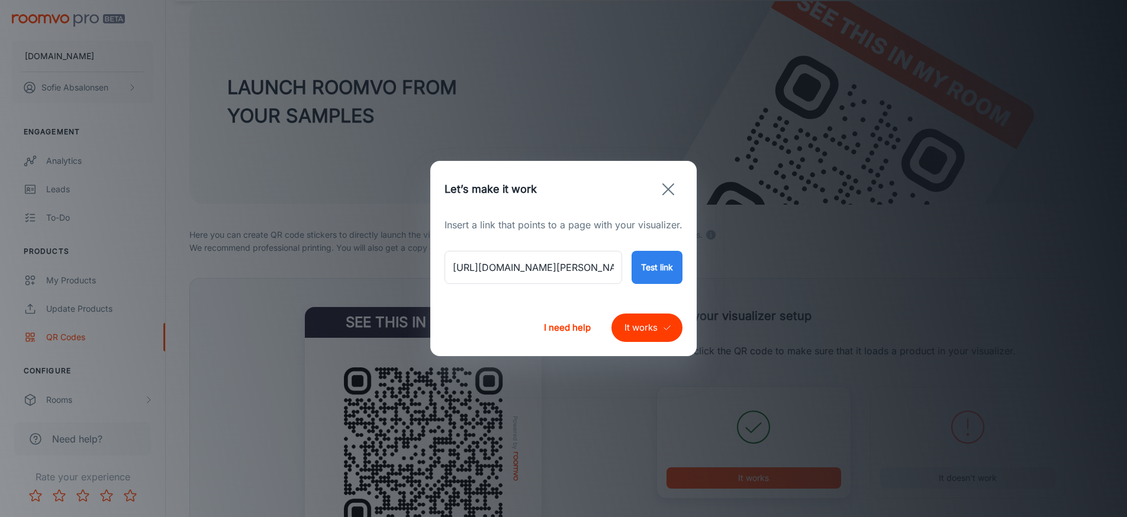
click at [639, 331] on button "It works" at bounding box center [646, 328] width 71 height 28
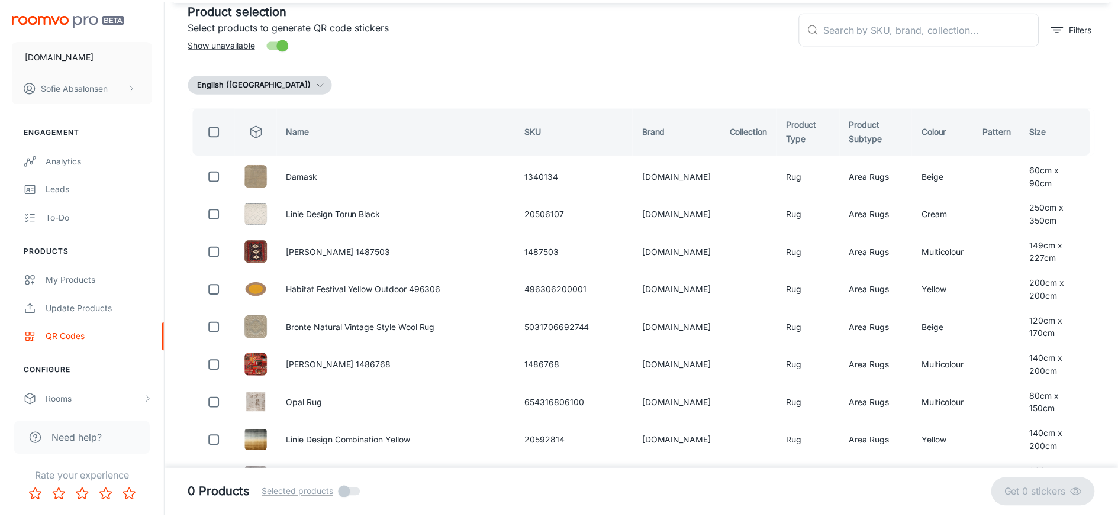
scroll to position [8, 0]
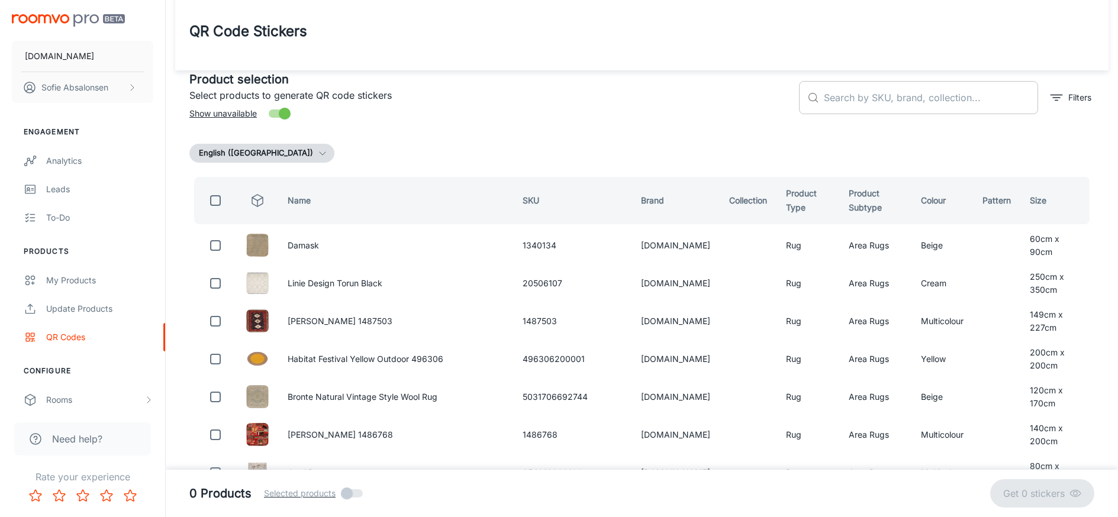
click at [934, 111] on input "text" at bounding box center [931, 97] width 214 height 33
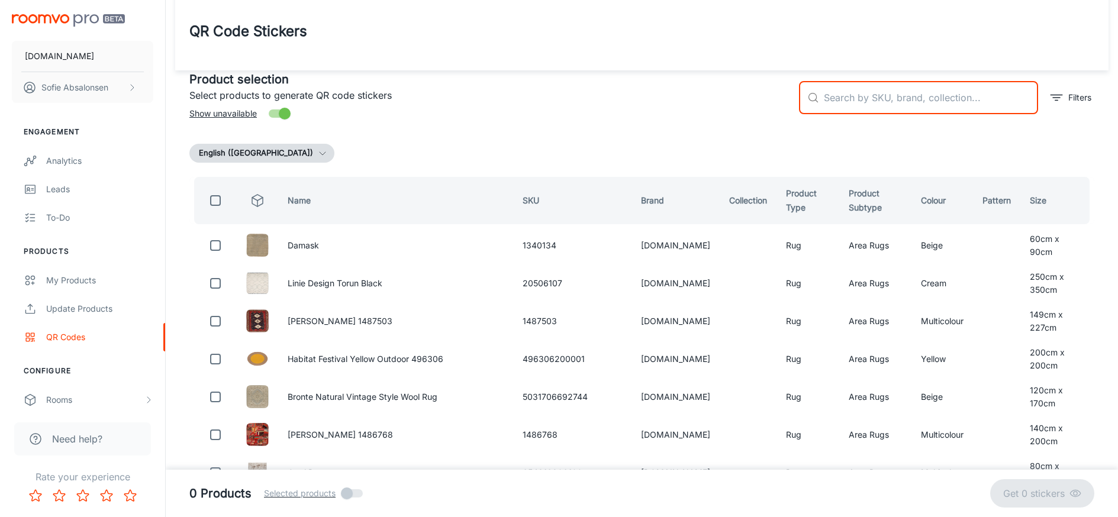
paste input "791101896608"
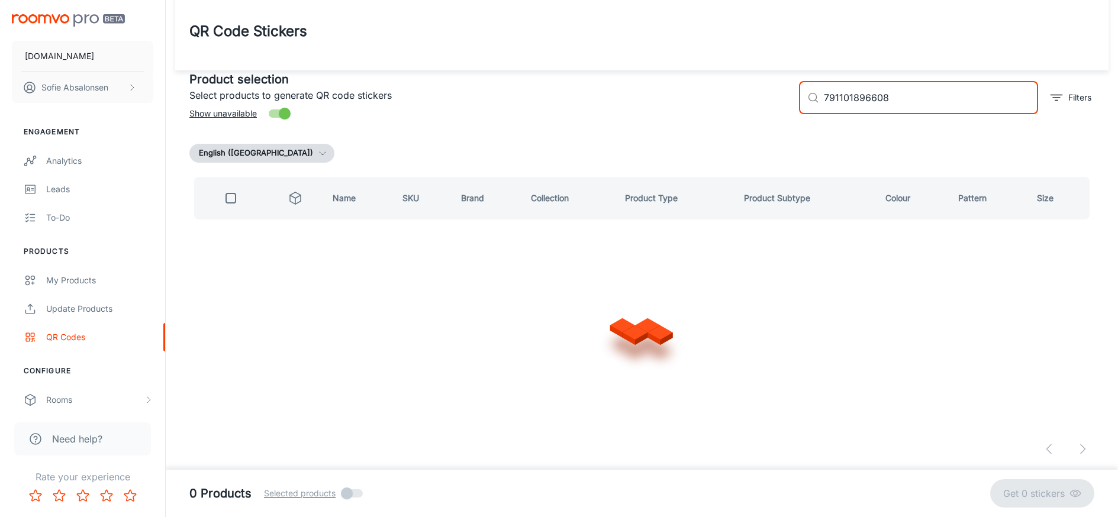
scroll to position [0, 0]
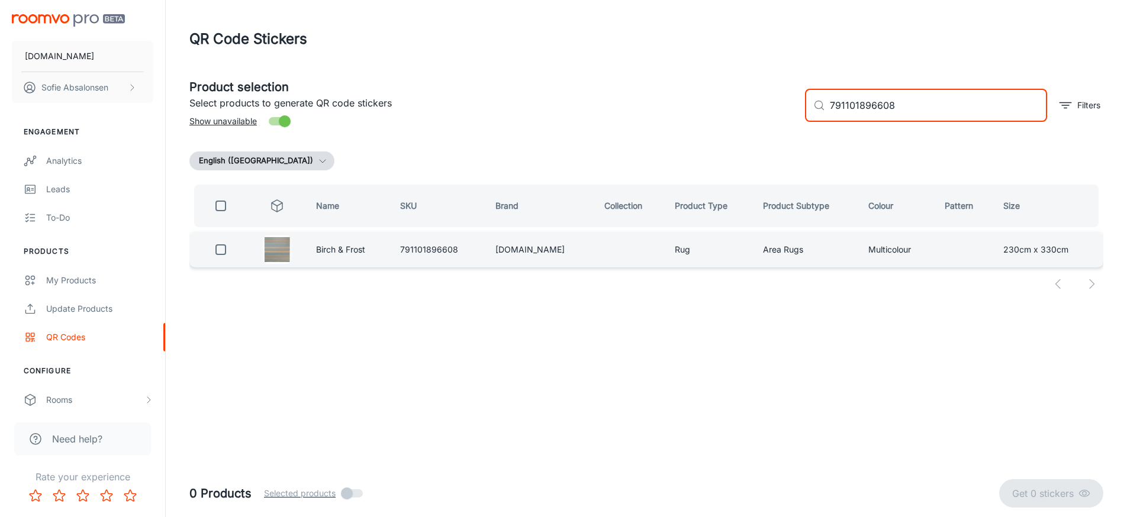
type input "791101896608"
click at [237, 256] on div at bounding box center [221, 250] width 35 height 24
click at [227, 251] on input "checkbox" at bounding box center [221, 250] width 24 height 24
checkbox input "true"
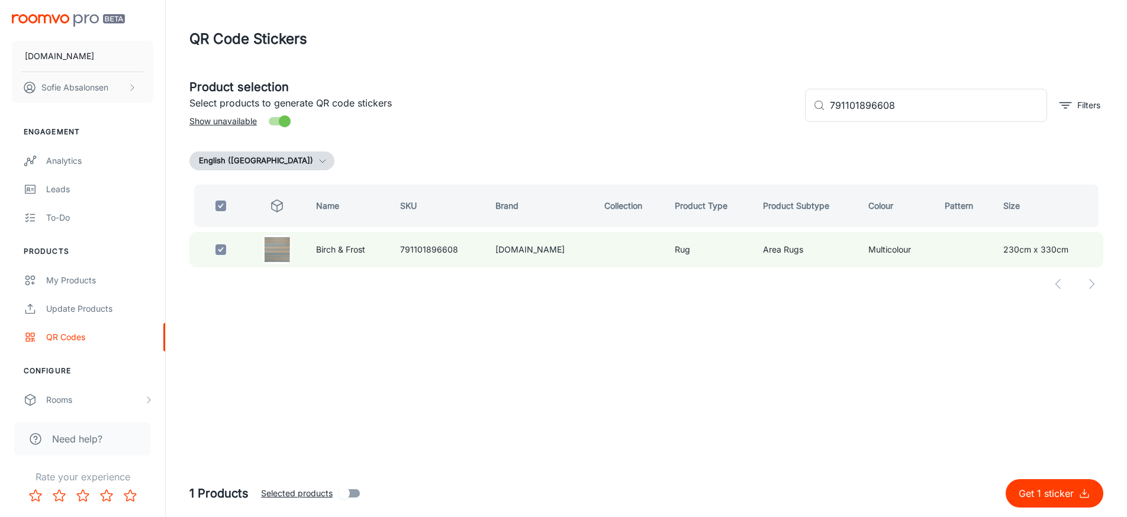
click at [1062, 495] on p "Get 1 sticker" at bounding box center [1048, 493] width 60 height 14
checkbox input "false"
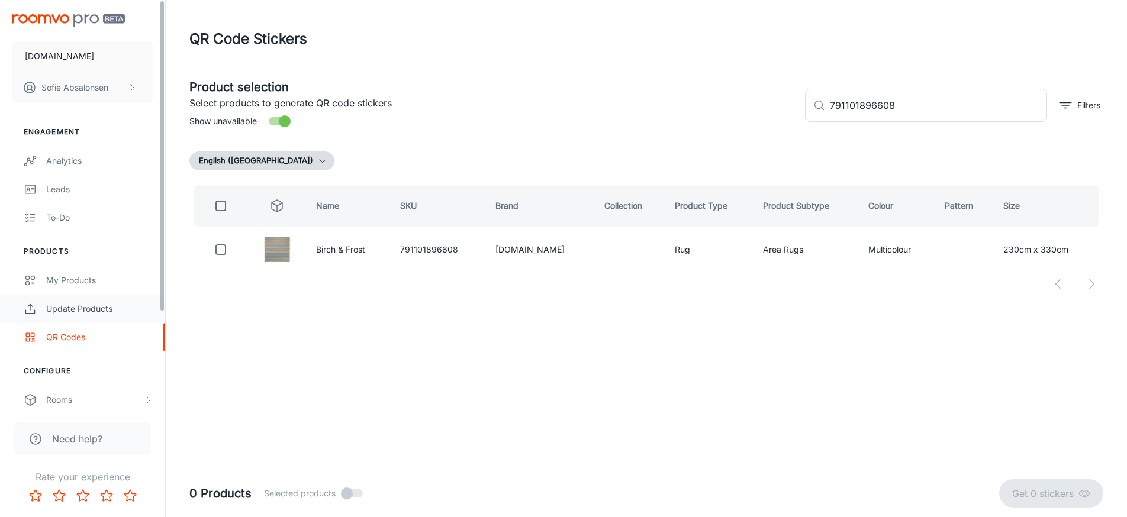
click at [108, 306] on div "Update Products" at bounding box center [99, 308] width 107 height 13
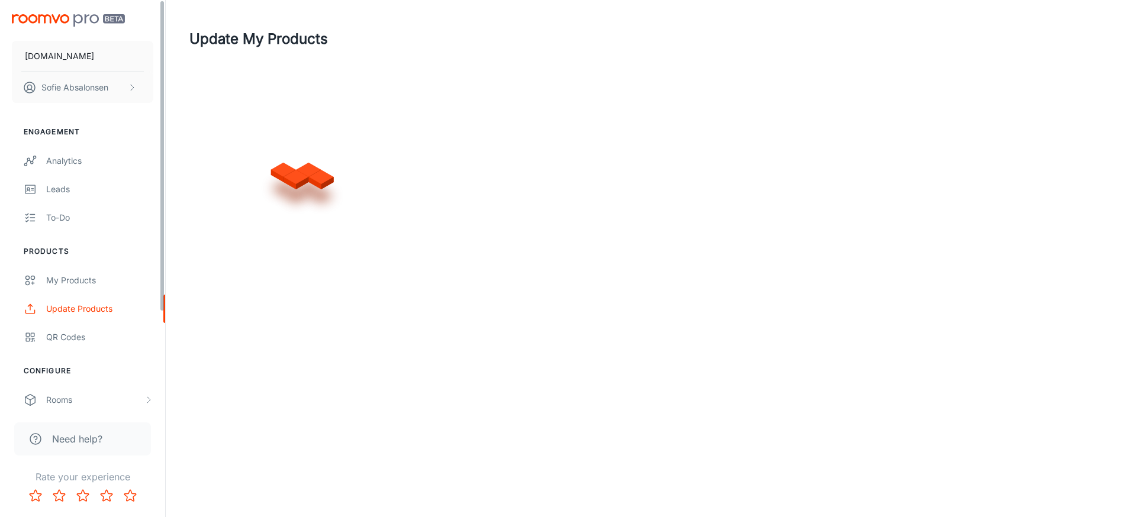
click at [105, 359] on div "Engagement Analytics Leads To-do Products My Products Update Products QR Codes …" at bounding box center [82, 322] width 165 height 421
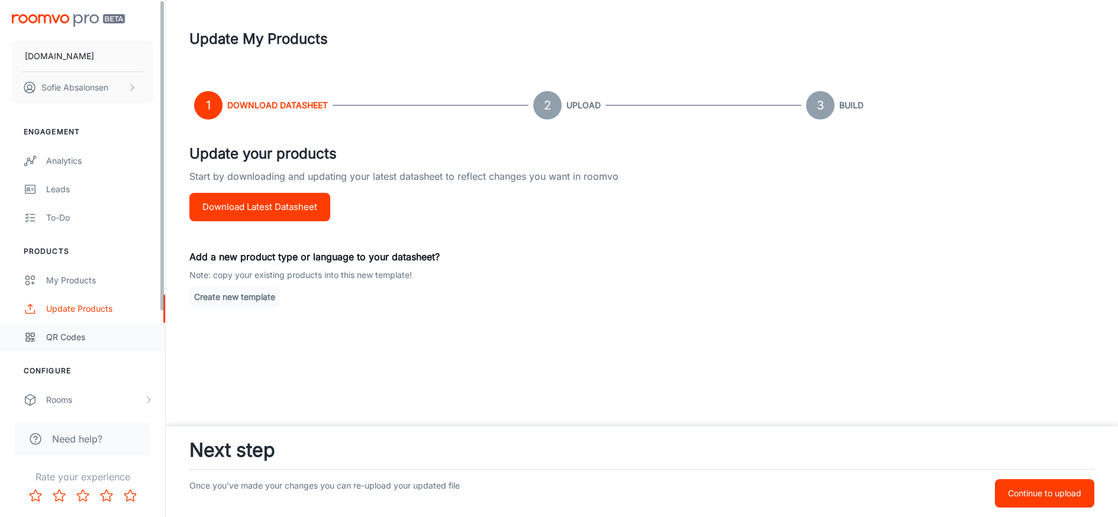
click at [107, 339] on div "QR Codes" at bounding box center [99, 337] width 107 height 13
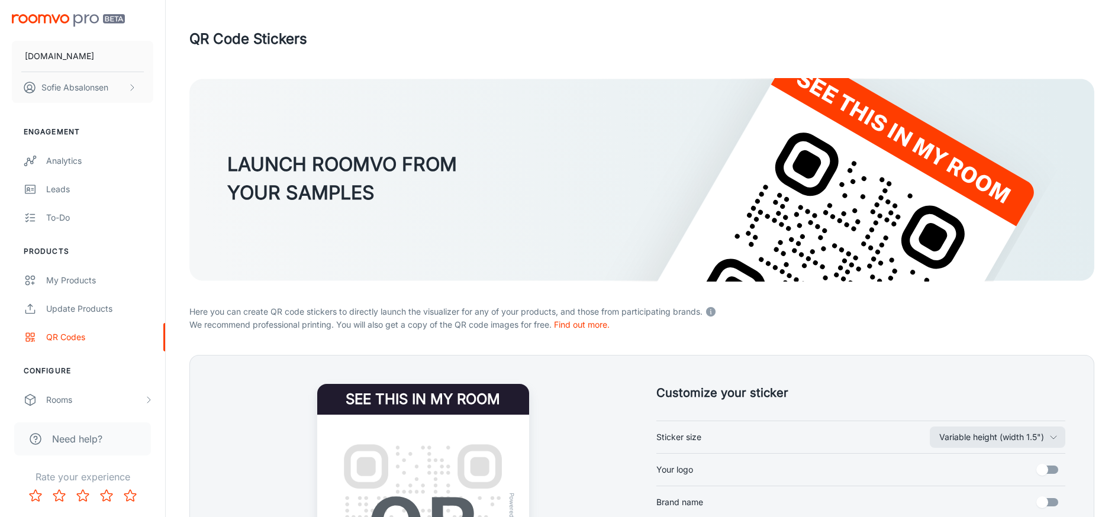
scroll to position [233, 0]
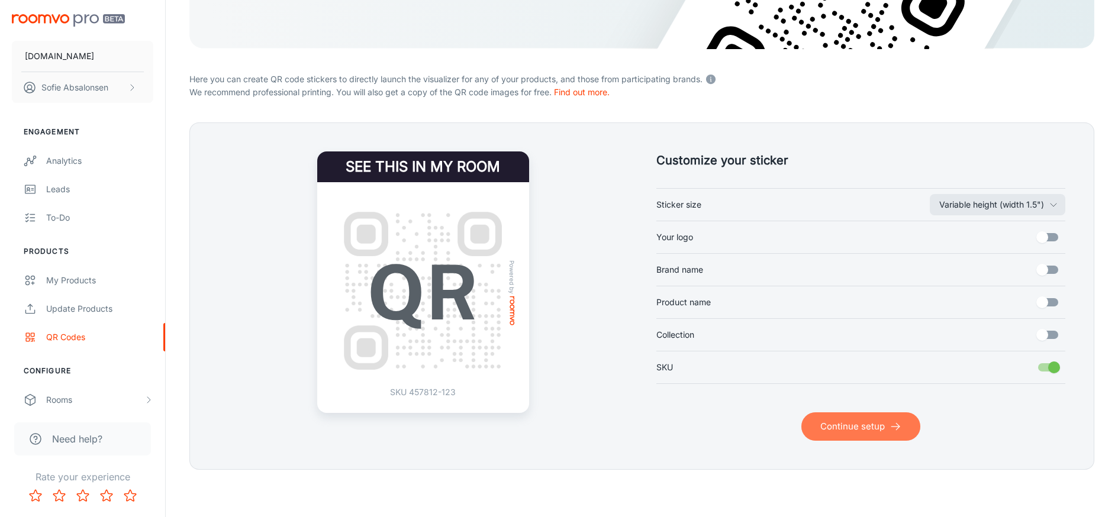
click at [839, 440] on button "Continue setup" at bounding box center [860, 426] width 119 height 28
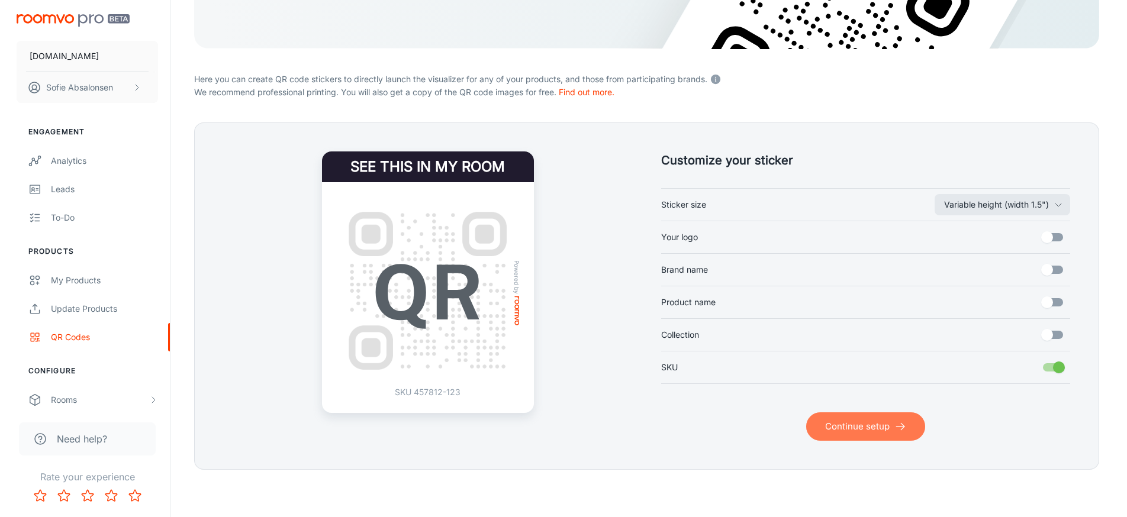
scroll to position [75, 0]
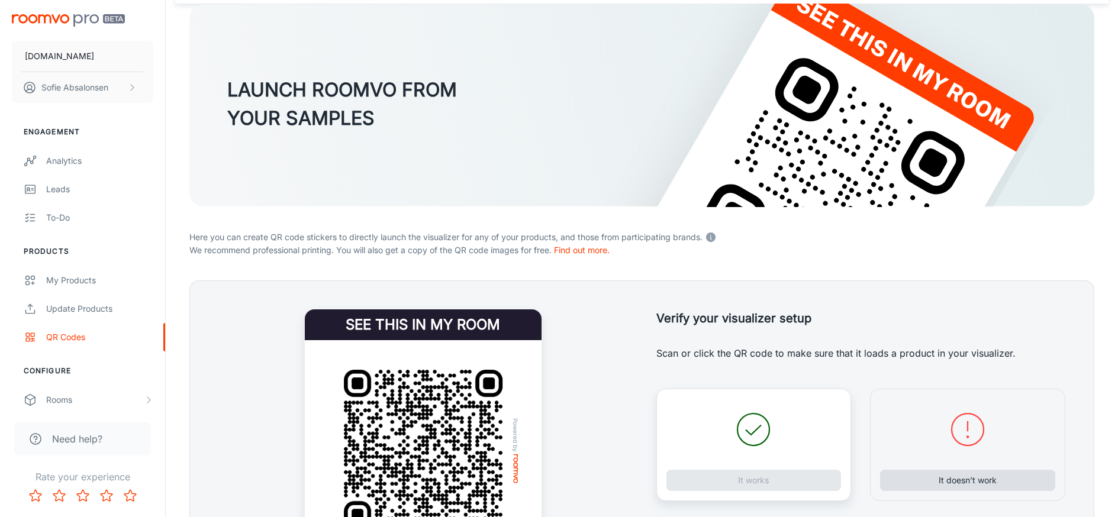
click at [974, 477] on button "It doesn’t work" at bounding box center [967, 480] width 175 height 21
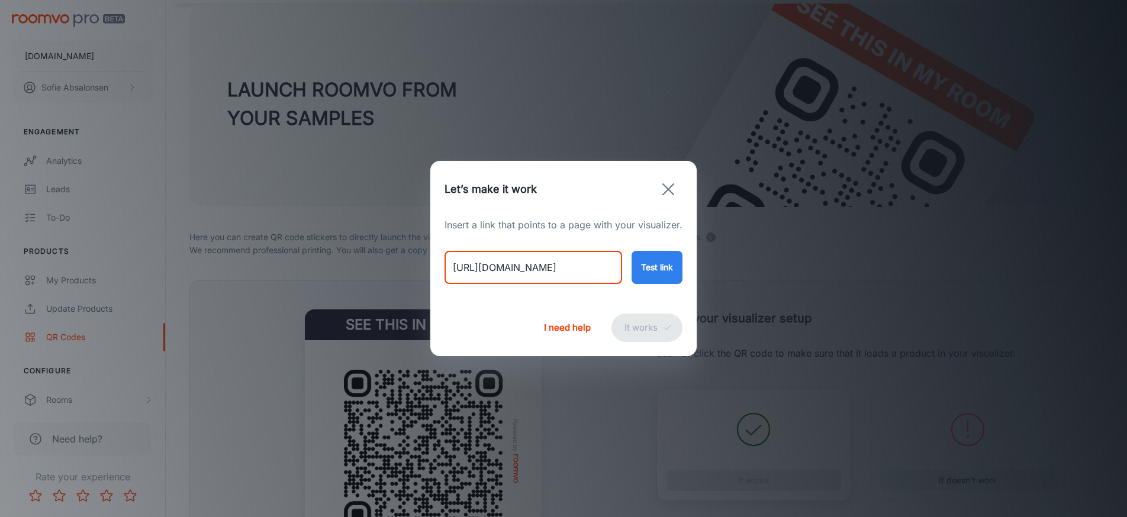
drag, startPoint x: 452, startPoint y: 269, endPoint x: 760, endPoint y: 273, distance: 308.4
click at [760, 273] on div "Let’s make it work Insert a link that points to a page with your visualizer. [U…" at bounding box center [563, 258] width 1127 height 517
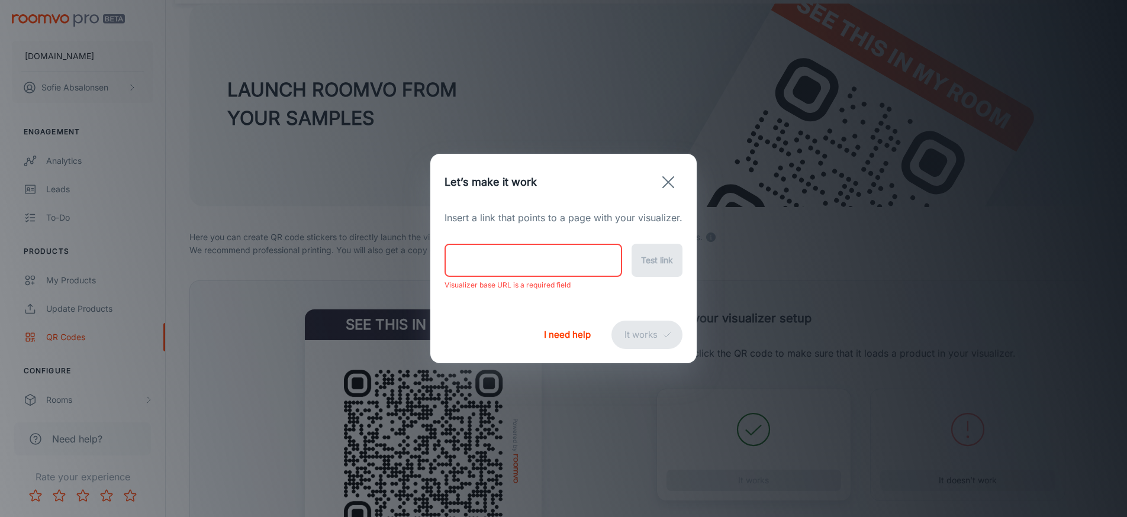
paste input "[URL][DOMAIN_NAME][PERSON_NAME]"
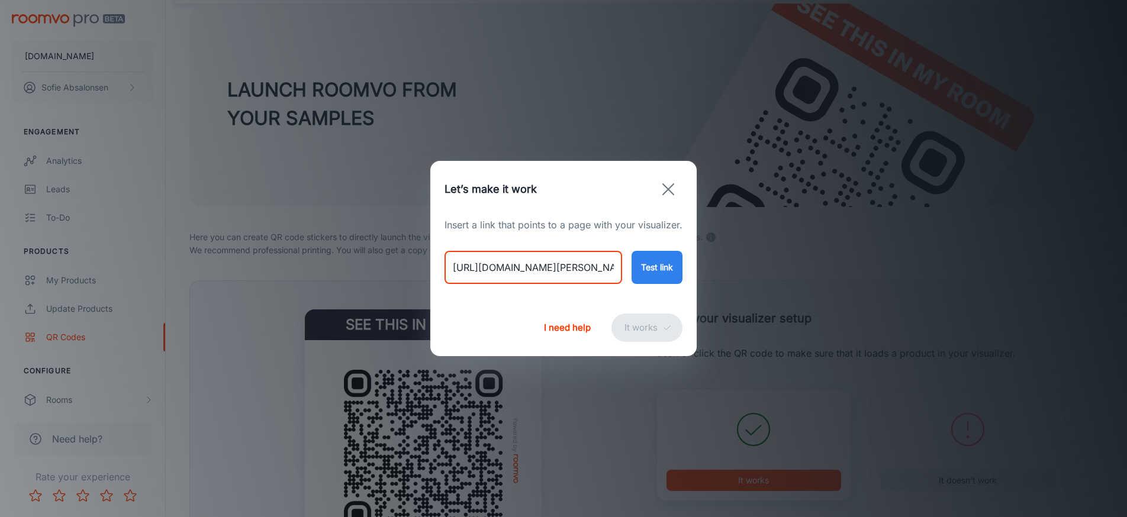
type input "[URL][DOMAIN_NAME][PERSON_NAME]"
click at [656, 260] on button "Test link" at bounding box center [656, 267] width 51 height 33
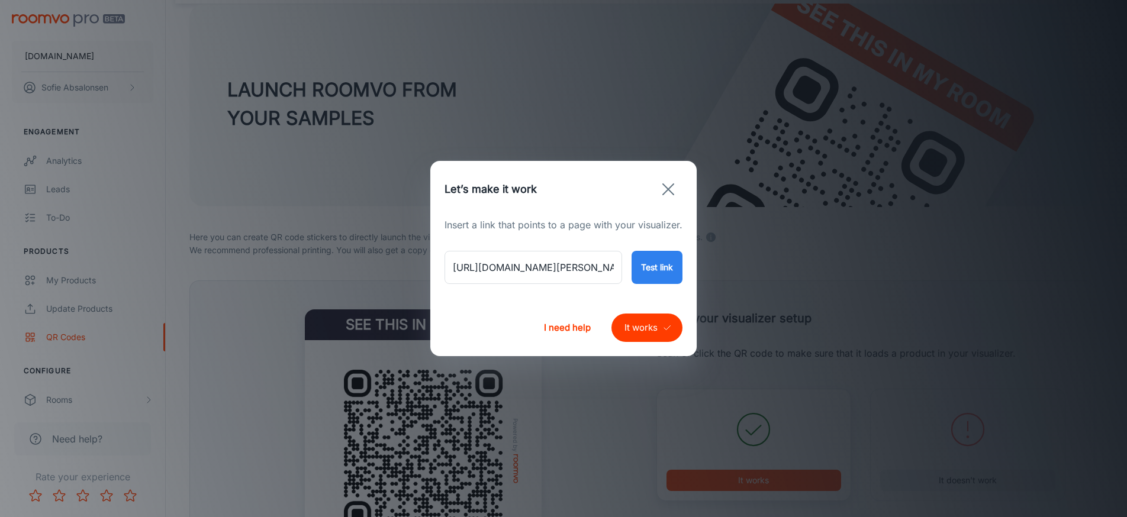
click at [644, 338] on button "It works" at bounding box center [646, 328] width 71 height 28
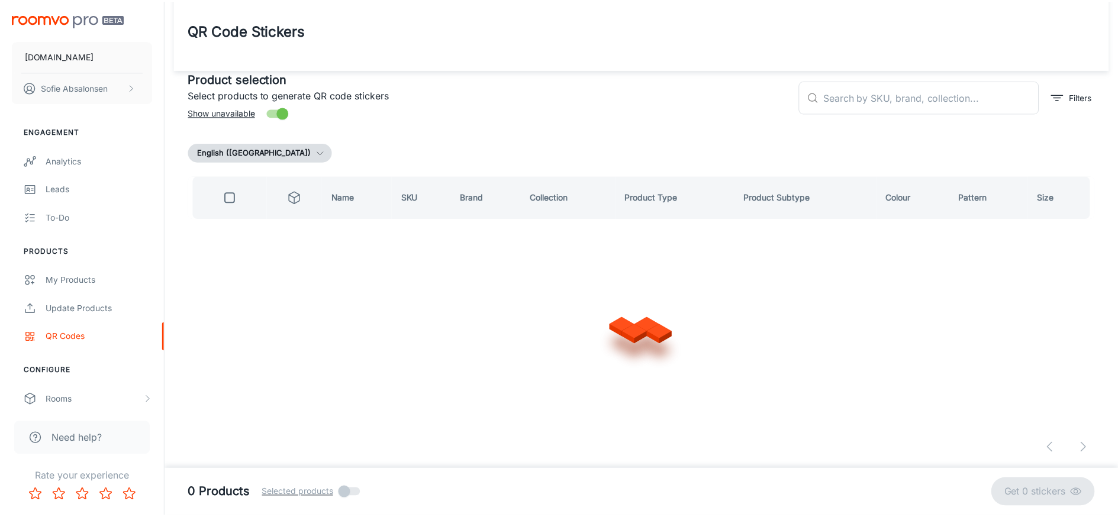
scroll to position [8, 0]
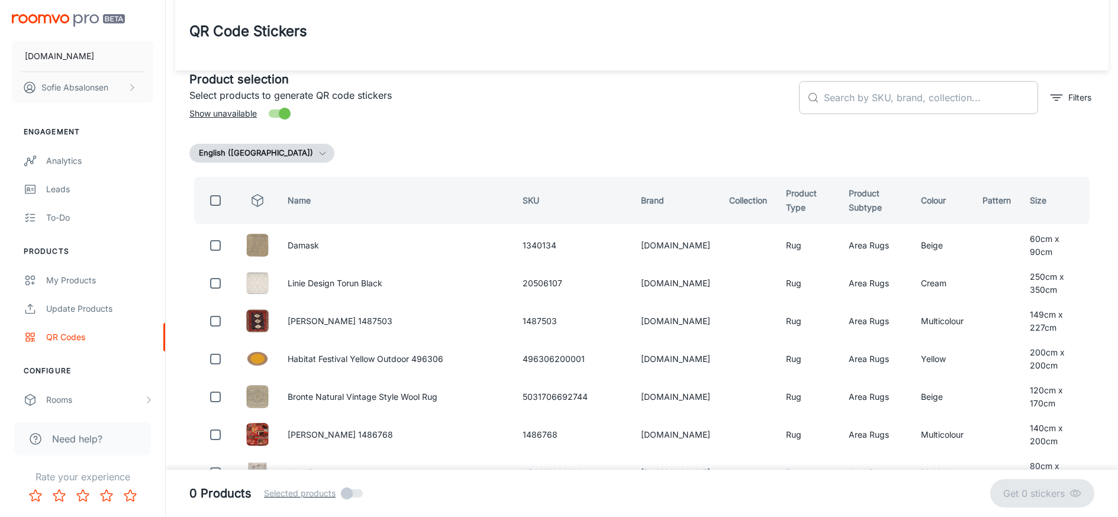
click at [947, 95] on input "text" at bounding box center [931, 97] width 214 height 33
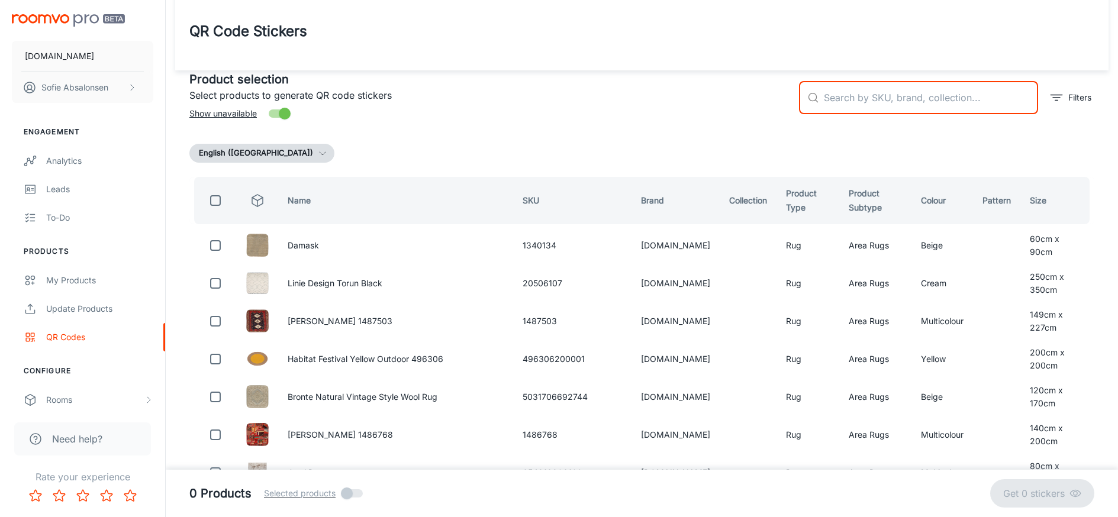
paste input "791101896585"
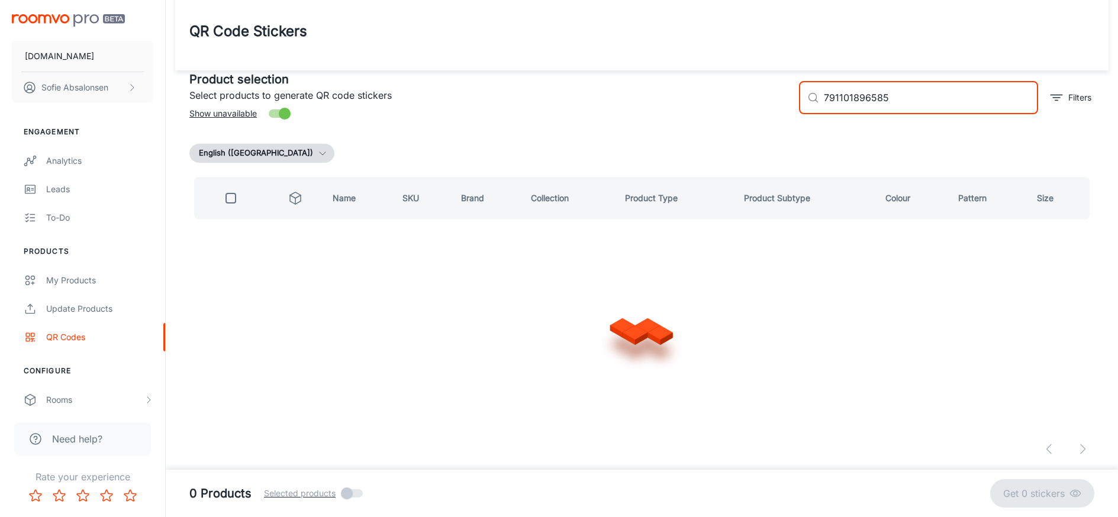
type input "791101896585"
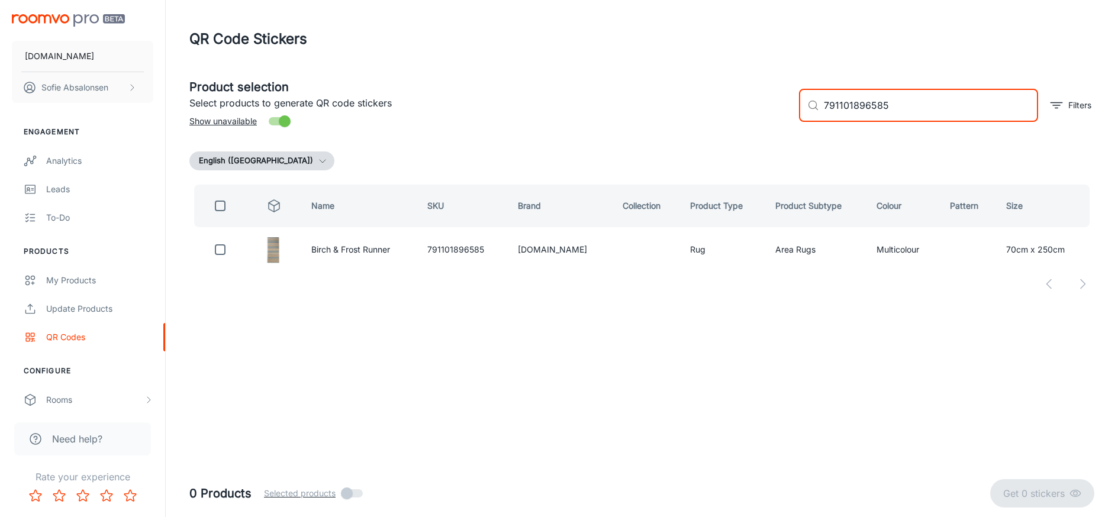
scroll to position [0, 0]
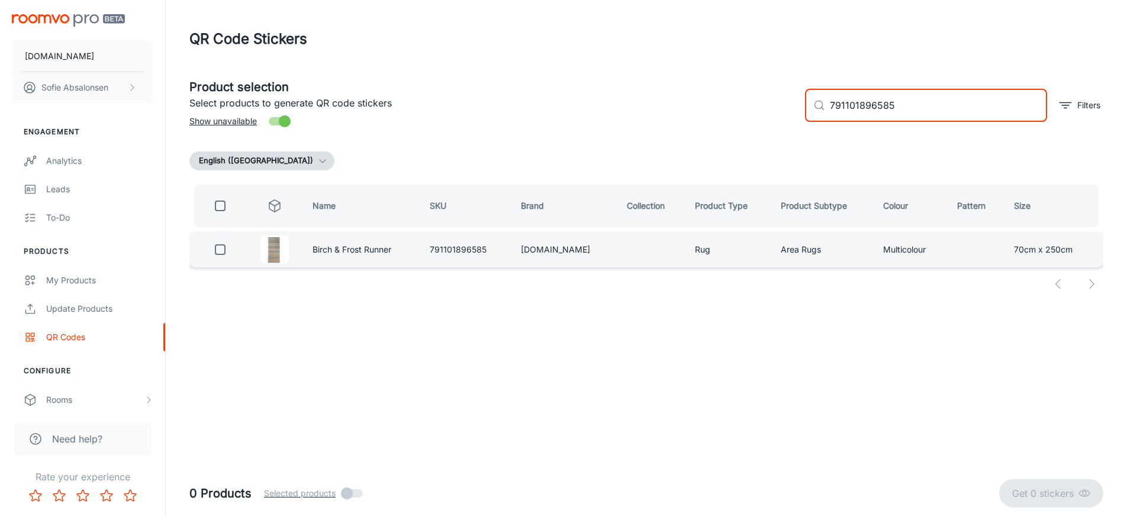
click at [225, 255] on input "checkbox" at bounding box center [220, 250] width 24 height 24
checkbox input "true"
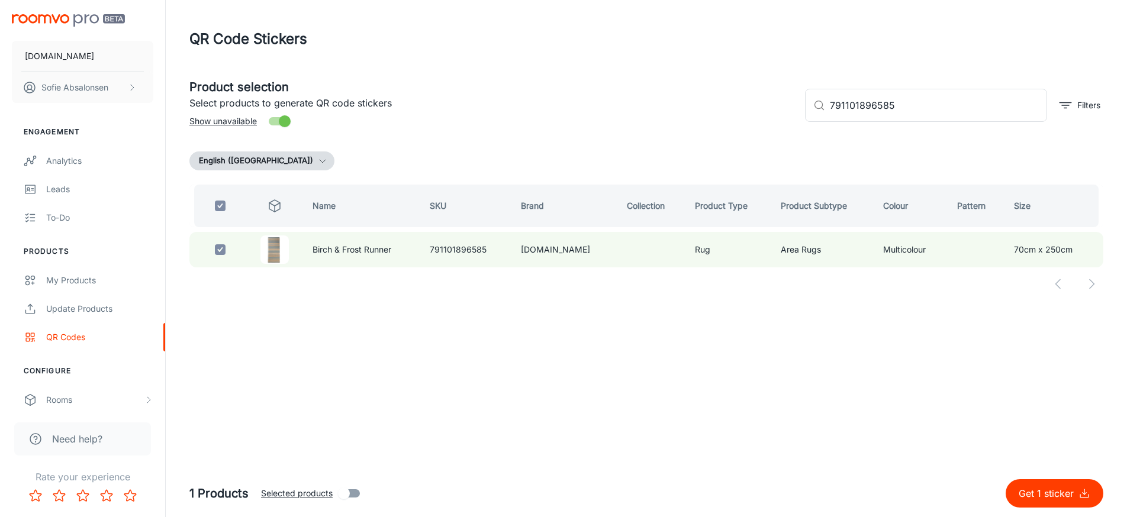
click at [1056, 489] on p "Get 1 sticker" at bounding box center [1048, 493] width 60 height 14
checkbox input "false"
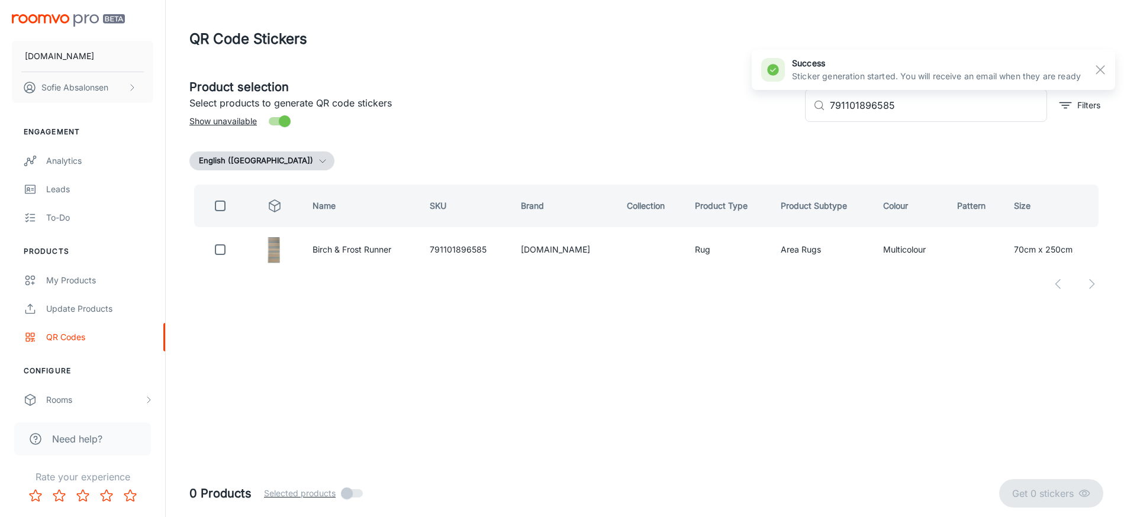
click at [503, 1] on header "QR Code Stickers" at bounding box center [646, 39] width 942 height 78
click at [118, 286] on div "My Products" at bounding box center [99, 280] width 107 height 13
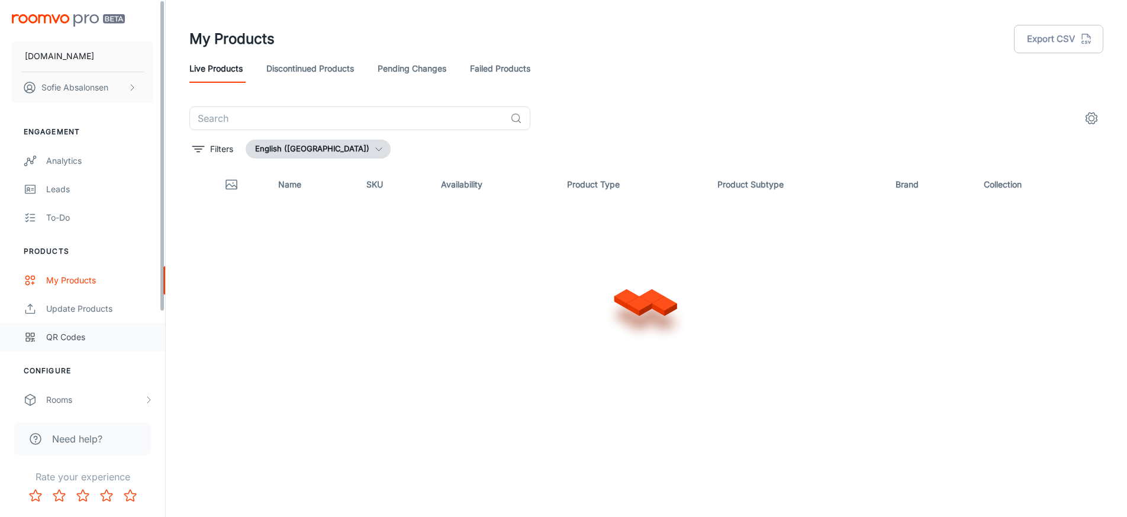
click at [115, 347] on link "QR Codes" at bounding box center [82, 337] width 165 height 28
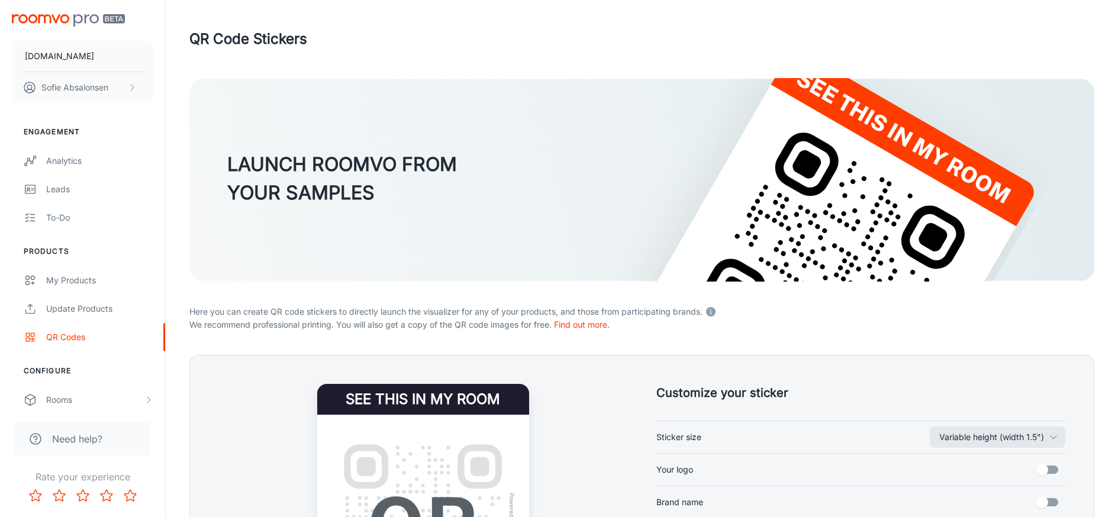
scroll to position [203, 0]
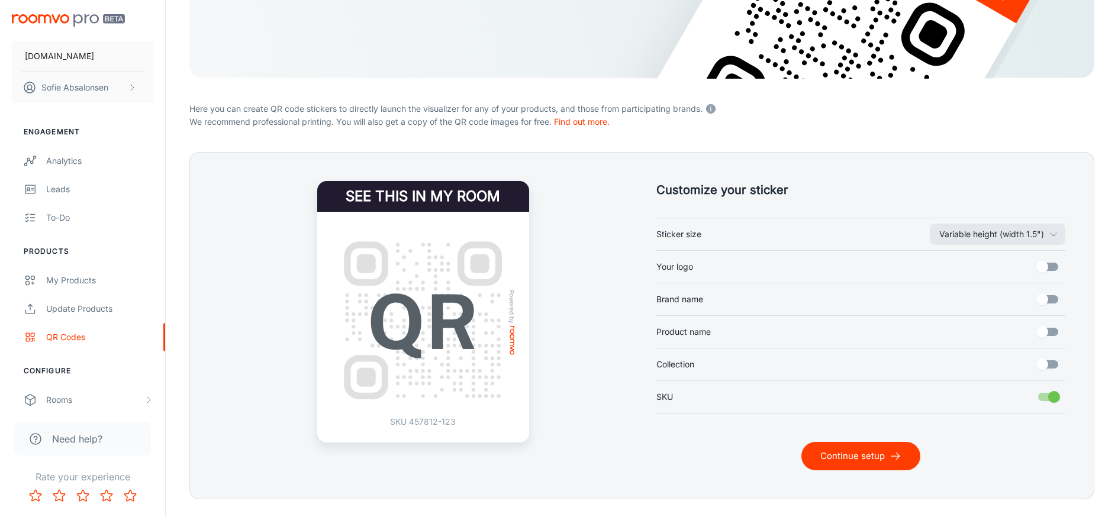
click at [854, 472] on div "Customize your sticker Variable height (width 1.5") Sticker size Your logo Bran…" at bounding box center [641, 325] width 905 height 347
click at [839, 453] on button "Continue setup" at bounding box center [860, 456] width 119 height 28
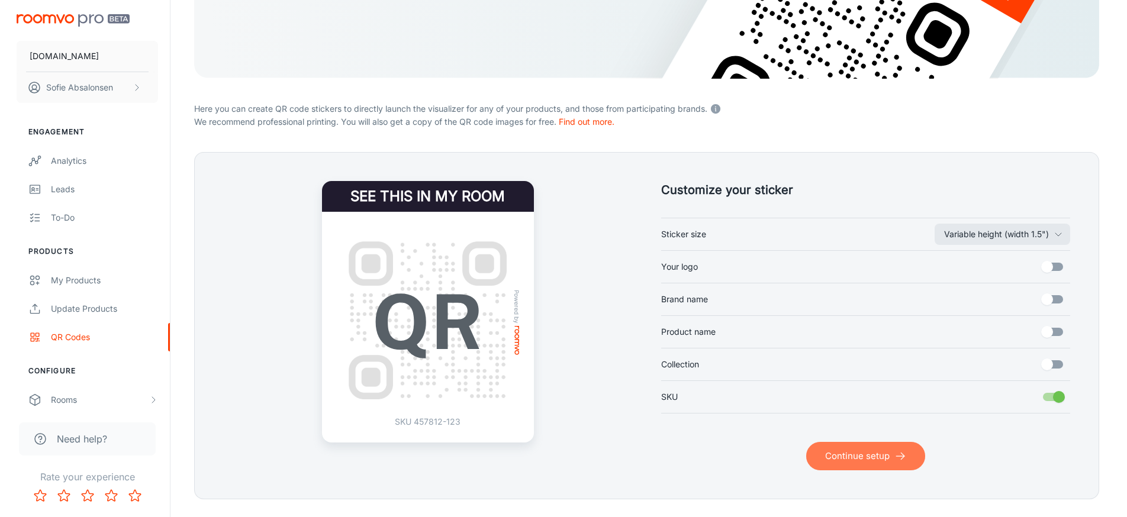
scroll to position [75, 0]
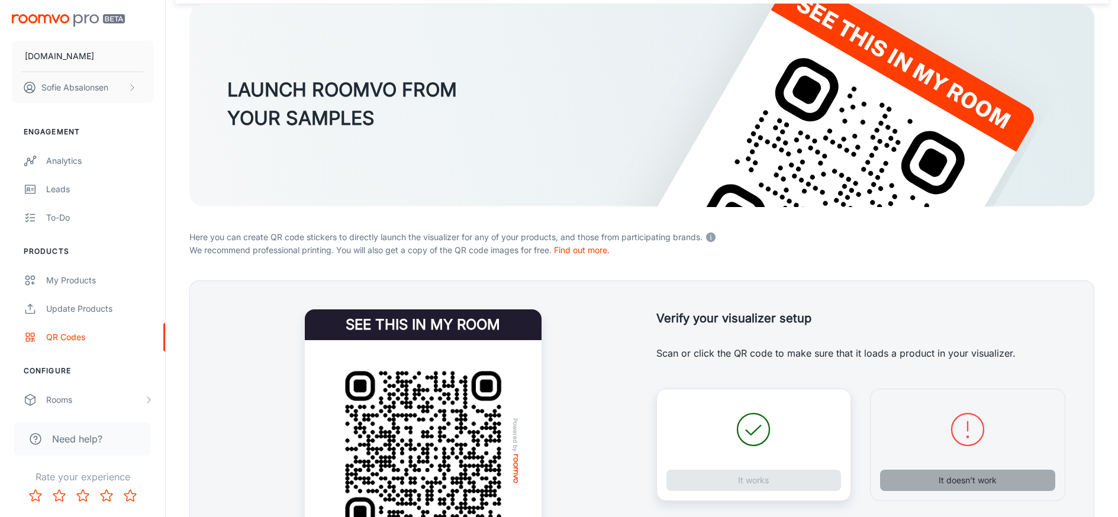
click at [968, 487] on button "It doesn’t work" at bounding box center [967, 480] width 175 height 21
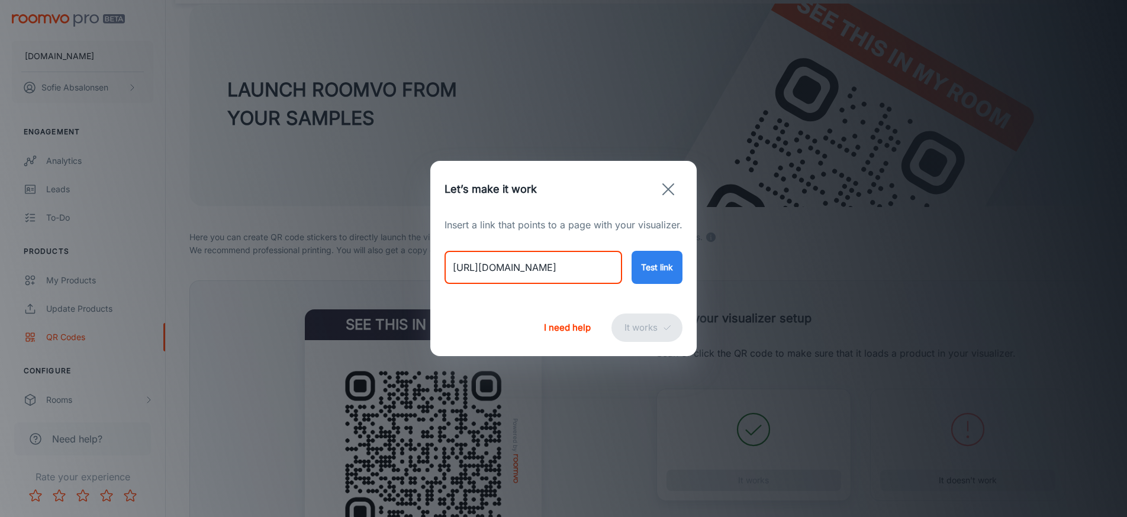
drag, startPoint x: 452, startPoint y: 265, endPoint x: 800, endPoint y: 283, distance: 349.0
click at [800, 283] on div "Let’s make it work Insert a link that points to a page with your visualizer. [U…" at bounding box center [563, 258] width 1127 height 517
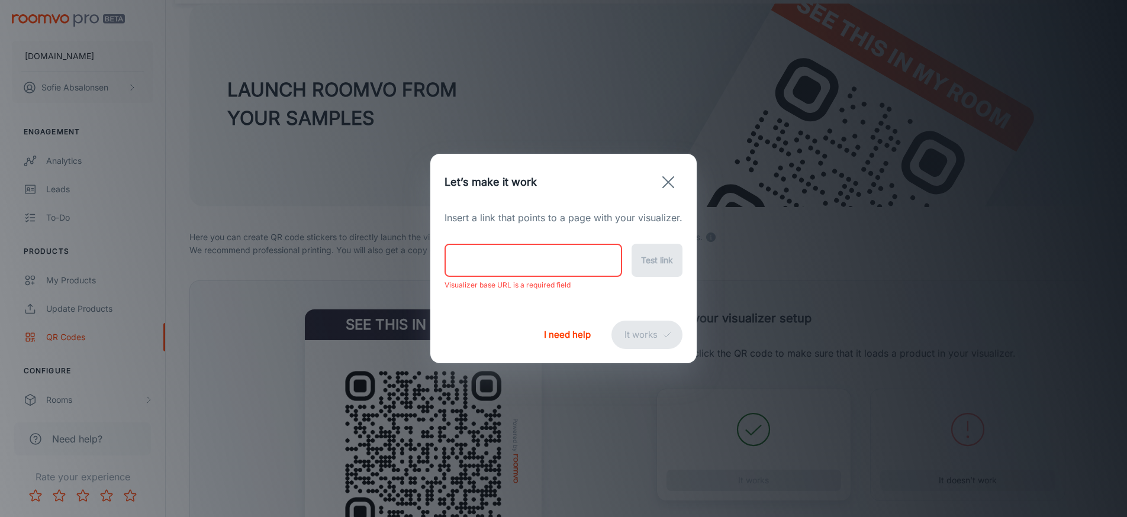
paste input "[URL][DOMAIN_NAME]"
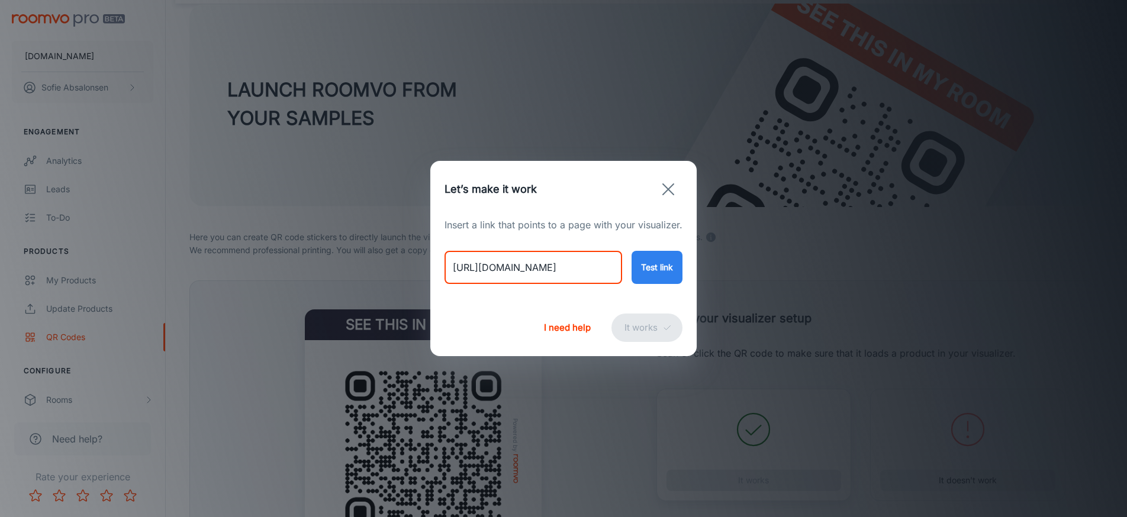
type input "[URL][DOMAIN_NAME]"
click at [656, 254] on button "Test link" at bounding box center [656, 267] width 51 height 33
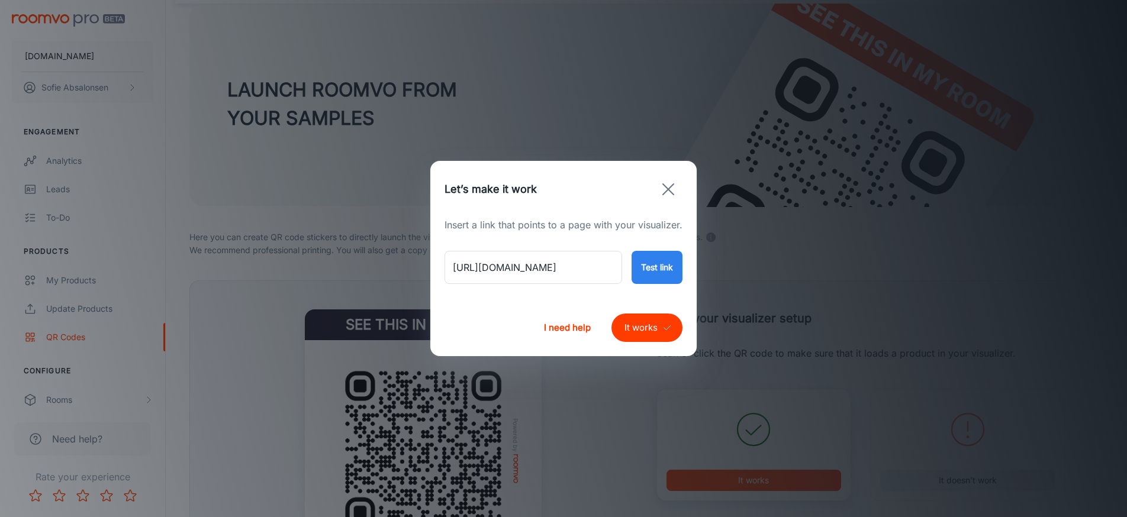
click at [610, 347] on div "I need help It works" at bounding box center [563, 327] width 266 height 57
click at [630, 328] on button "It works" at bounding box center [646, 328] width 71 height 28
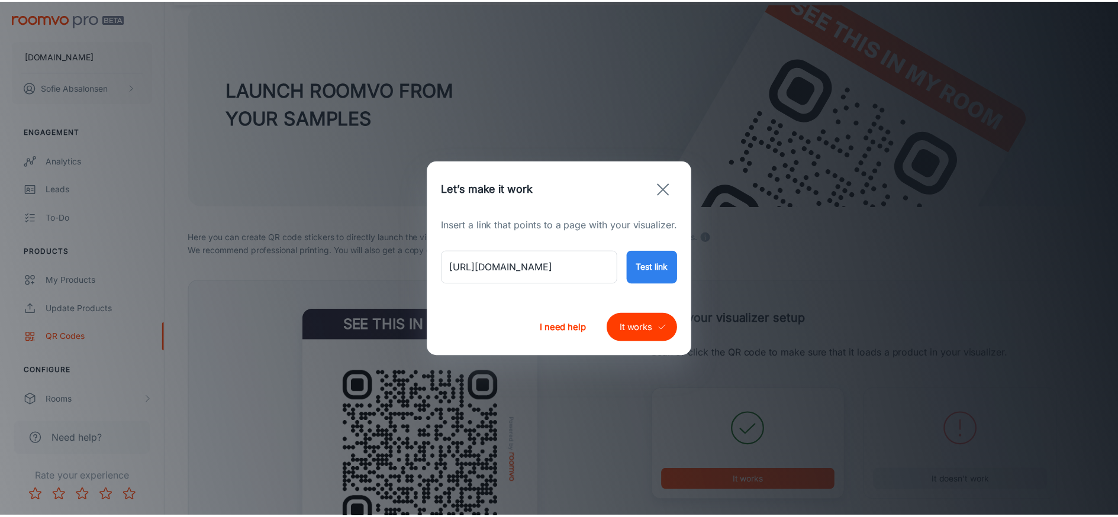
scroll to position [8, 0]
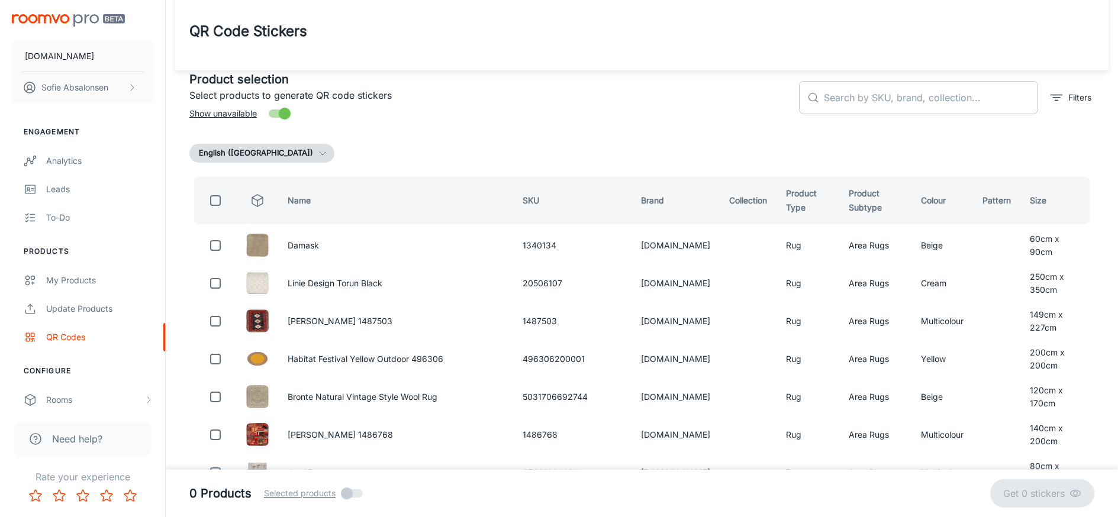
click at [872, 98] on input "text" at bounding box center [931, 97] width 214 height 33
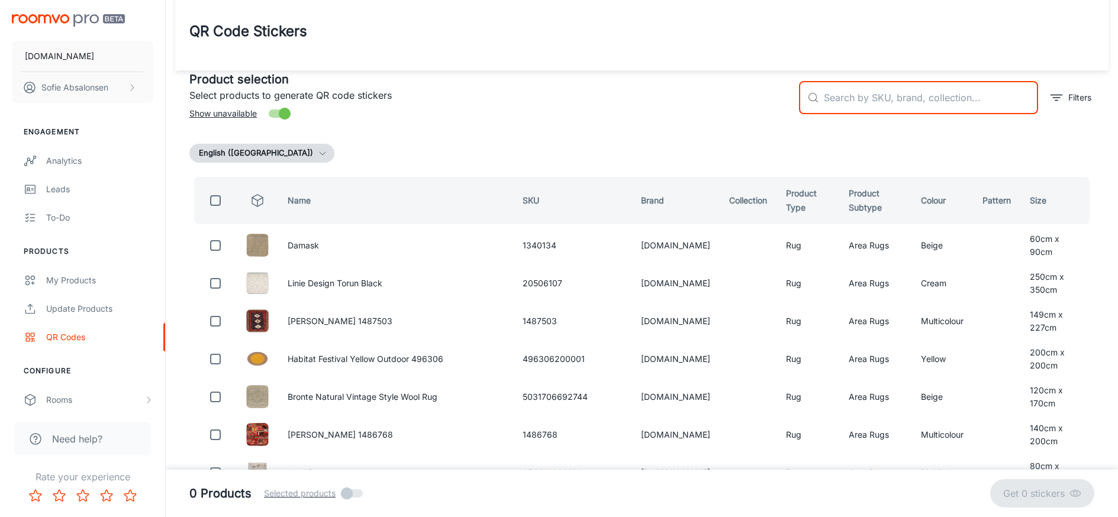
paste input "791101896769"
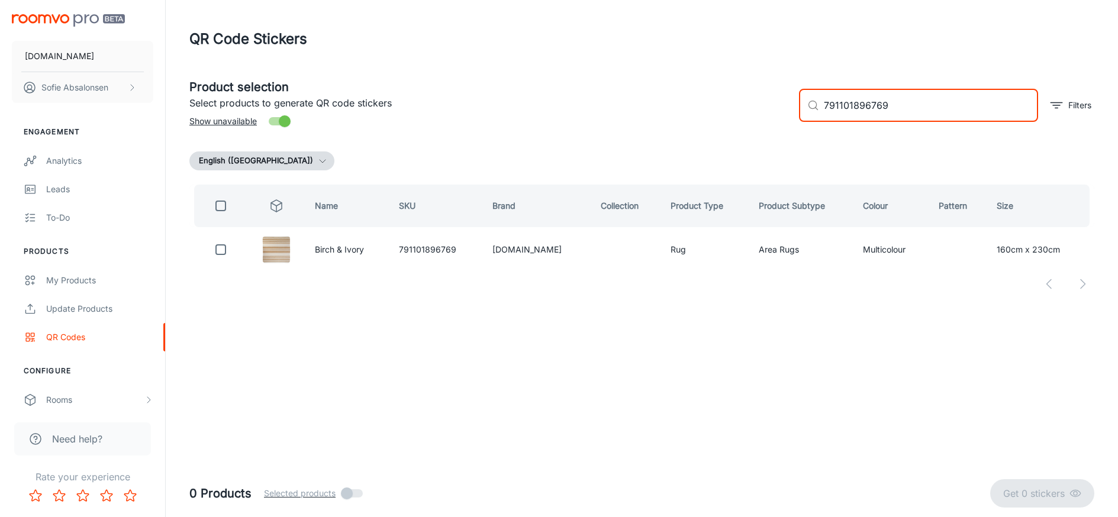
scroll to position [0, 0]
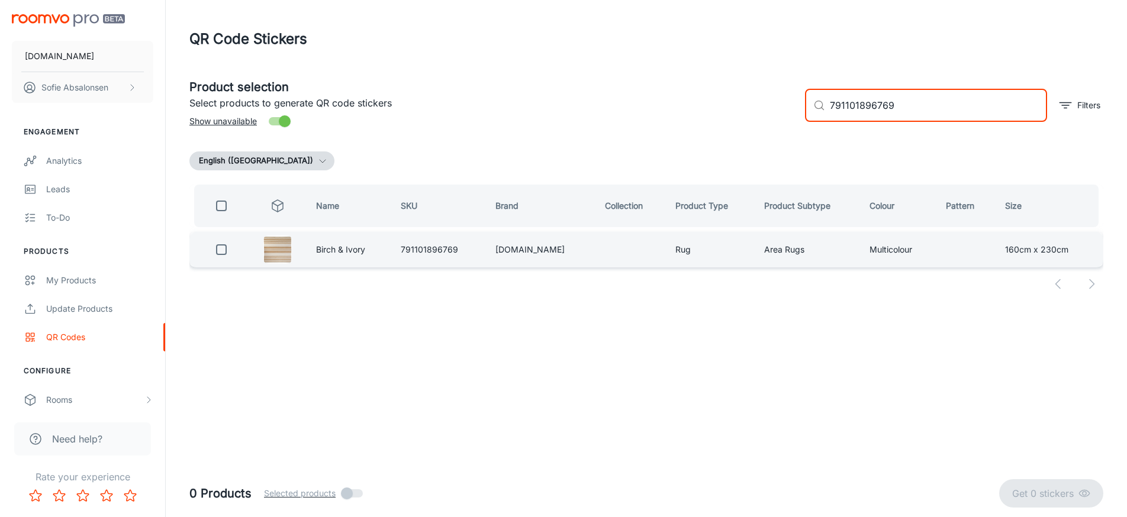
type input "791101896769"
click at [225, 250] on input "checkbox" at bounding box center [221, 250] width 24 height 24
checkbox input "true"
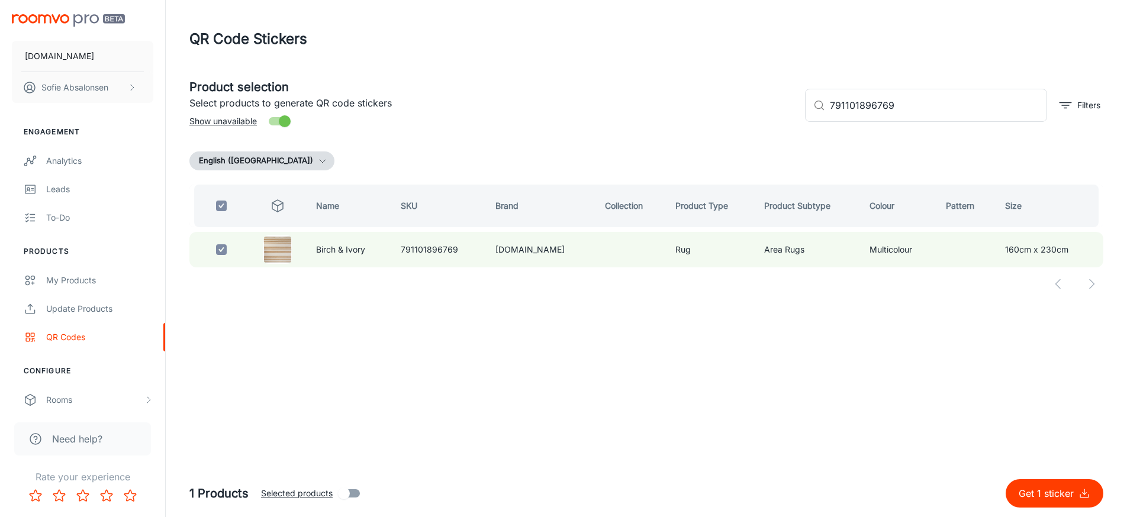
click at [1050, 495] on p "Get 1 sticker" at bounding box center [1048, 493] width 60 height 14
checkbox input "false"
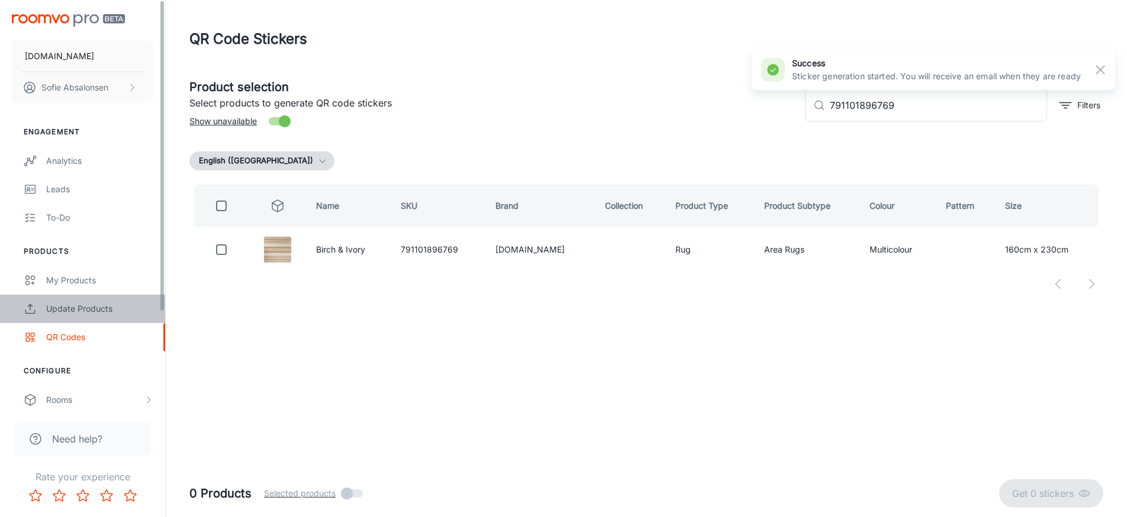
click at [149, 314] on div "Update Products" at bounding box center [99, 308] width 107 height 13
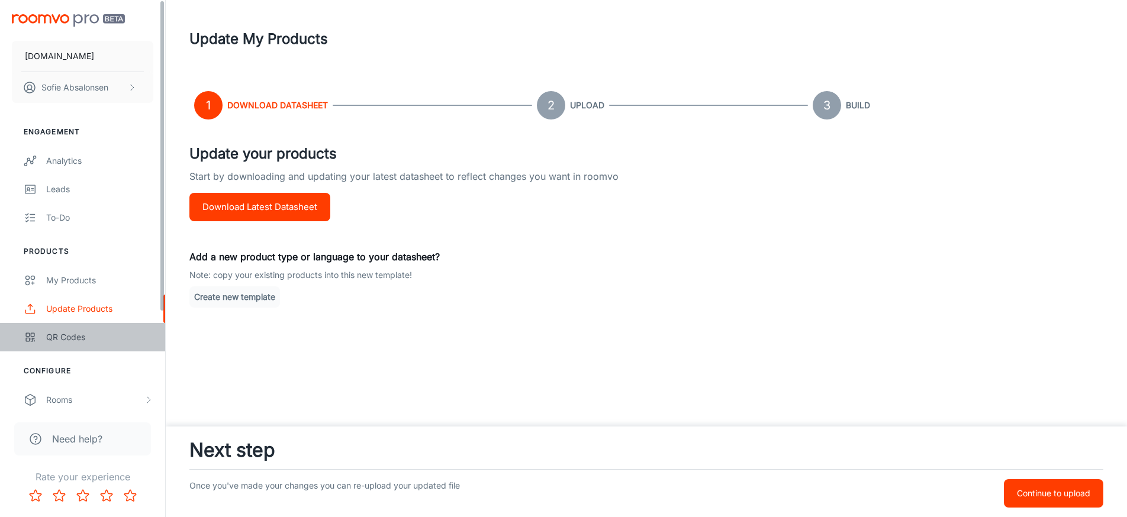
click at [136, 327] on link "QR Codes" at bounding box center [82, 337] width 165 height 28
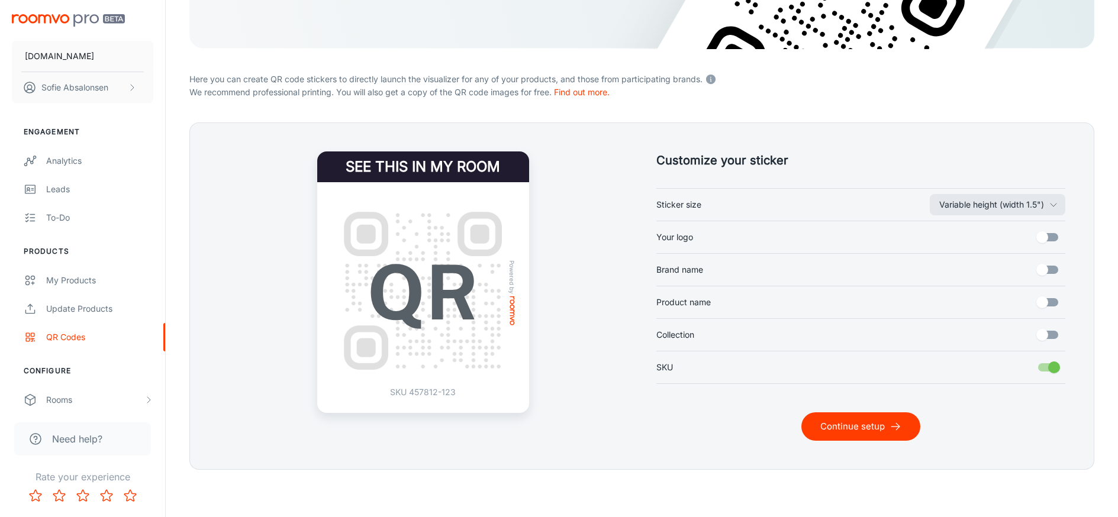
click at [844, 423] on button "Continue setup" at bounding box center [860, 426] width 119 height 28
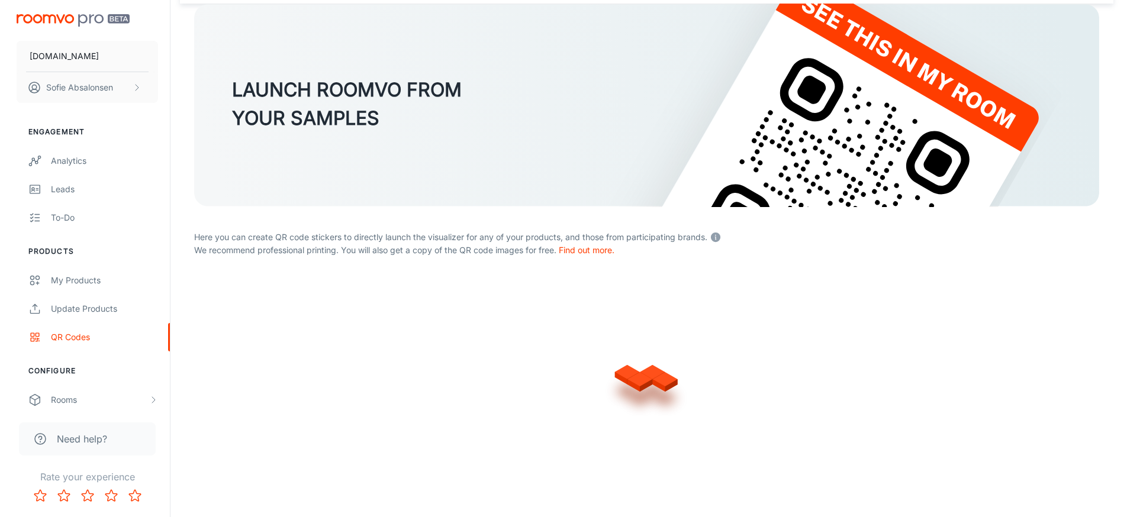
scroll to position [75, 0]
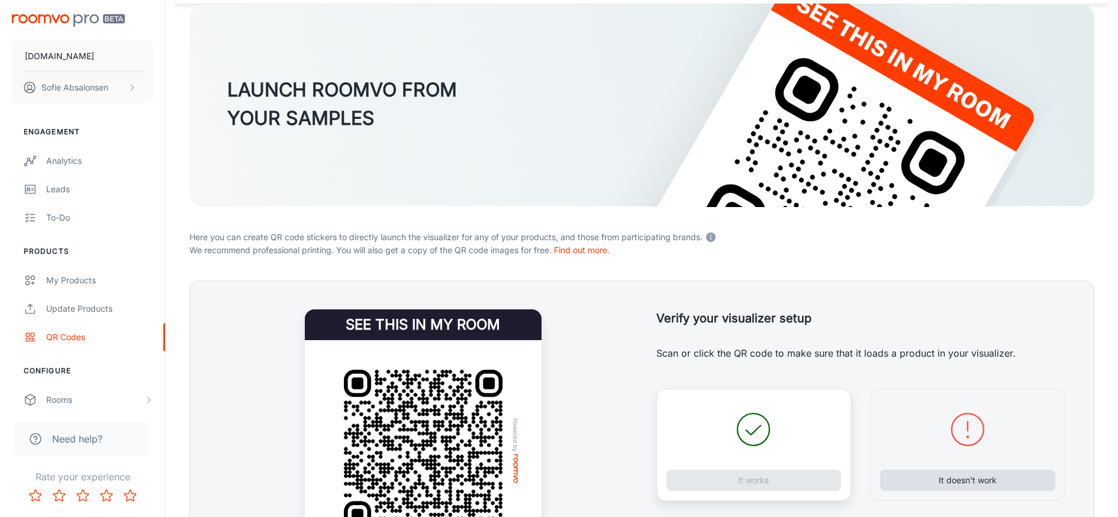
click at [982, 485] on button "It doesn’t work" at bounding box center [967, 480] width 175 height 21
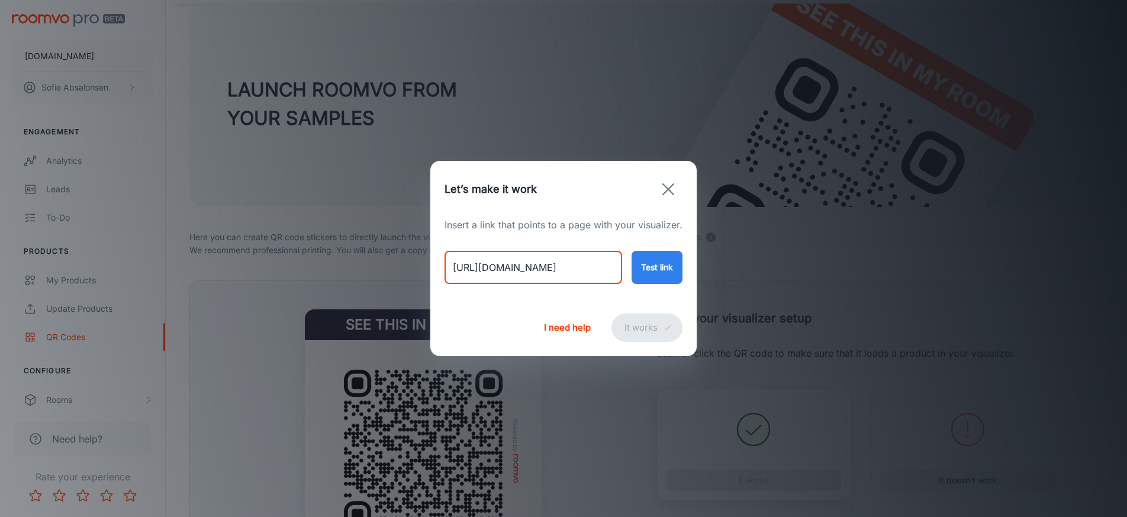
drag, startPoint x: 457, startPoint y: 264, endPoint x: 751, endPoint y: 265, distance: 294.1
click at [751, 265] on div "Let’s make it work Insert a link that points to a page with your visualizer. [U…" at bounding box center [563, 258] width 1127 height 517
type input "h"
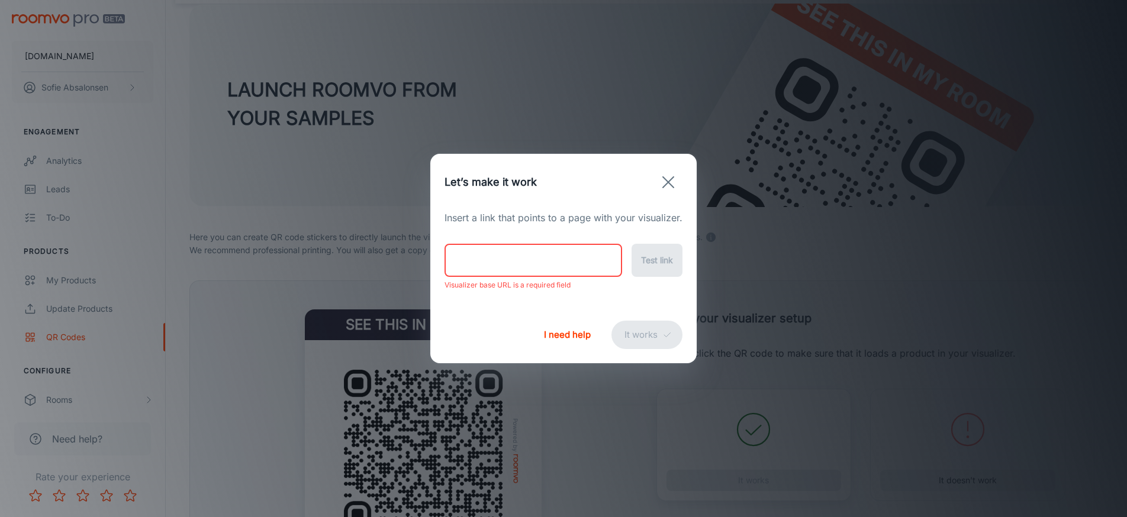
paste input "[URL][DOMAIN_NAME]"
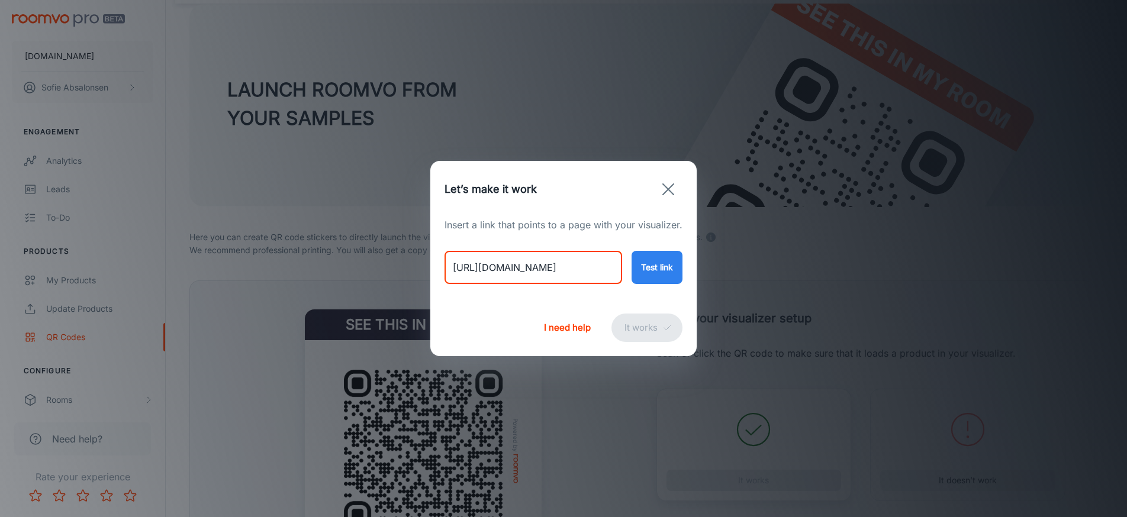
type input "[URL][DOMAIN_NAME]"
click at [651, 269] on button "Test link" at bounding box center [656, 267] width 51 height 33
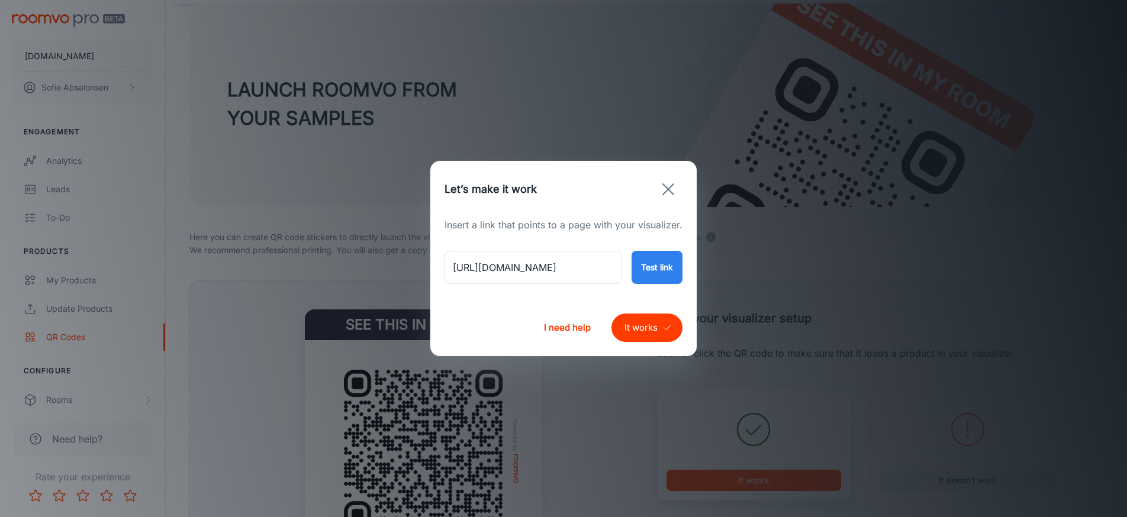
click at [656, 324] on button "It works" at bounding box center [646, 328] width 71 height 28
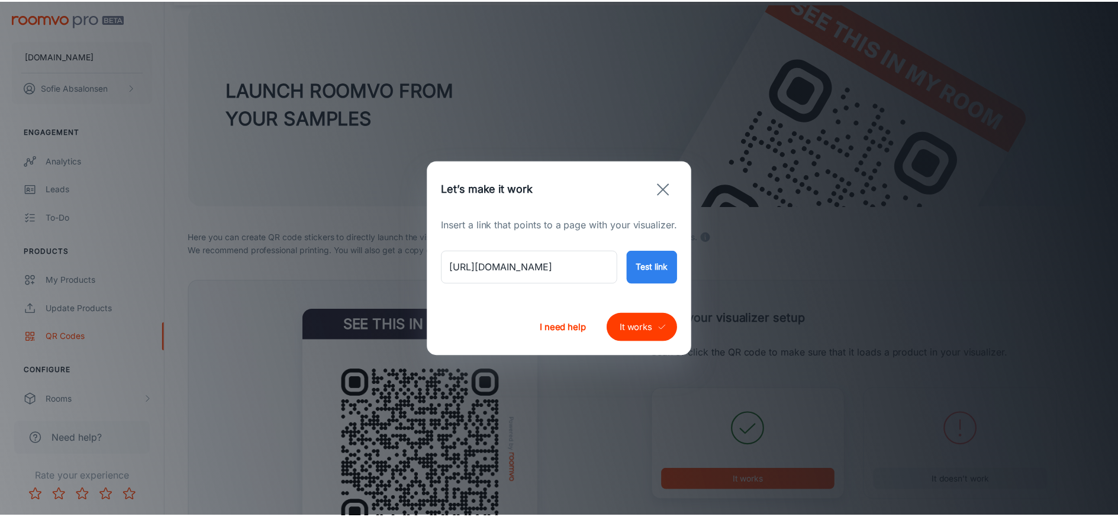
scroll to position [8, 0]
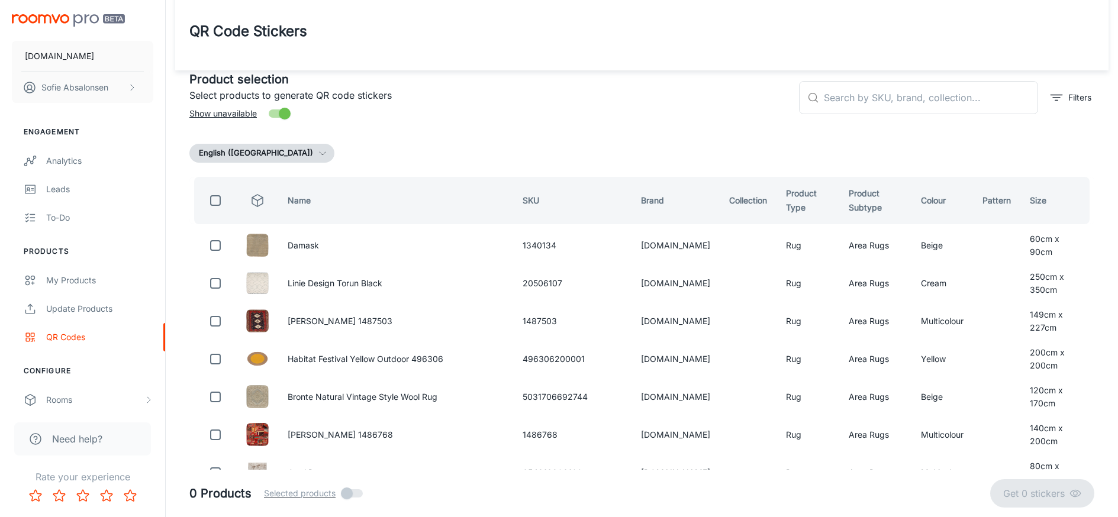
click at [1012, 117] on div "​ ​ Filters" at bounding box center [941, 93] width 305 height 64
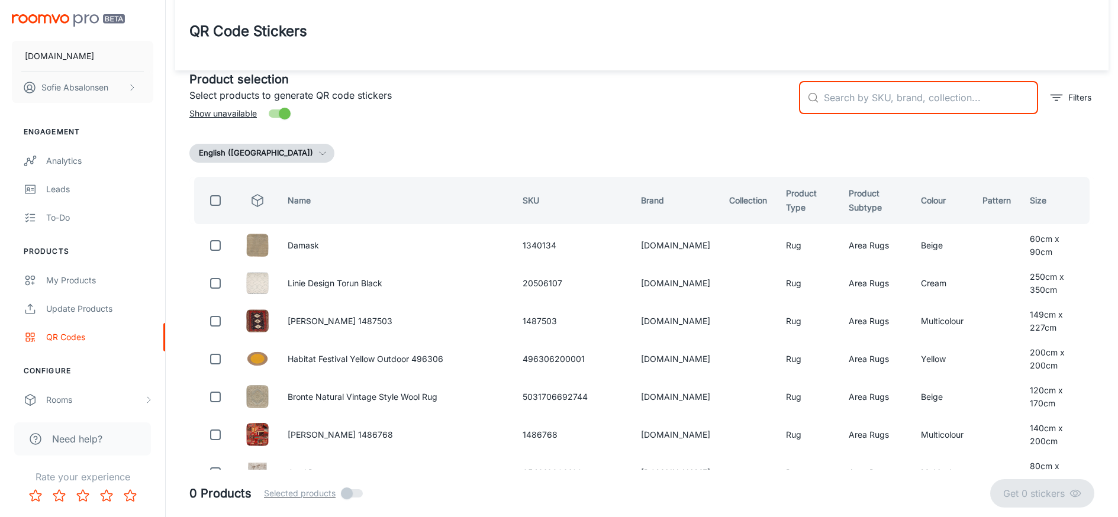
click at [1007, 114] on input "text" at bounding box center [931, 97] width 214 height 33
paste input "791101896738"
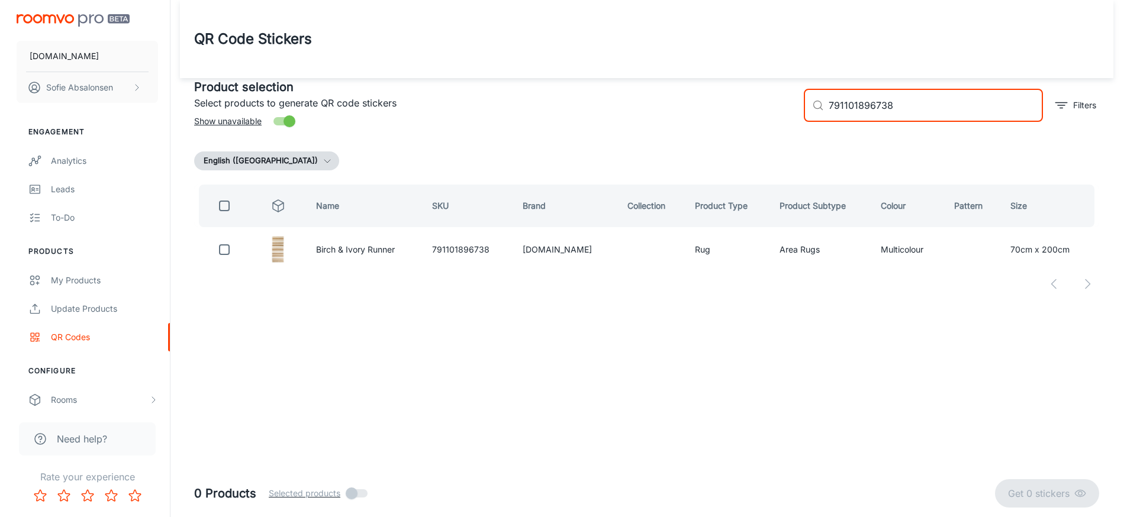
scroll to position [0, 0]
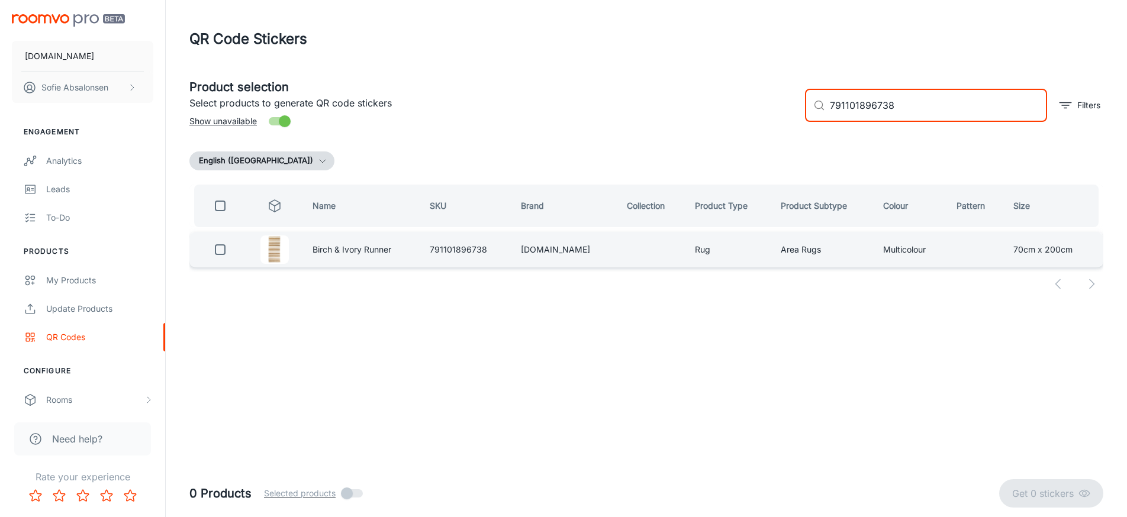
type input "791101896738"
click at [223, 254] on input "checkbox" at bounding box center [220, 250] width 24 height 24
checkbox input "true"
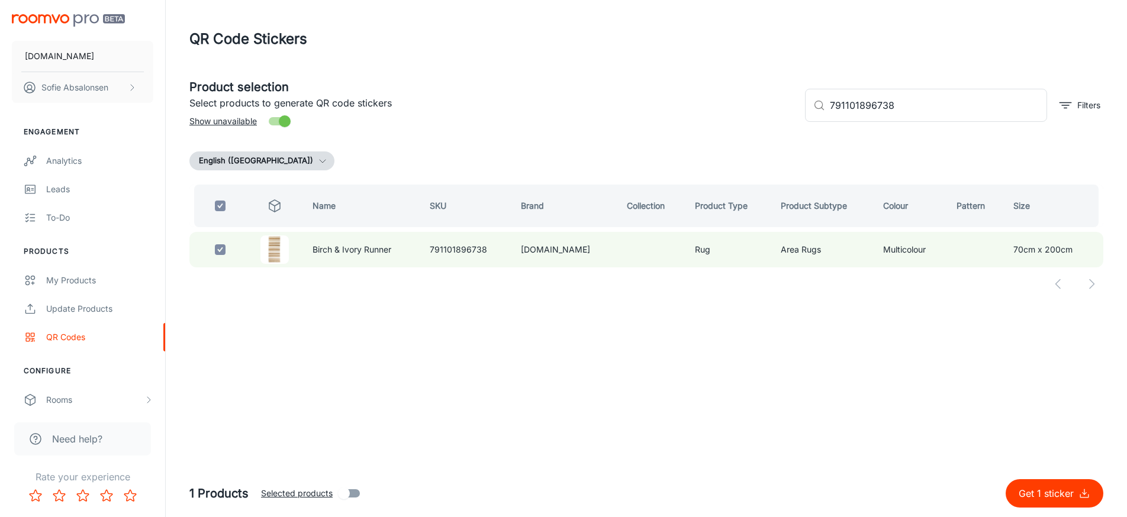
click at [1049, 500] on p "Get 1 sticker" at bounding box center [1048, 493] width 60 height 14
checkbox input "false"
